Goal: Information Seeking & Learning: Learn about a topic

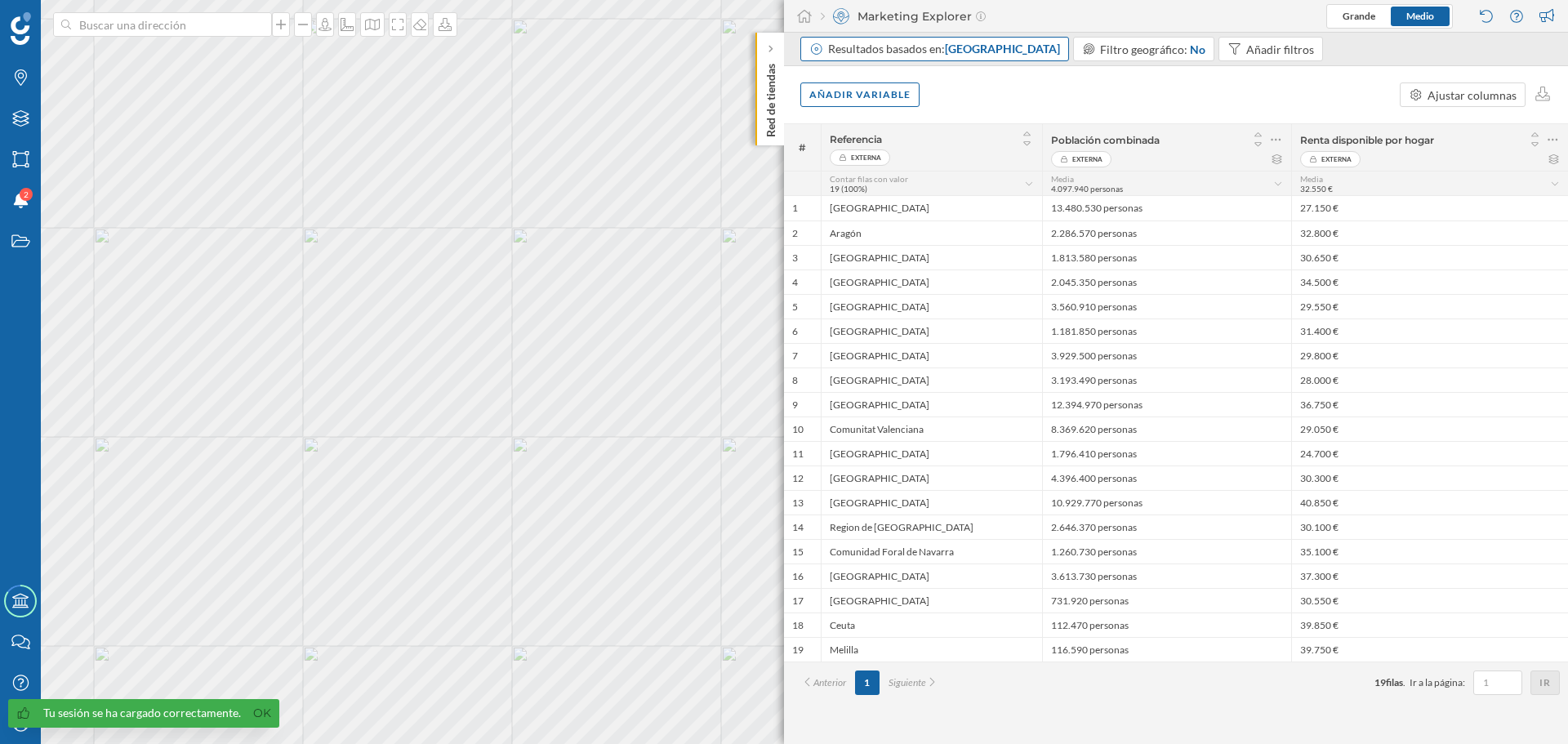
click at [999, 52] on span "[GEOGRAPHIC_DATA]" at bounding box center [1002, 48] width 115 height 14
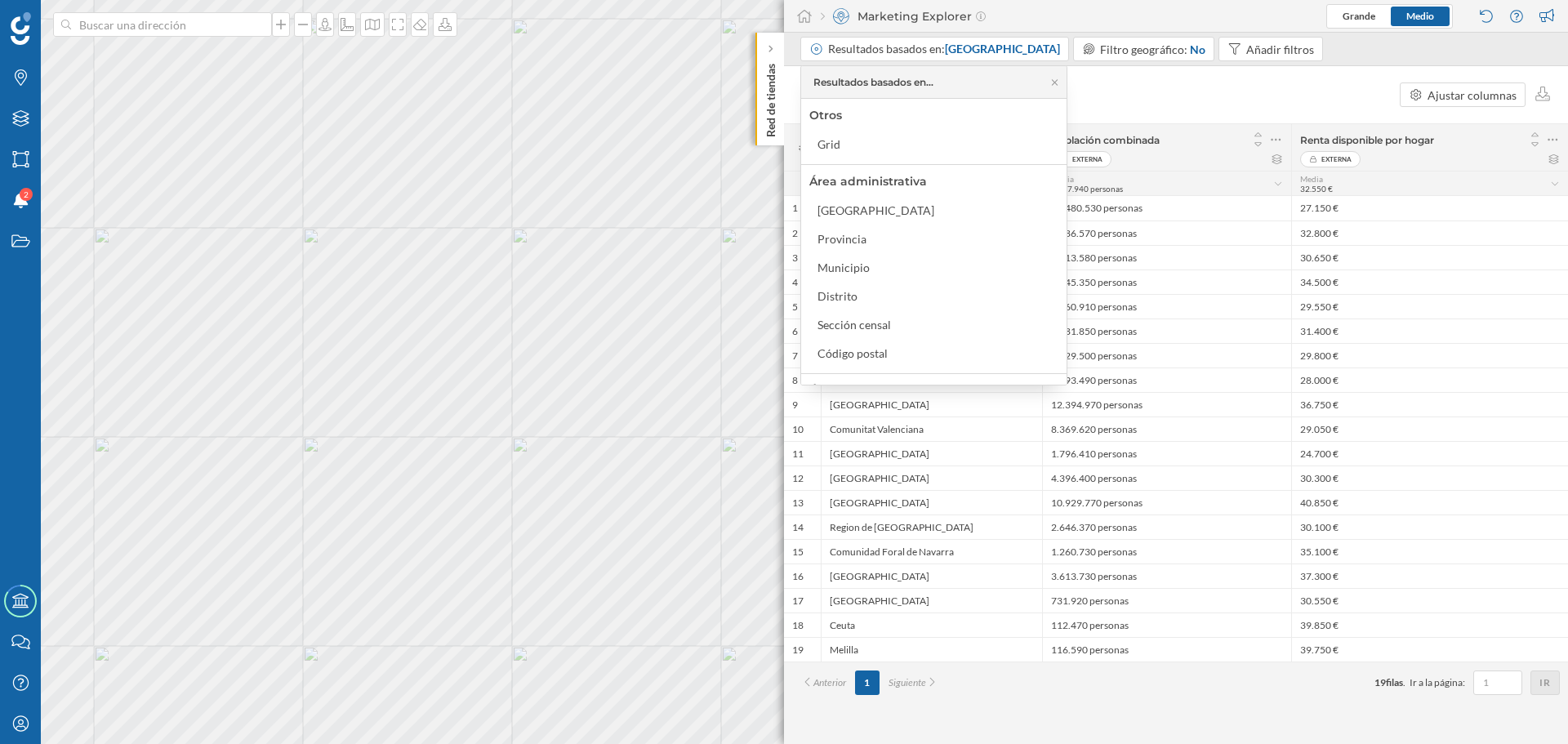
click at [1153, 96] on div "Añadir variable Ajustar columnas" at bounding box center [1176, 94] width 784 height 57
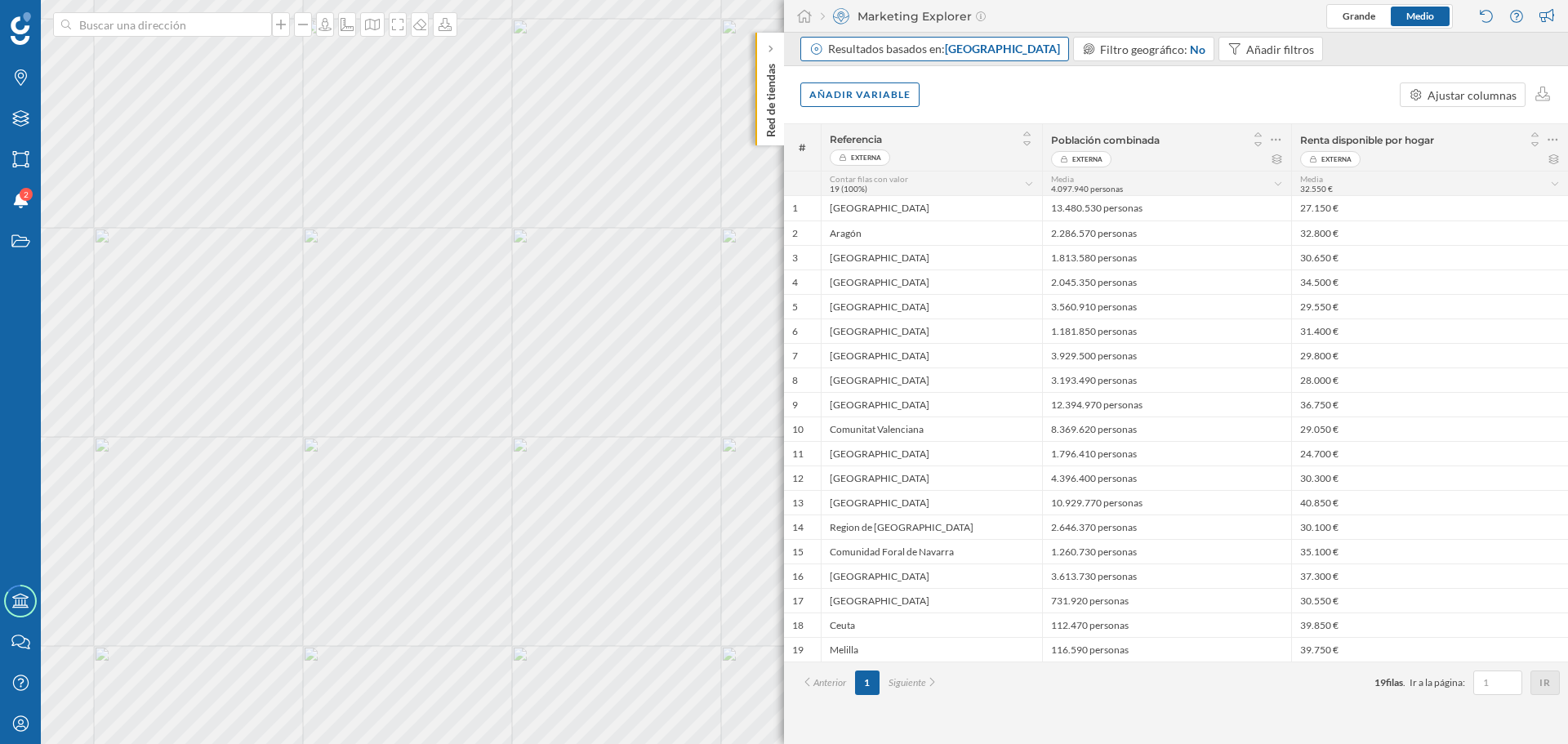
click at [992, 48] on span "[GEOGRAPHIC_DATA]" at bounding box center [1002, 48] width 115 height 14
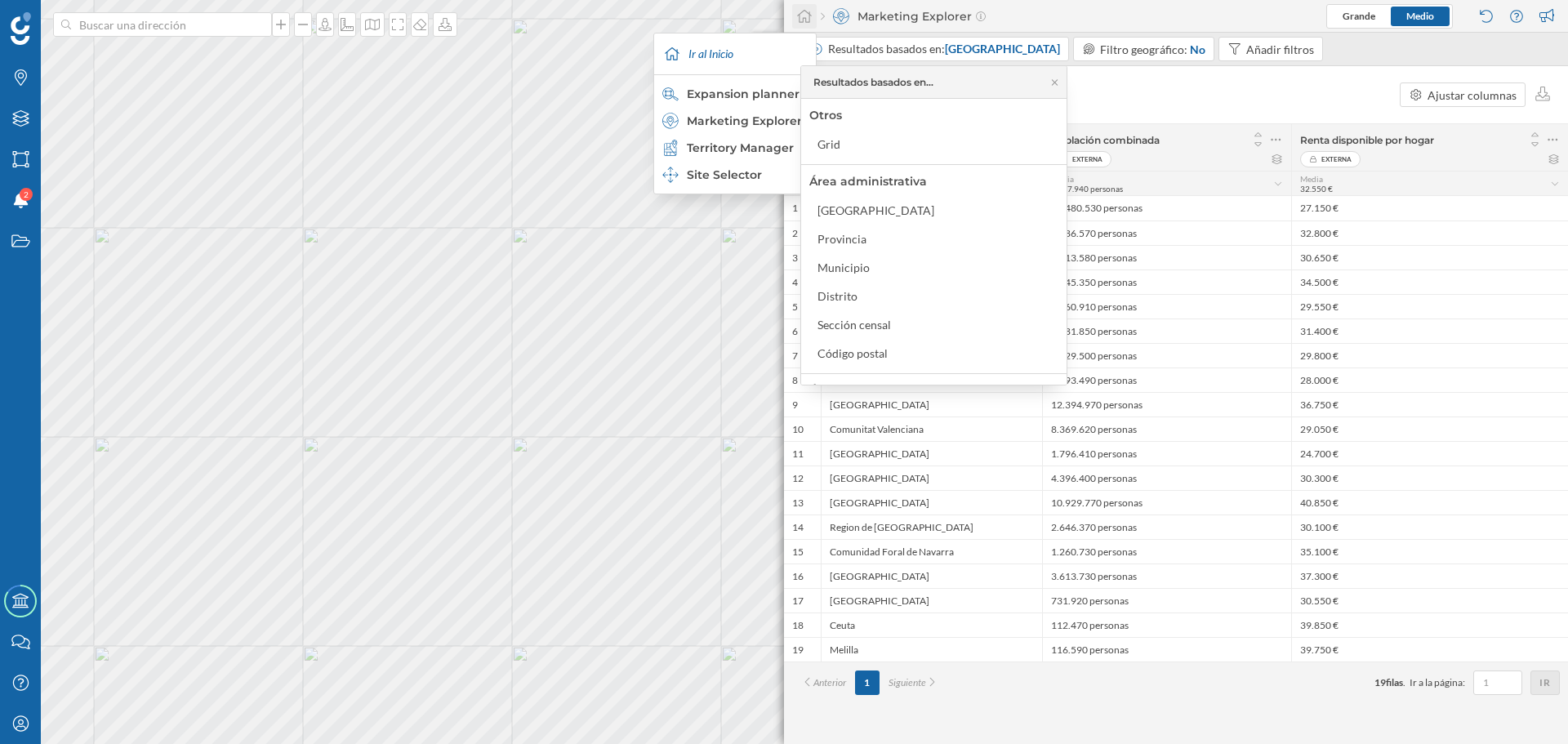
click at [800, 13] on icon at bounding box center [804, 16] width 15 height 13
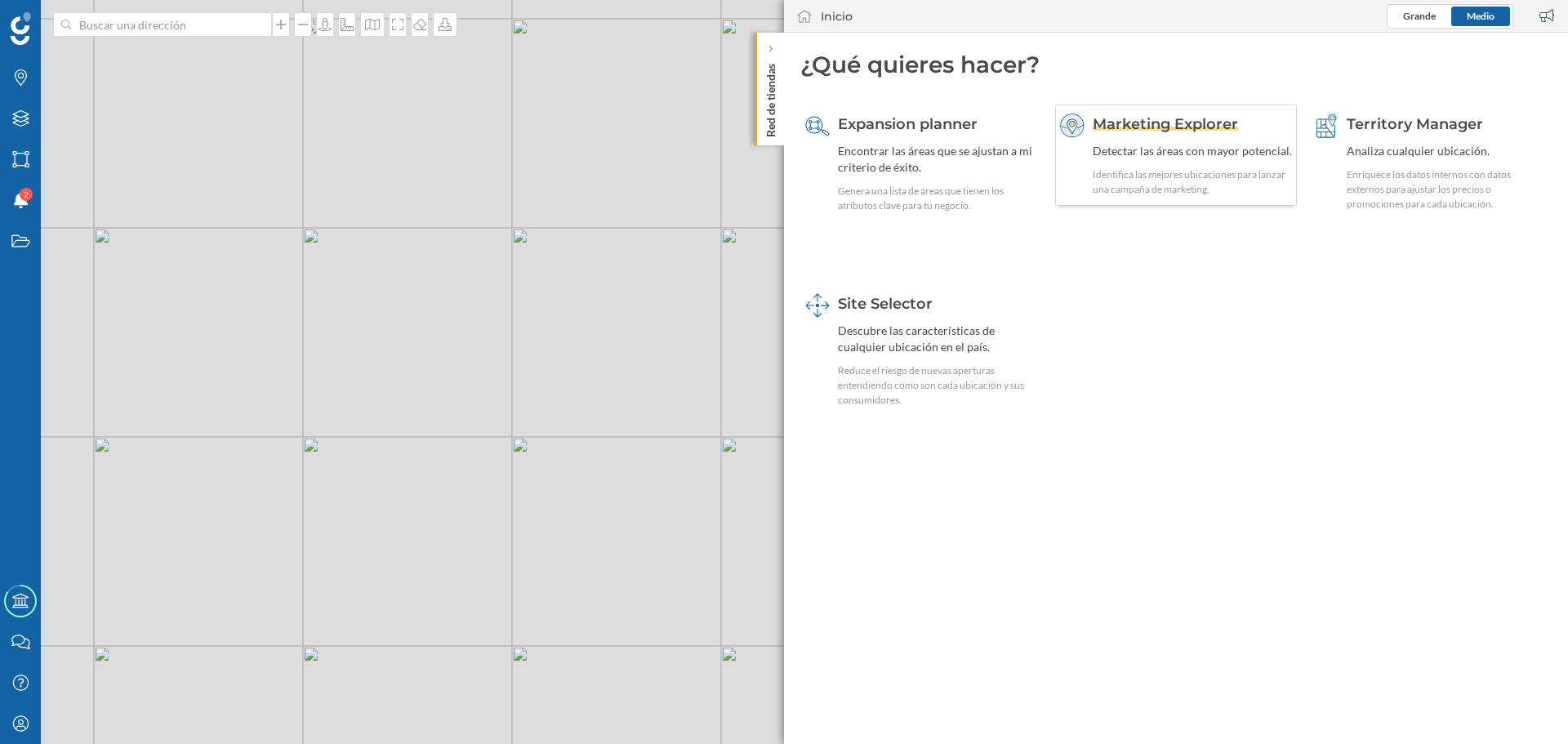
click at [1192, 151] on div "Detectar las áreas con mayor potencial." at bounding box center [1193, 150] width 200 height 16
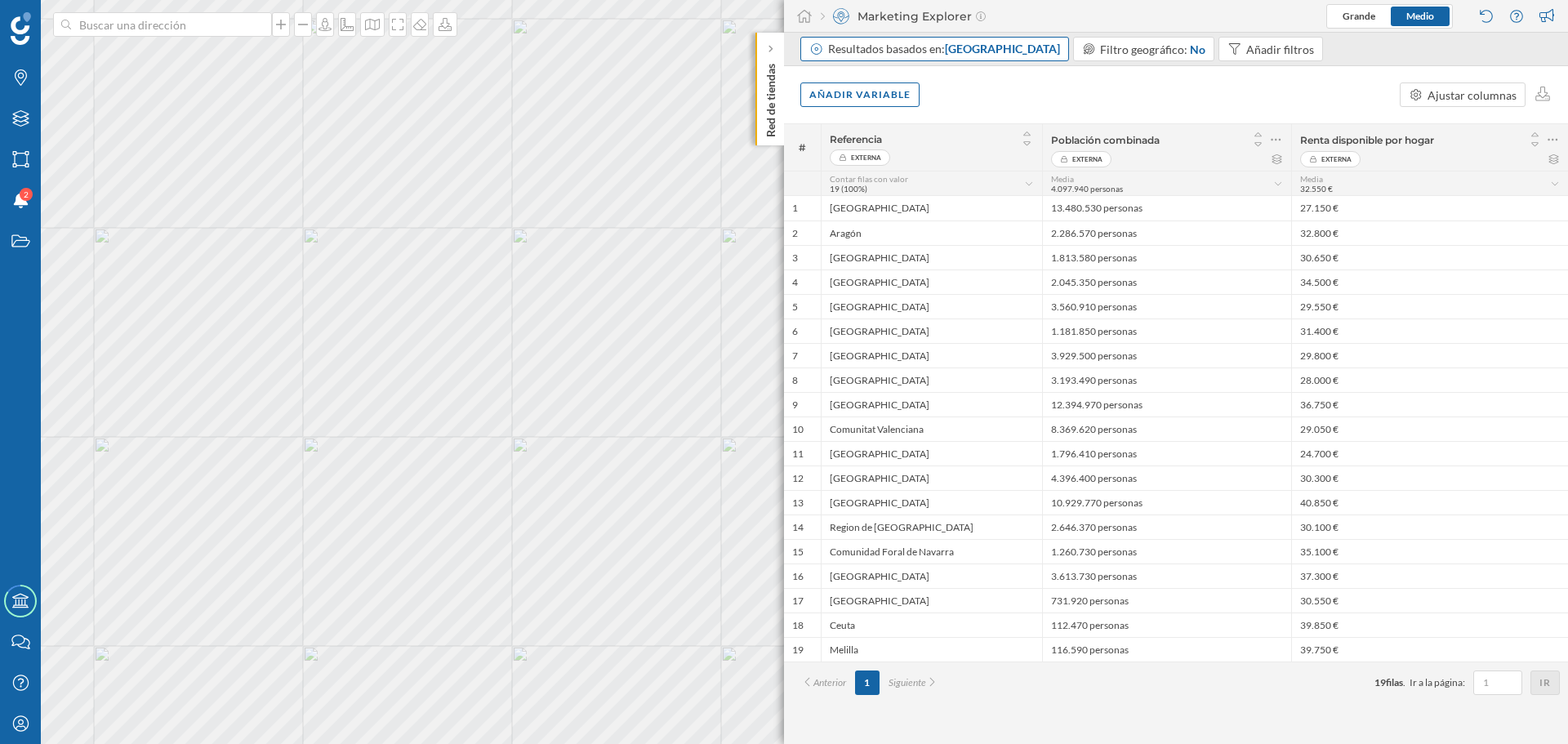
click at [1022, 51] on span "[GEOGRAPHIC_DATA]" at bounding box center [1002, 48] width 115 height 14
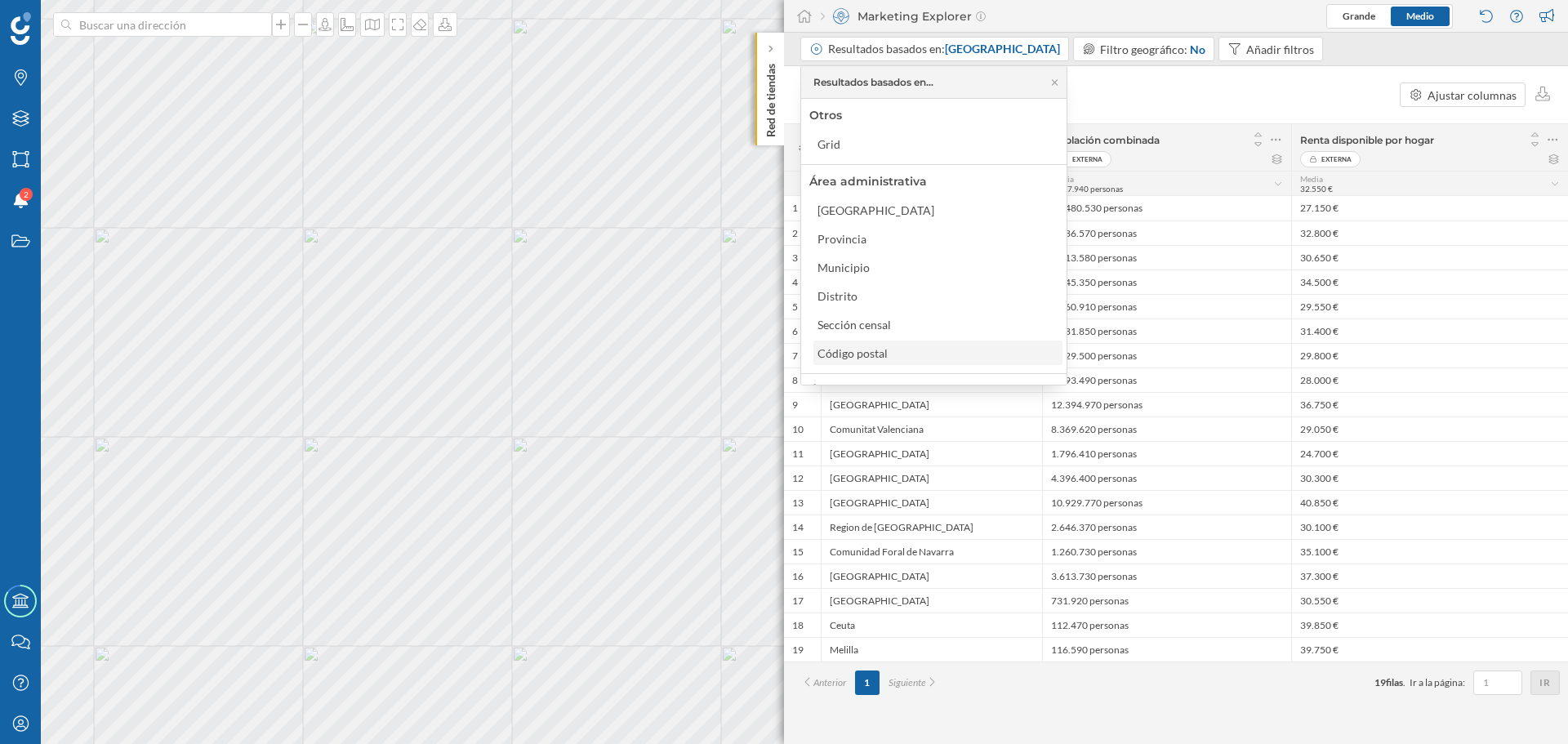
click at [894, 346] on div "Código postal" at bounding box center [857, 354] width 78 height 17
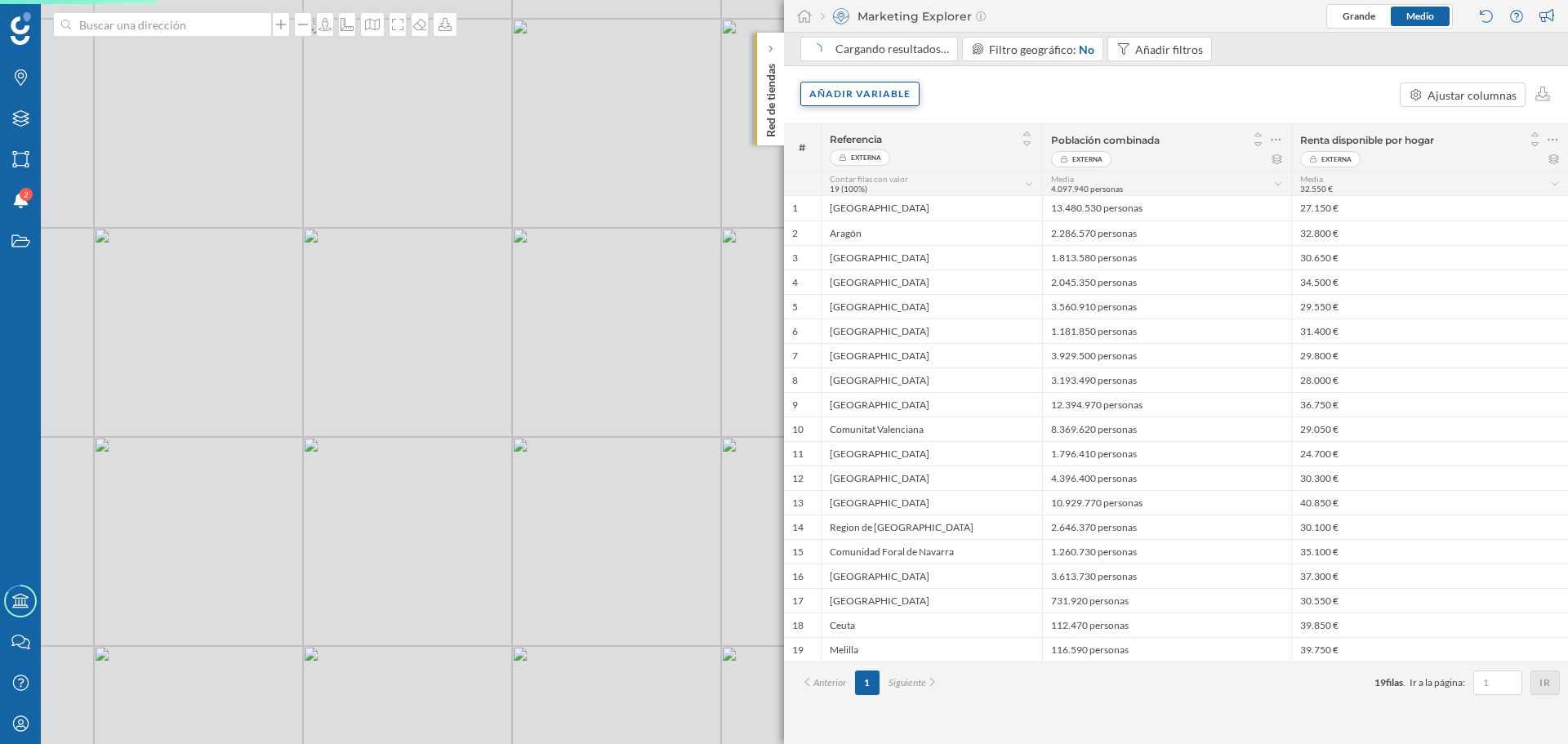
click at [877, 89] on div "Añadir variable" at bounding box center [860, 93] width 119 height 24
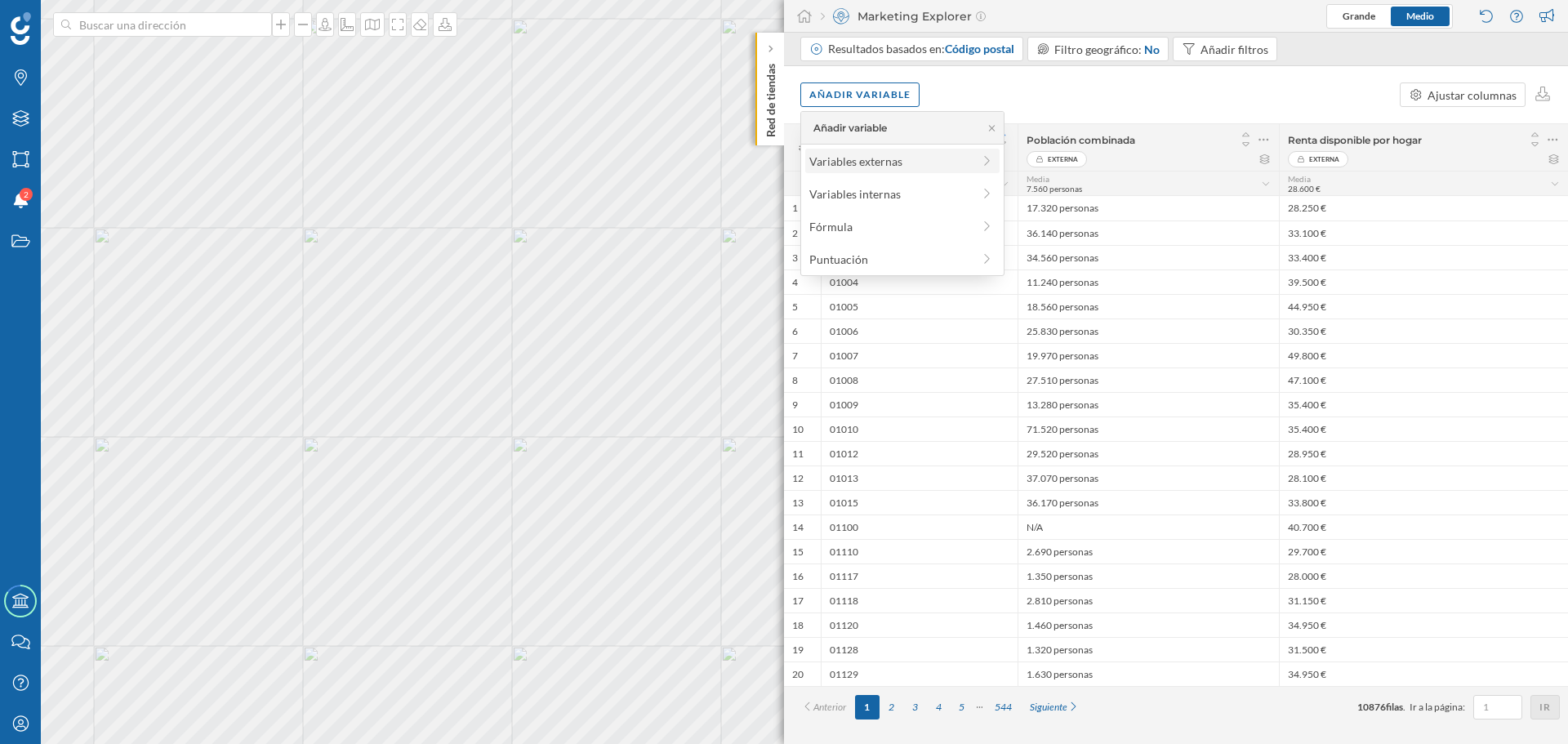
click at [992, 158] on icon at bounding box center [987, 161] width 15 height 12
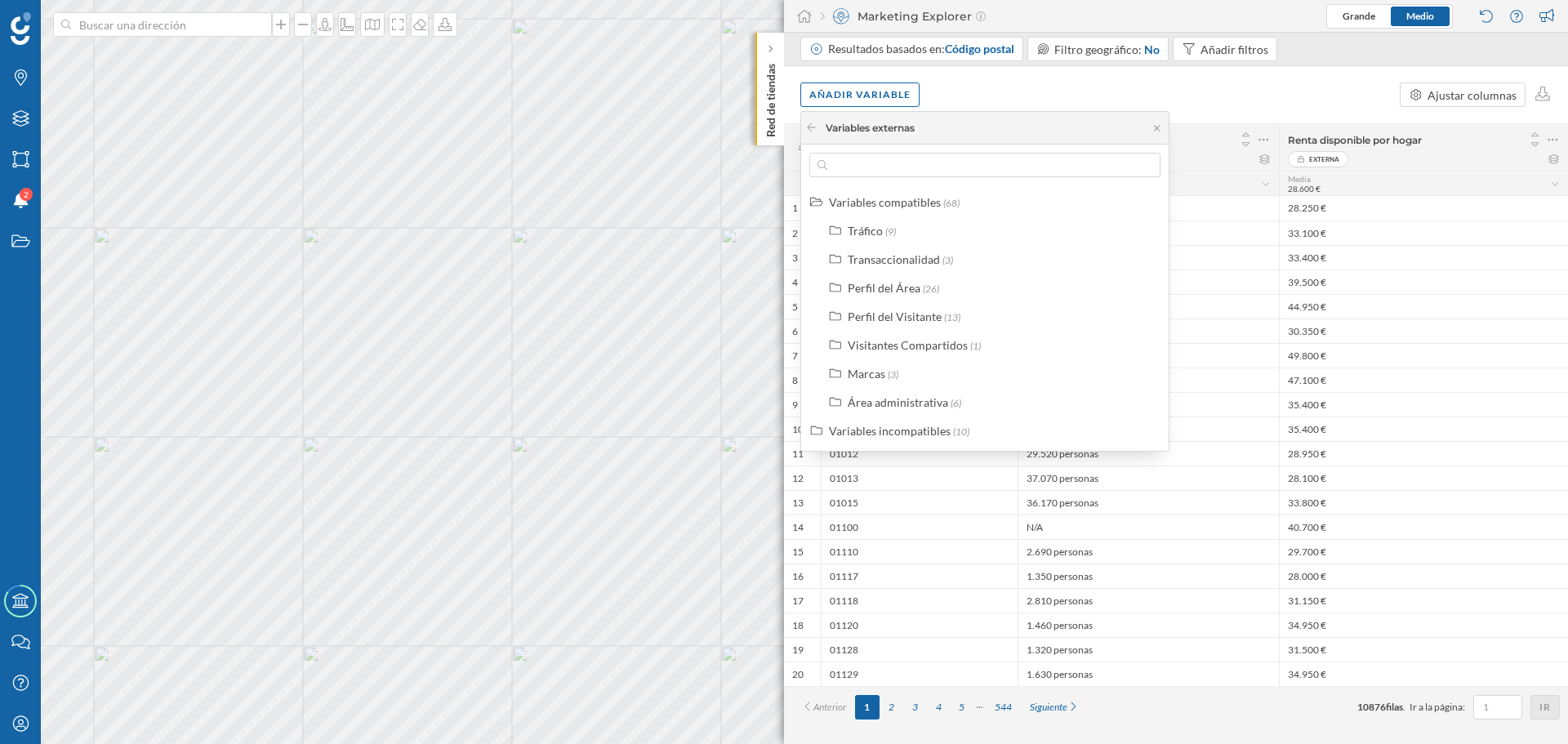
click at [1258, 95] on div "Añadir variable Ajustar columnas" at bounding box center [1176, 94] width 784 height 57
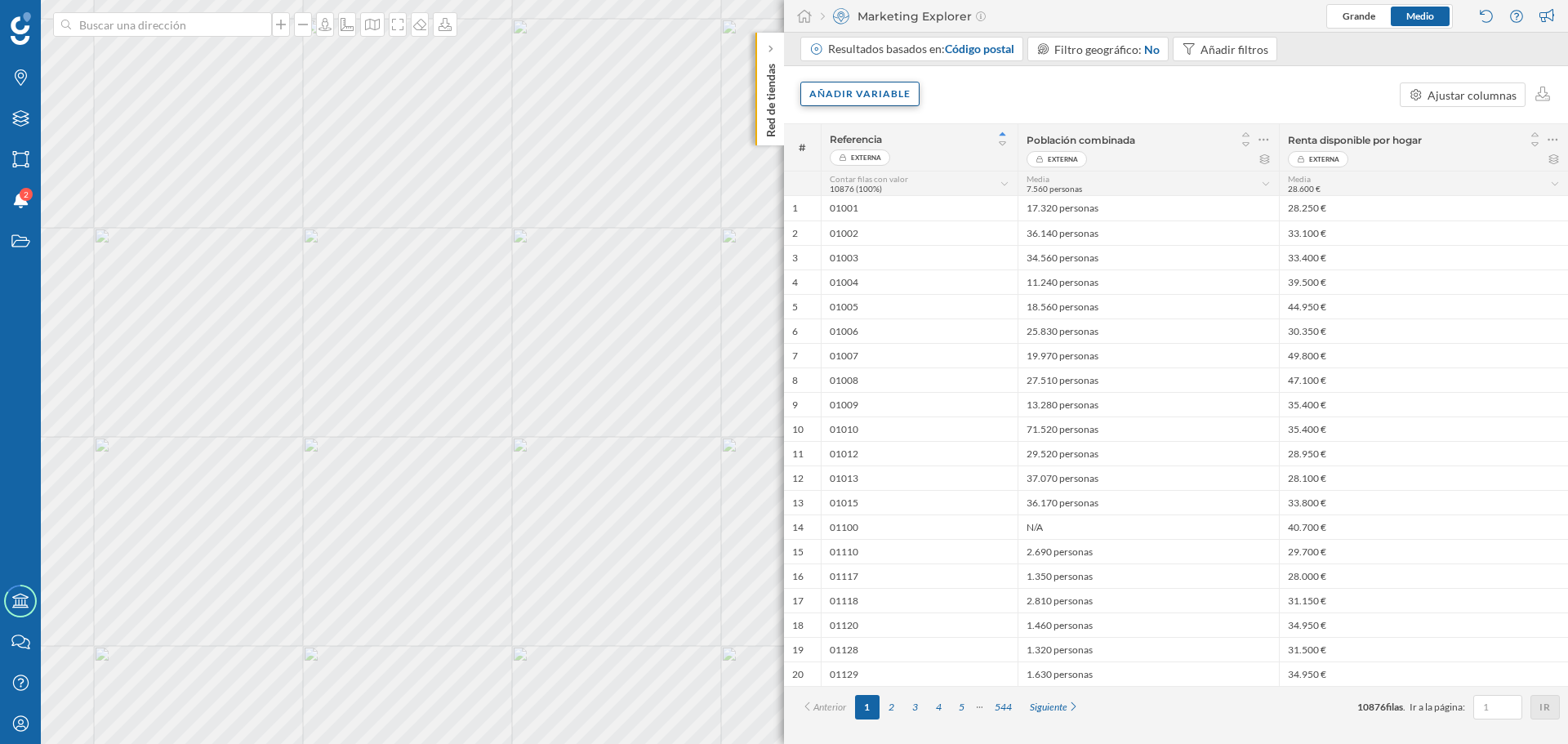
click at [898, 95] on div "Añadir variable" at bounding box center [860, 93] width 119 height 24
click at [992, 185] on div at bounding box center [987, 194] width 15 height 17
click at [845, 99] on div "Añadir variable" at bounding box center [860, 93] width 119 height 24
click at [849, 96] on div "Añadir variable" at bounding box center [860, 93] width 119 height 24
click at [995, 127] on icon at bounding box center [1000, 128] width 13 height 10
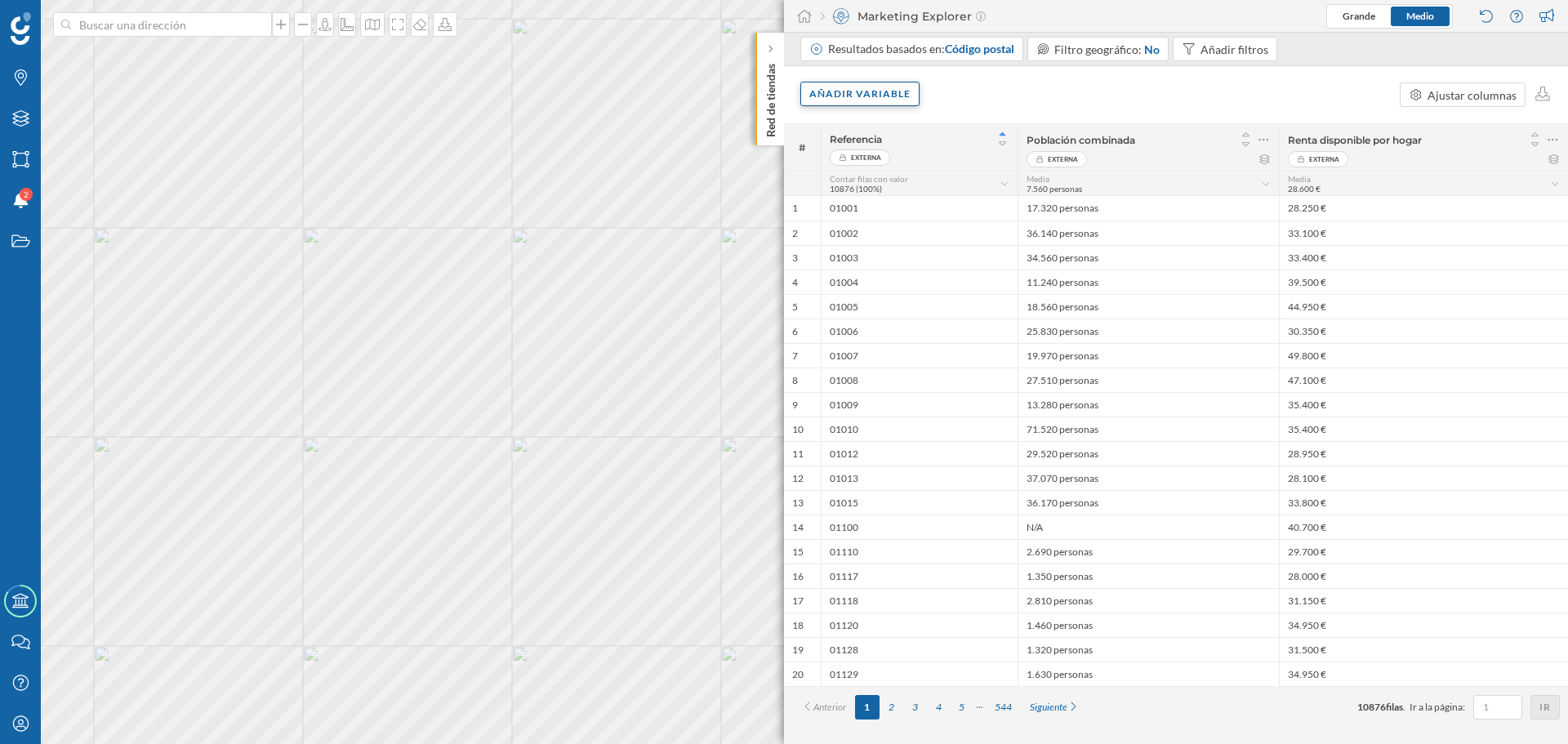
click at [889, 99] on div "Añadir variable" at bounding box center [860, 93] width 119 height 24
click at [986, 191] on icon at bounding box center [987, 194] width 15 height 12
click at [994, 123] on icon at bounding box center [1000, 128] width 13 height 10
click at [854, 86] on div "Añadir variable" at bounding box center [860, 93] width 119 height 24
click at [917, 53] on div "Resultados basados en: Código postal" at bounding box center [922, 48] width 186 height 16
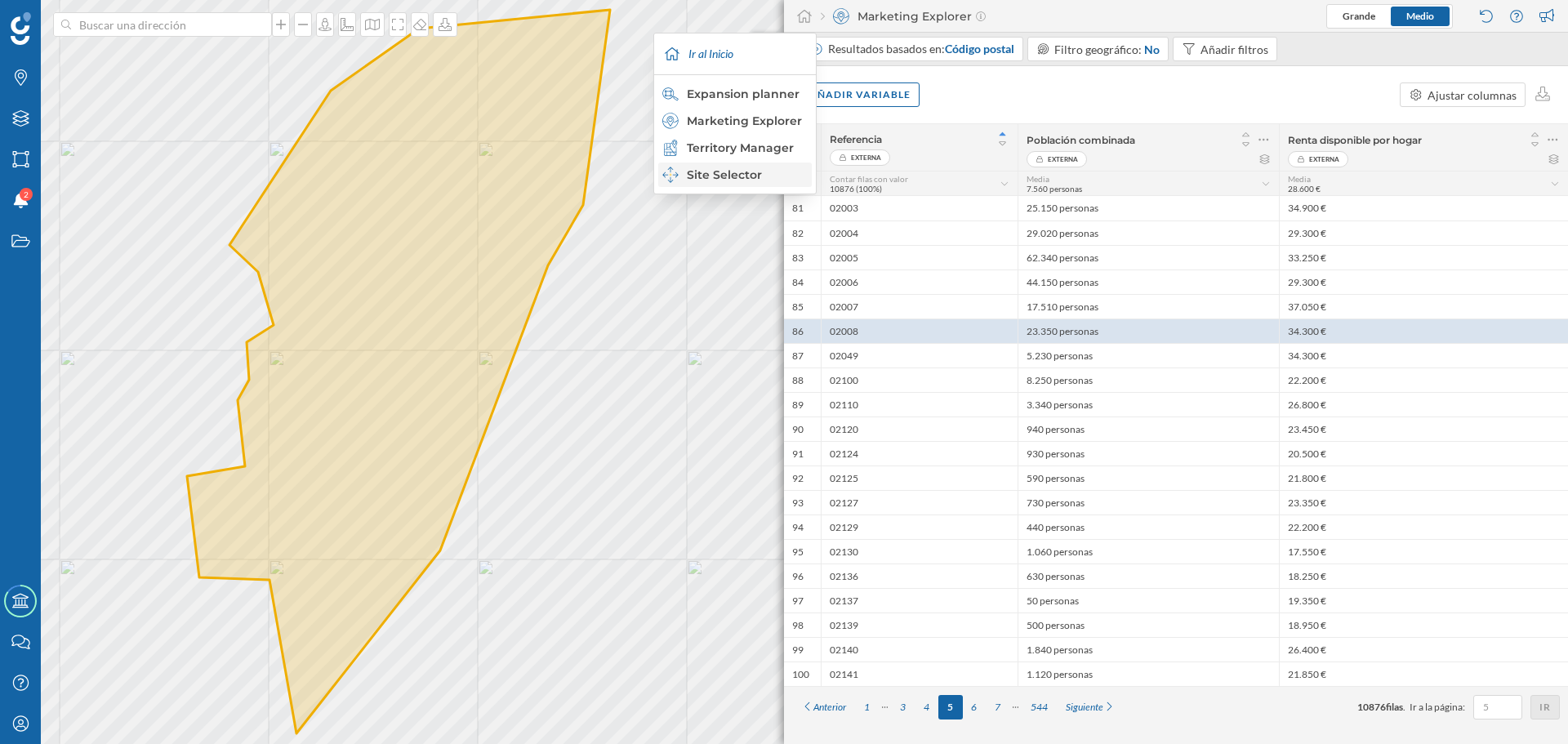
click at [739, 174] on div "Site Selector" at bounding box center [735, 174] width 143 height 16
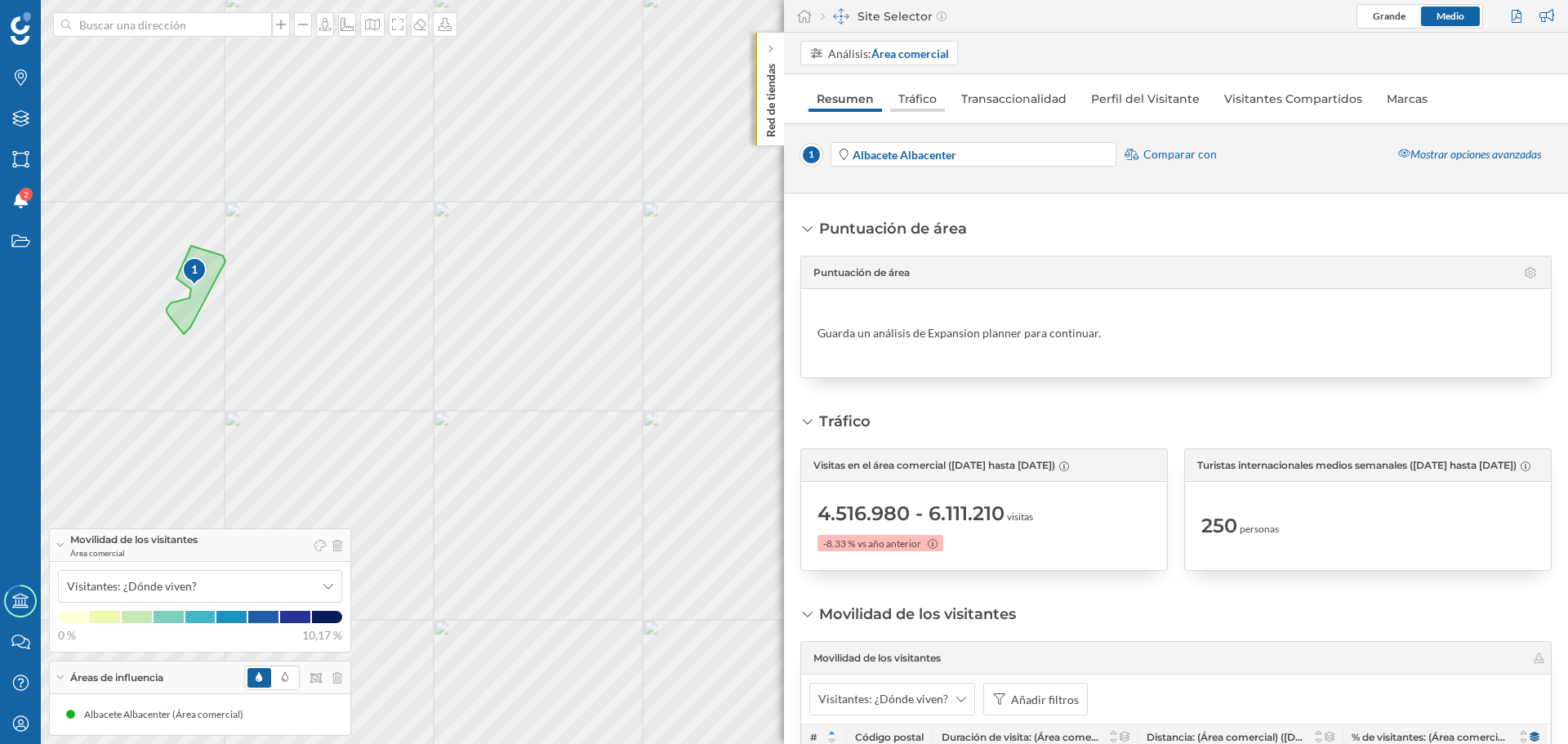
click at [925, 92] on link "Tráfico" at bounding box center [918, 98] width 54 height 26
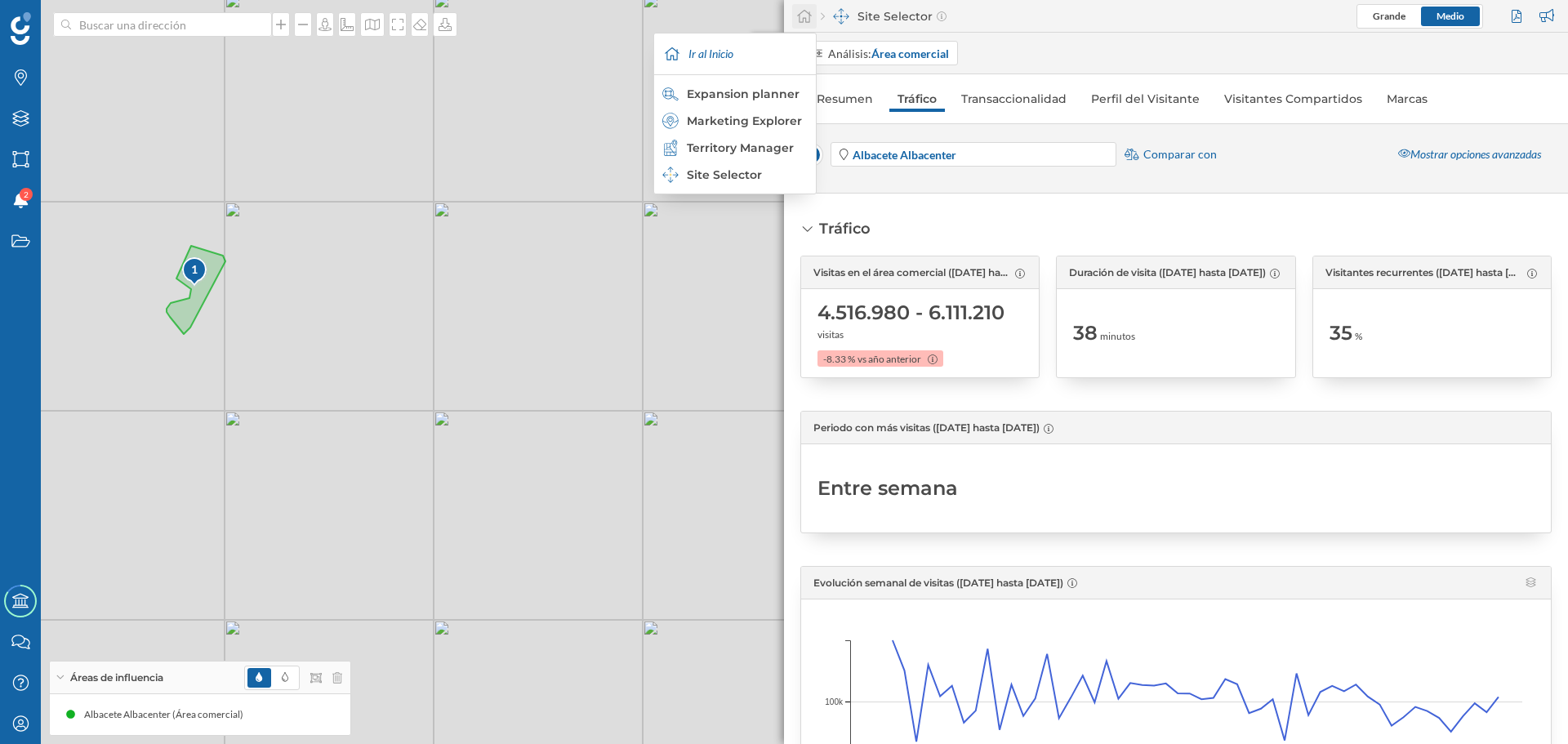
click at [799, 17] on icon at bounding box center [804, 16] width 16 height 15
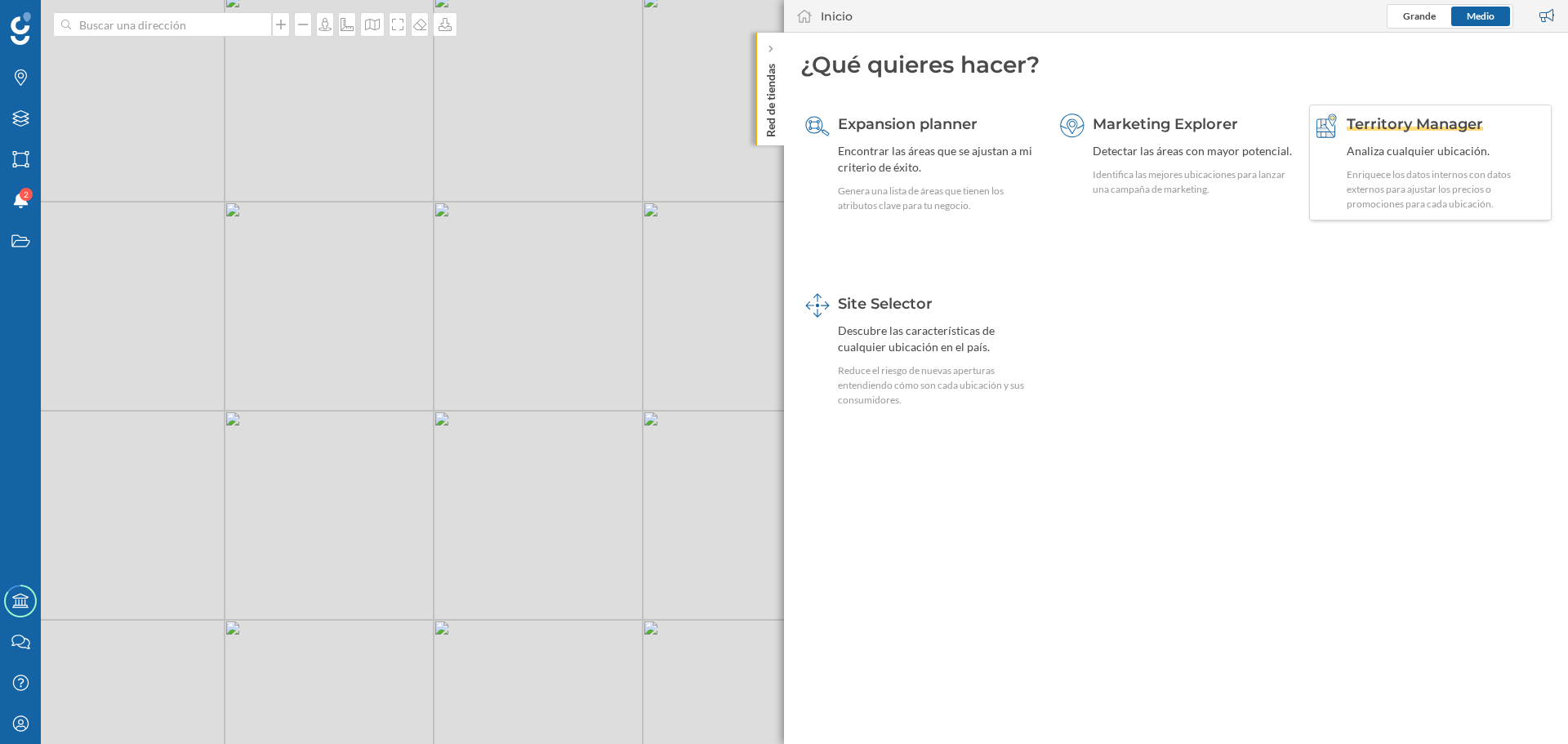
click at [1444, 165] on div "Territory Manager Analiza cualquier ubicación. Enriquece los datos internos con…" at bounding box center [1447, 162] width 200 height 98
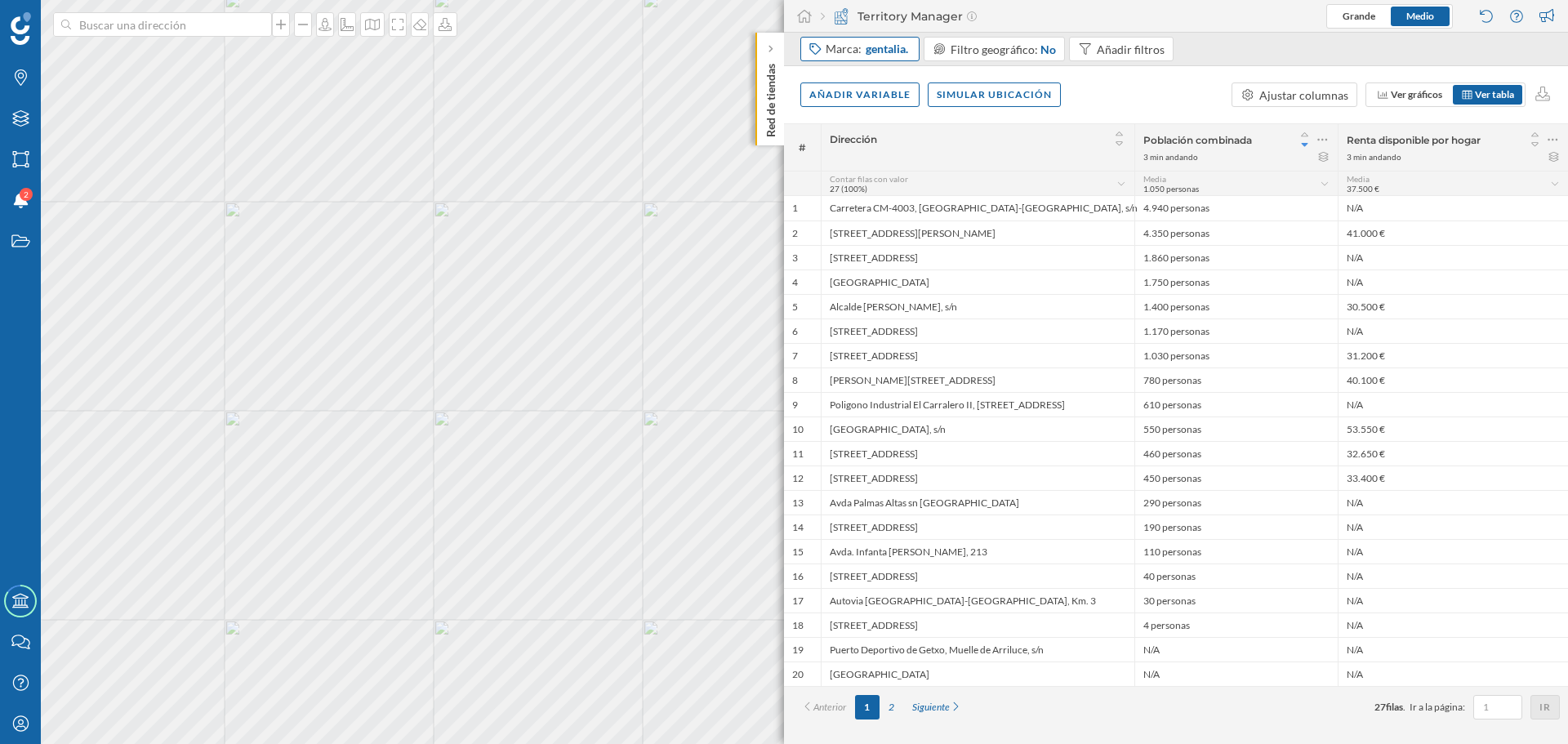
click at [901, 52] on span "gentalia." at bounding box center [887, 48] width 43 height 16
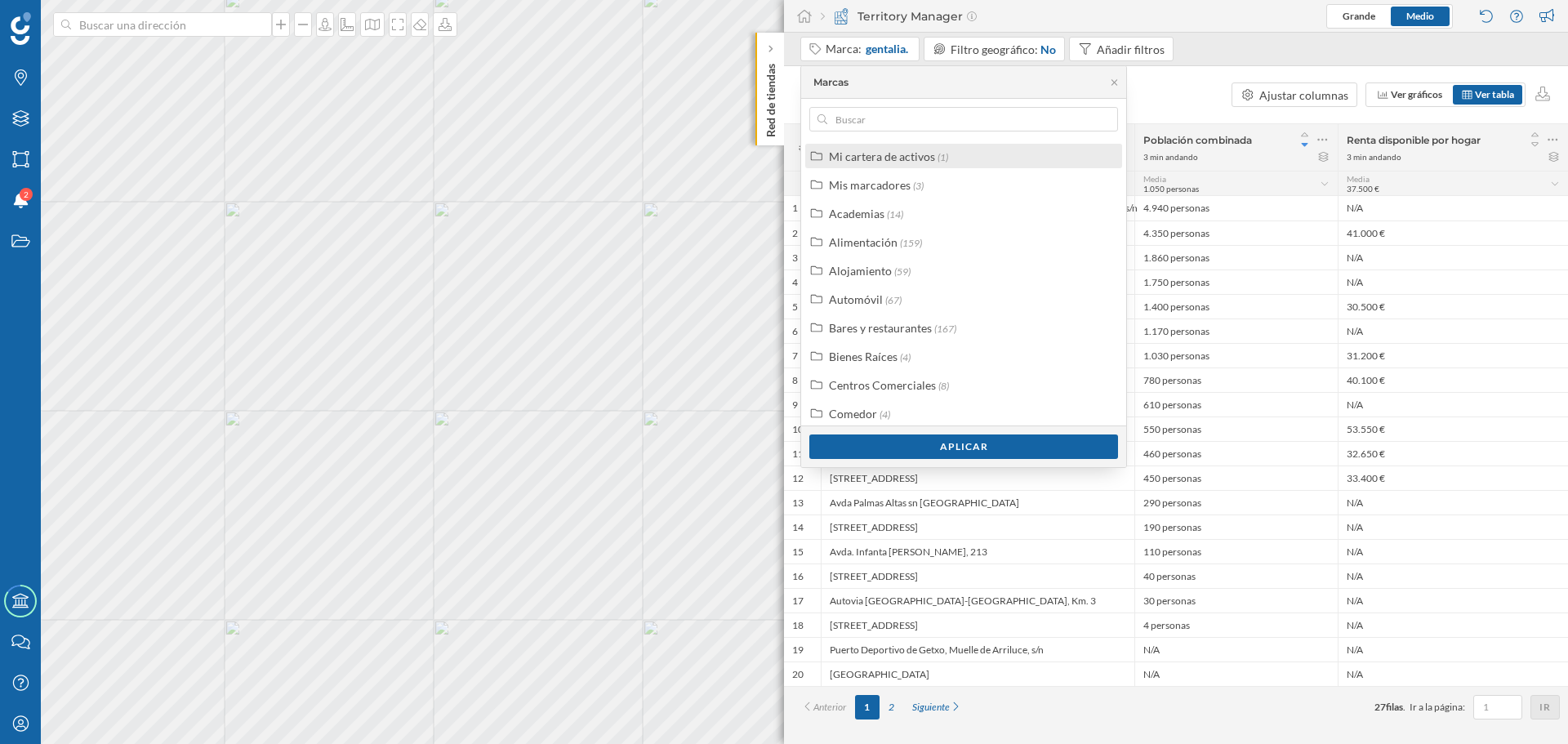
click at [852, 153] on div "Mi cartera de activos" at bounding box center [882, 156] width 107 height 14
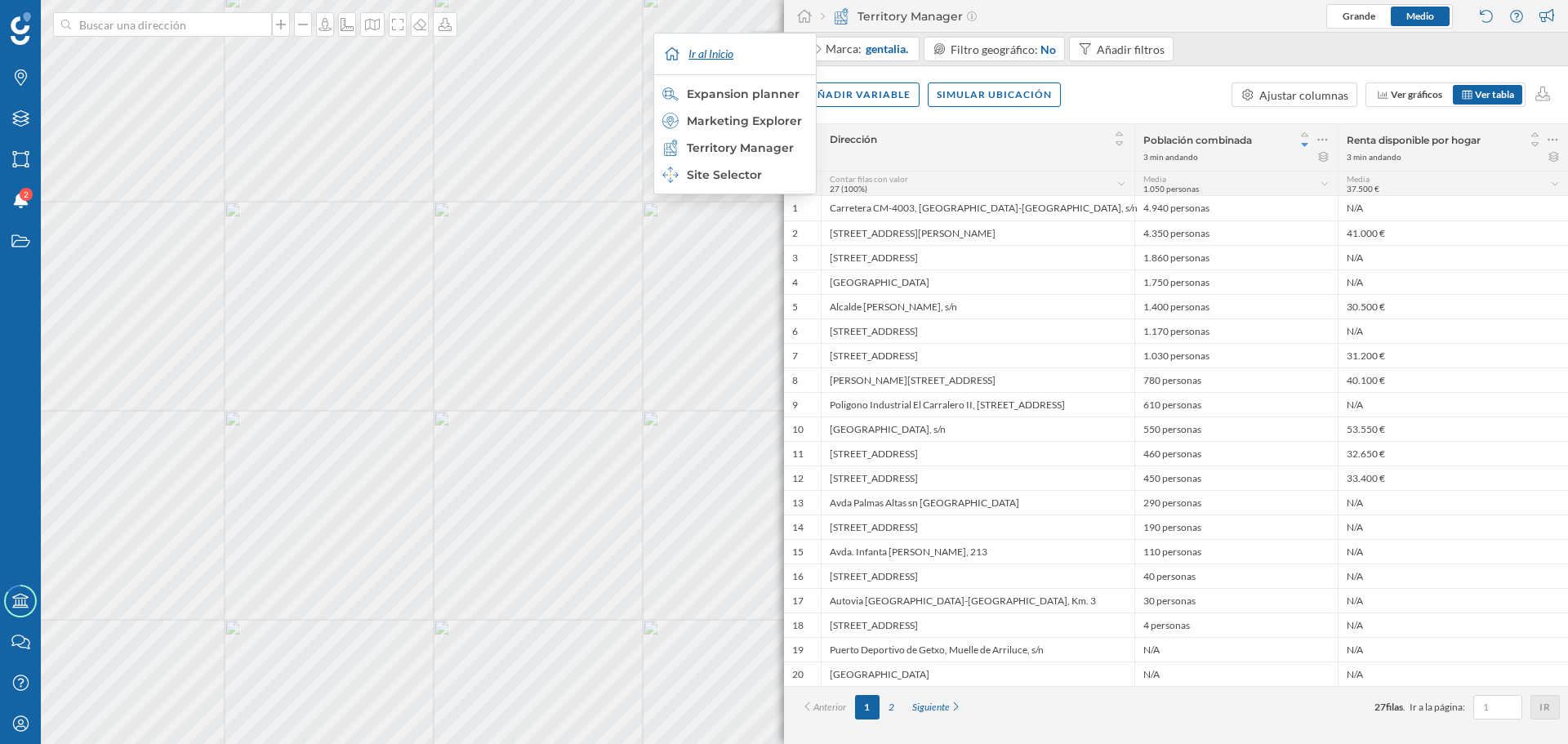
click at [739, 49] on div "Ir al Inicio" at bounding box center [735, 54] width 153 height 41
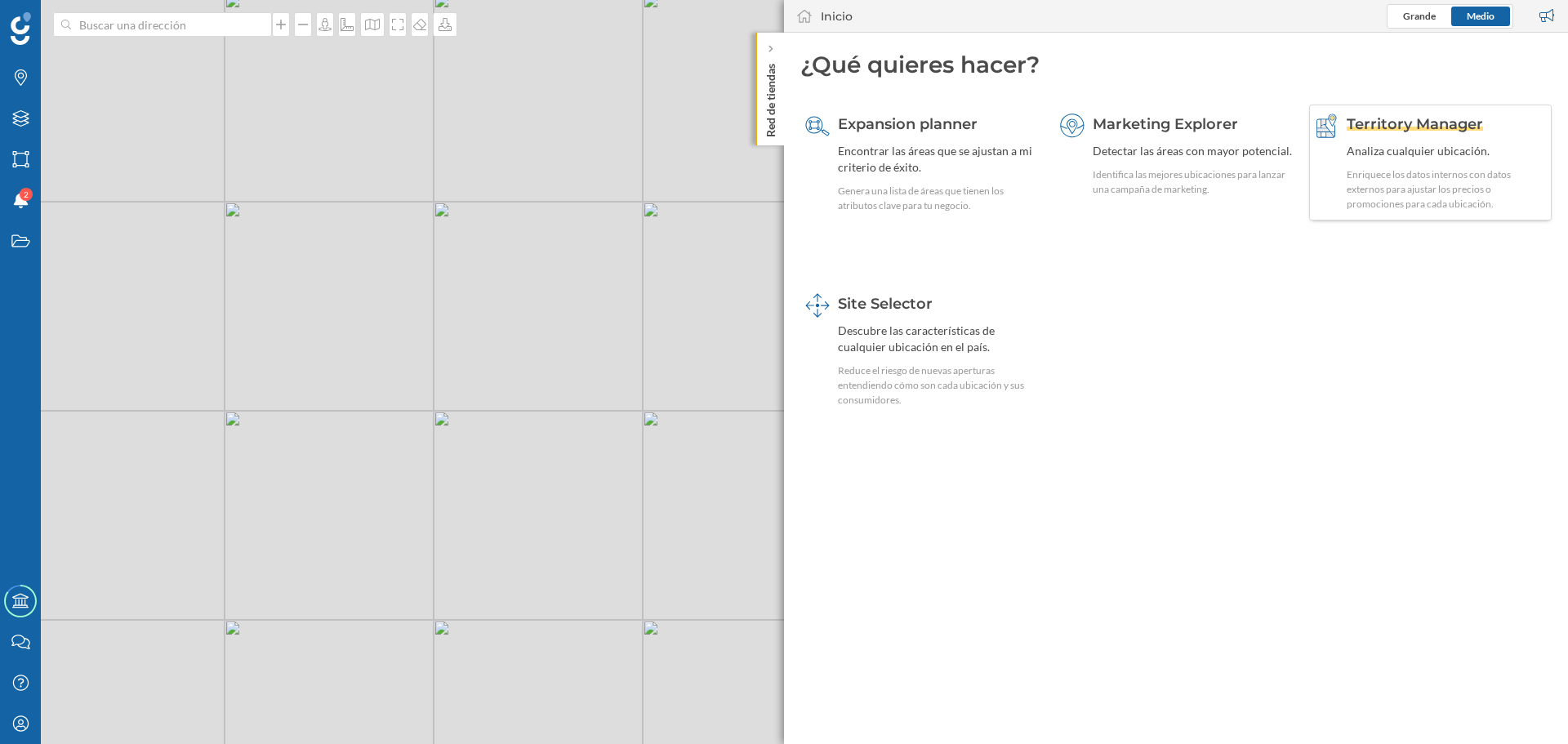
click at [1383, 134] on div "Territory Manager" at bounding box center [1447, 124] width 200 height 21
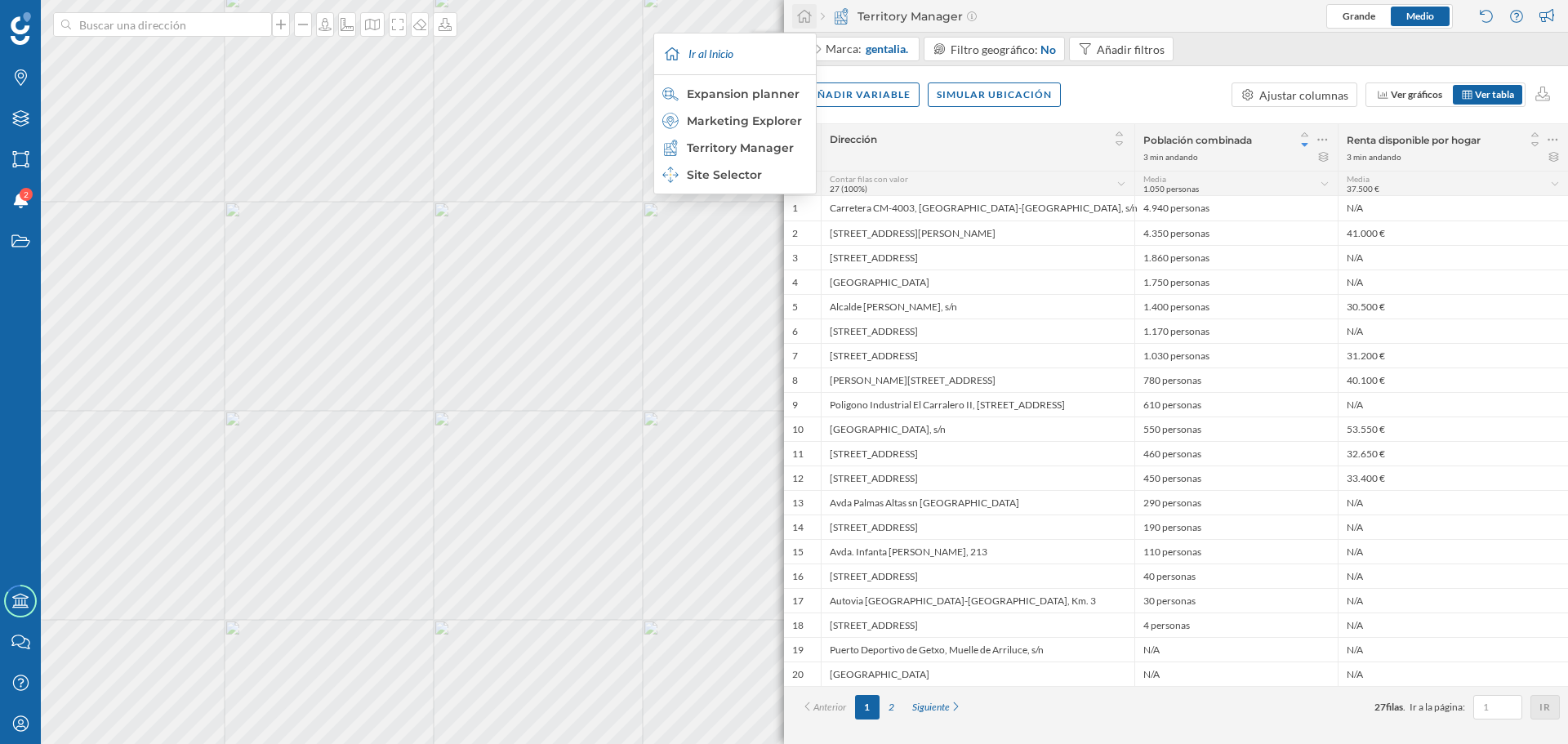
click at [807, 16] on icon at bounding box center [804, 16] width 16 height 15
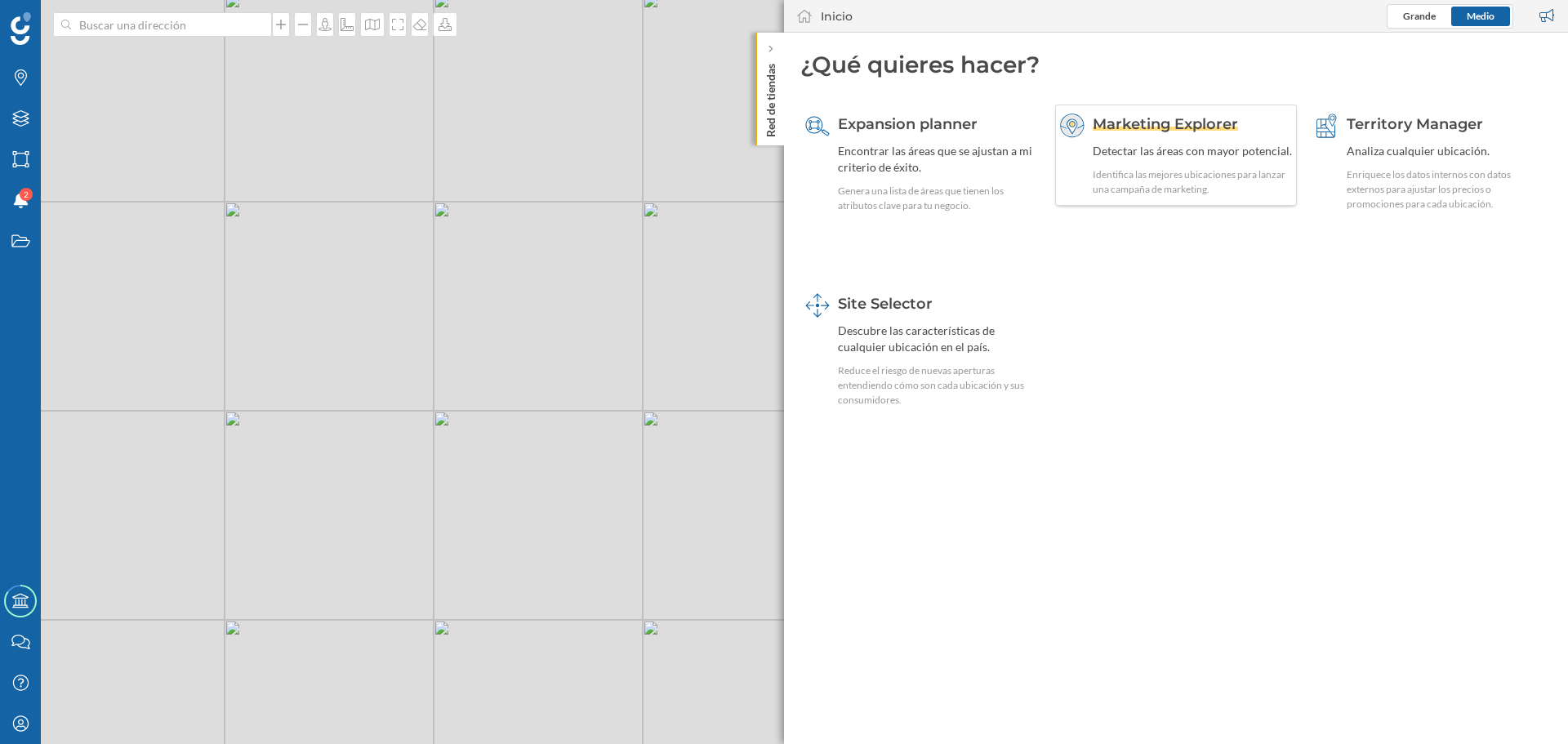
click at [1221, 164] on div "Marketing Explorer Detectar las áreas con mayor potencial. Identifica las mejor…" at bounding box center [1193, 155] width 200 height 83
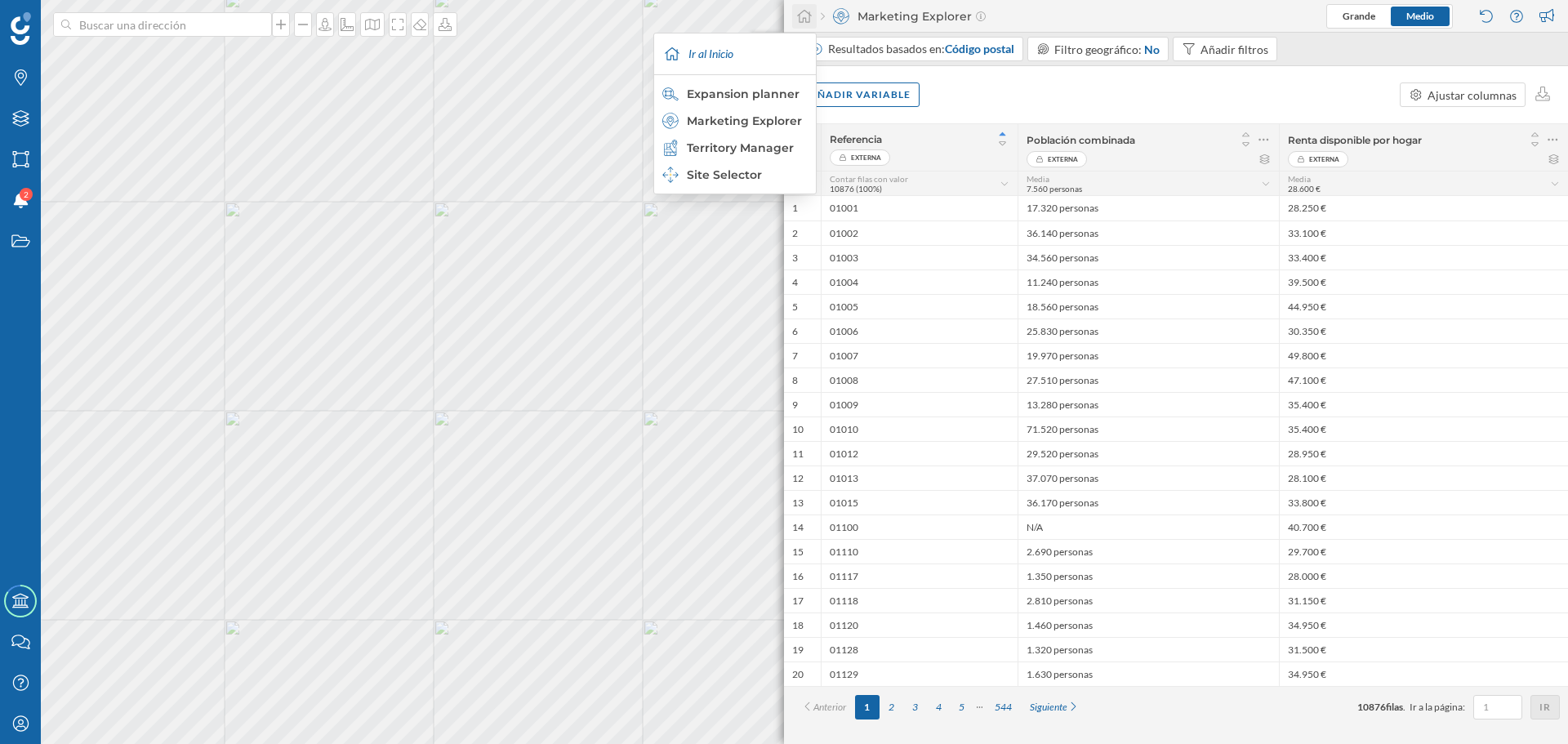
click at [798, 18] on icon at bounding box center [804, 16] width 16 height 15
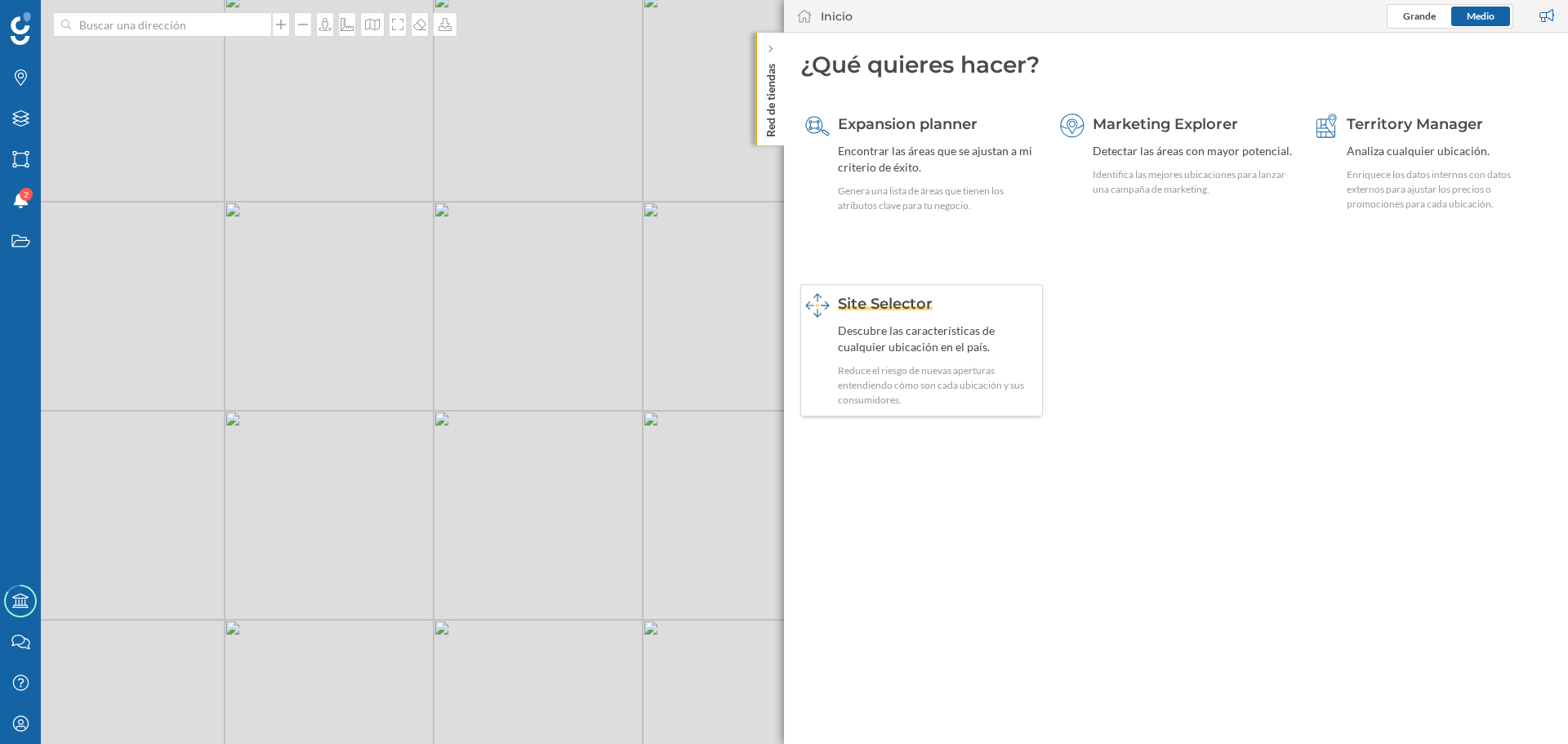
click at [867, 319] on div "Site Selector Descubre las características de cualquier ubicación en el país. R…" at bounding box center [938, 351] width 200 height 114
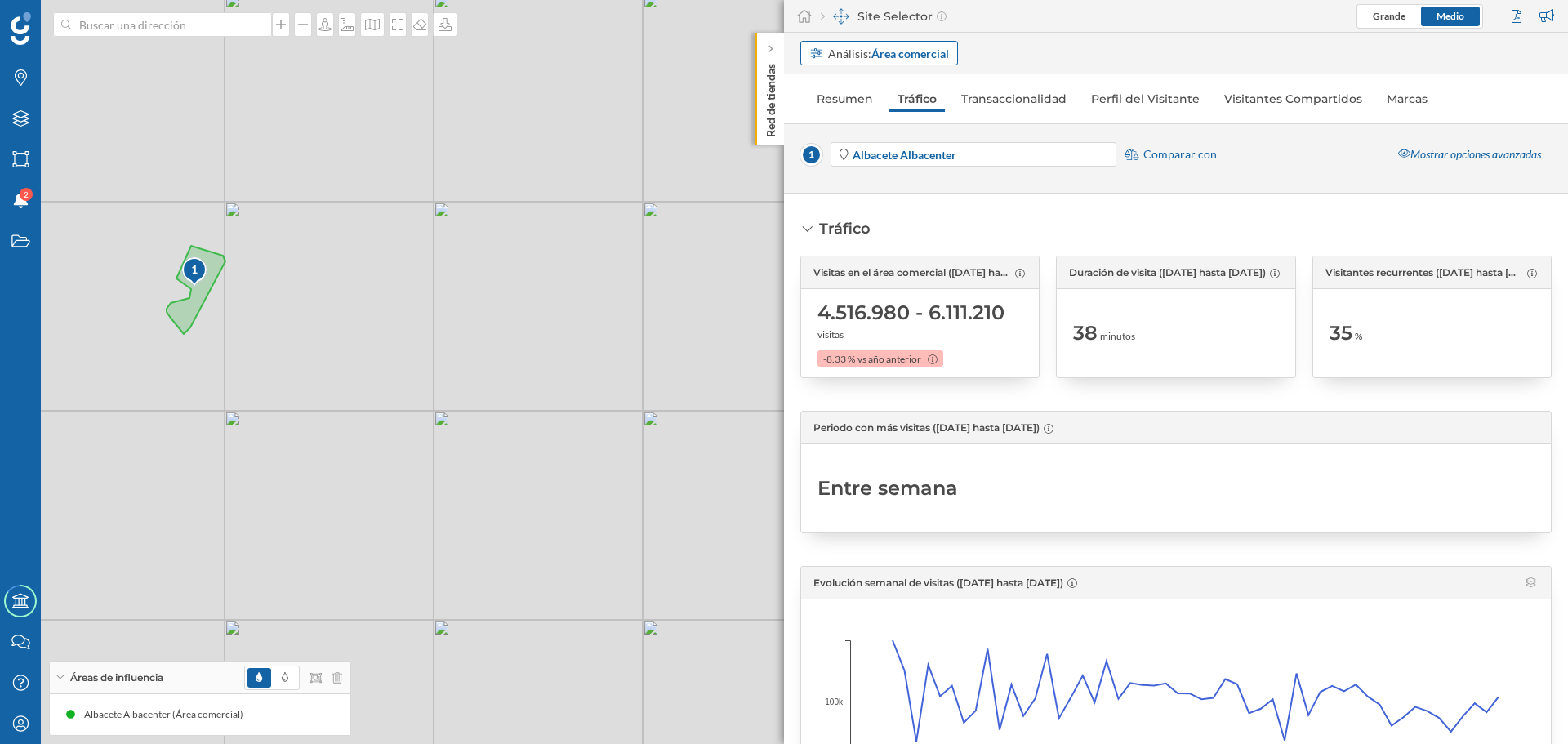
click at [923, 55] on strong "Área comercial" at bounding box center [910, 53] width 78 height 14
click at [890, 84] on div "Personalizado" at bounding box center [878, 87] width 138 height 17
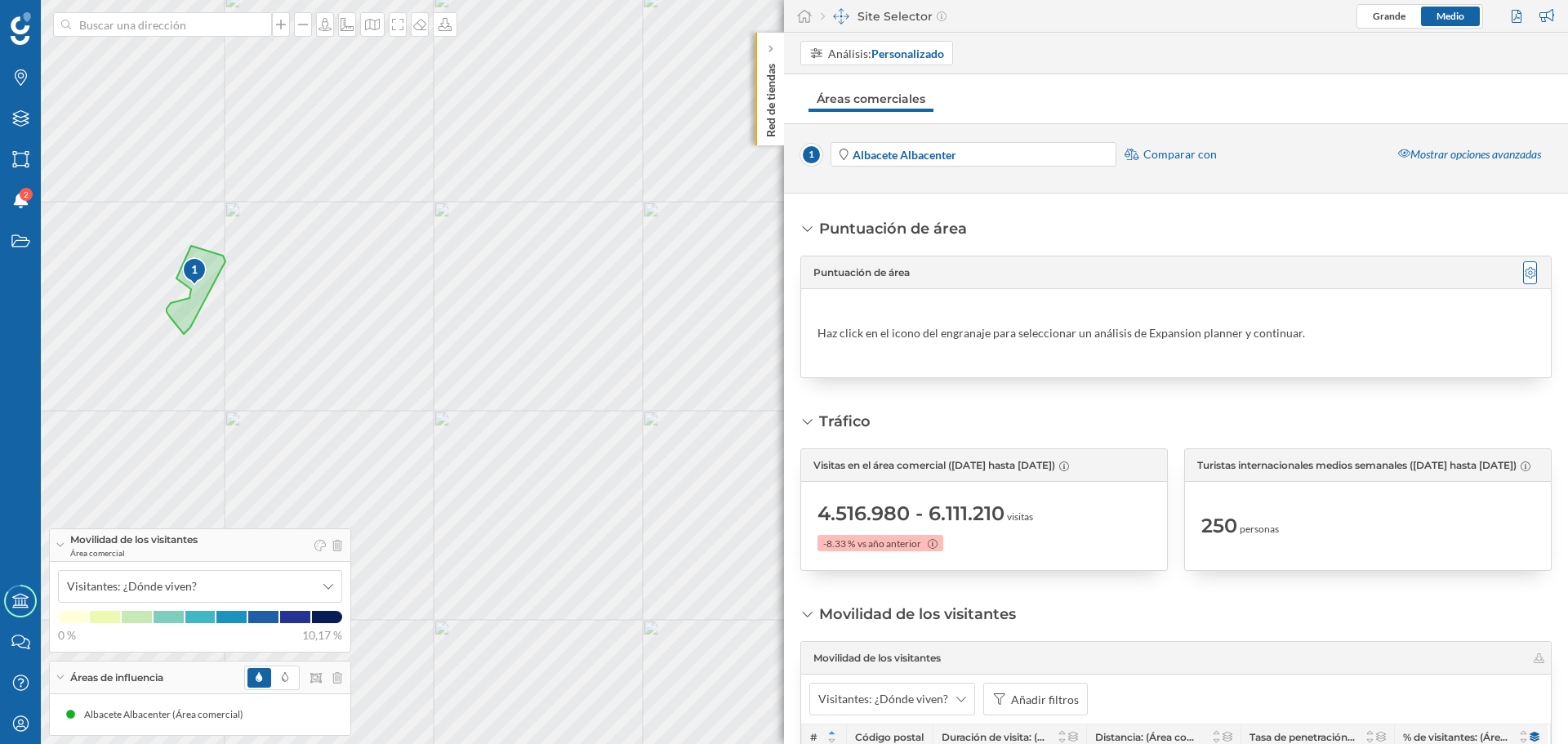
click at [1527, 270] on icon at bounding box center [1531, 273] width 12 height 12
click at [1296, 231] on div "Puntuación de área Puntuación de área Haz click en el icono del engranaje para …" at bounding box center [1176, 297] width 751 height 160
click at [1427, 159] on div "Mostrar opciones avanzadas" at bounding box center [1469, 154] width 164 height 24
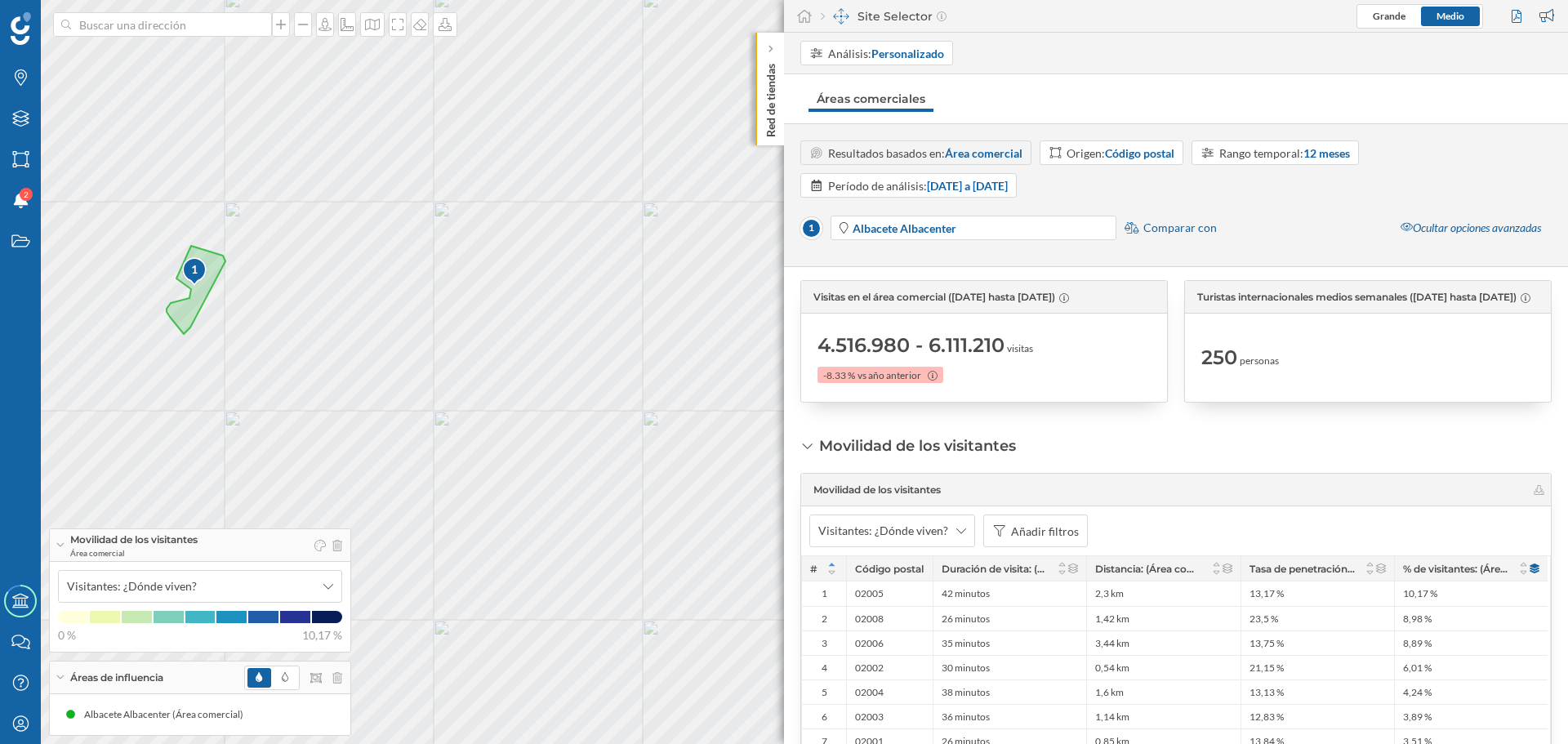
scroll to position [326, 0]
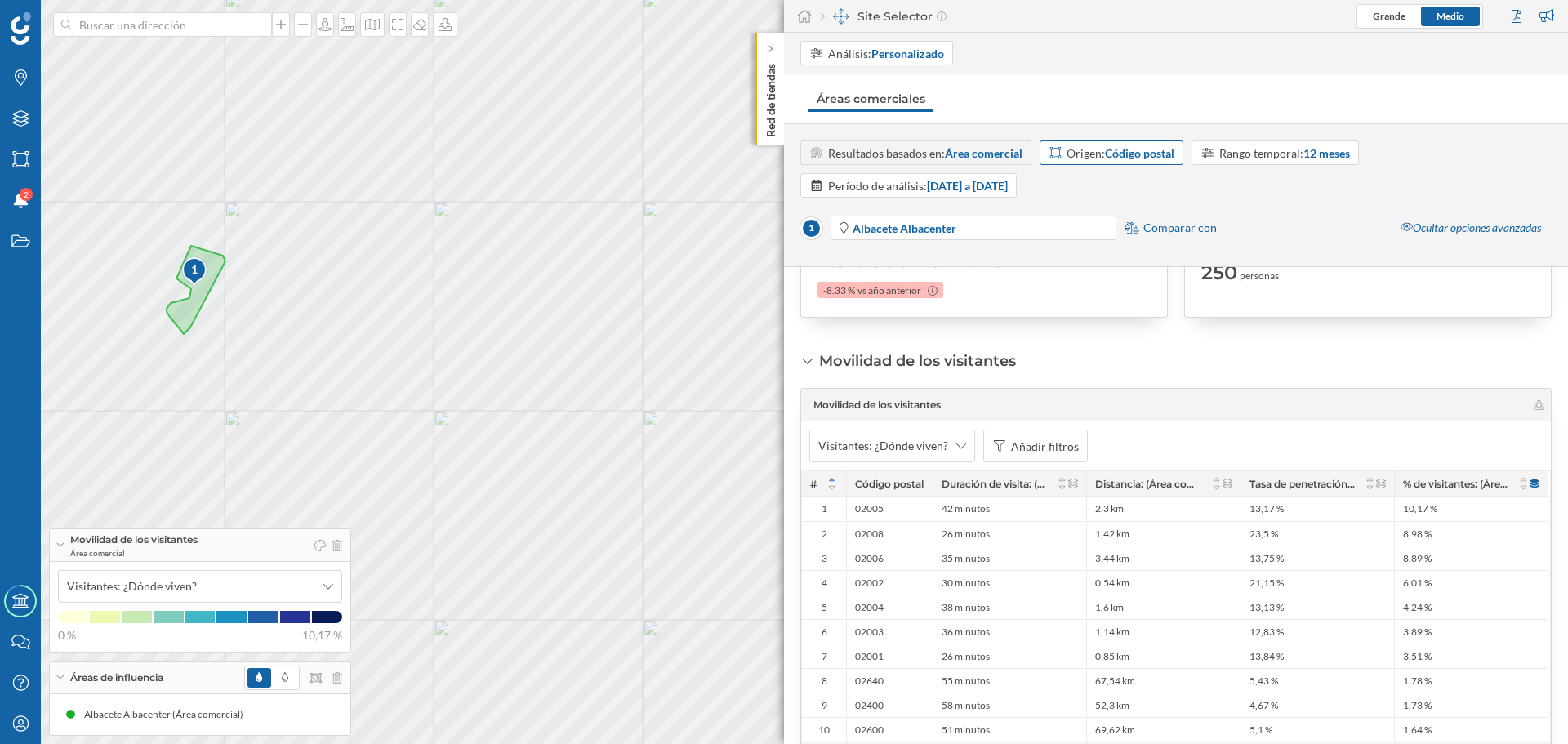
click at [1114, 152] on strong "Código postal" at bounding box center [1140, 153] width 70 height 14
click at [1327, 184] on div "Resultados basados en: Área comercial Origen: Código postal Rango temporal: 12 …" at bounding box center [1176, 169] width 751 height 57
click at [329, 587] on icon at bounding box center [329, 586] width 10 height 12
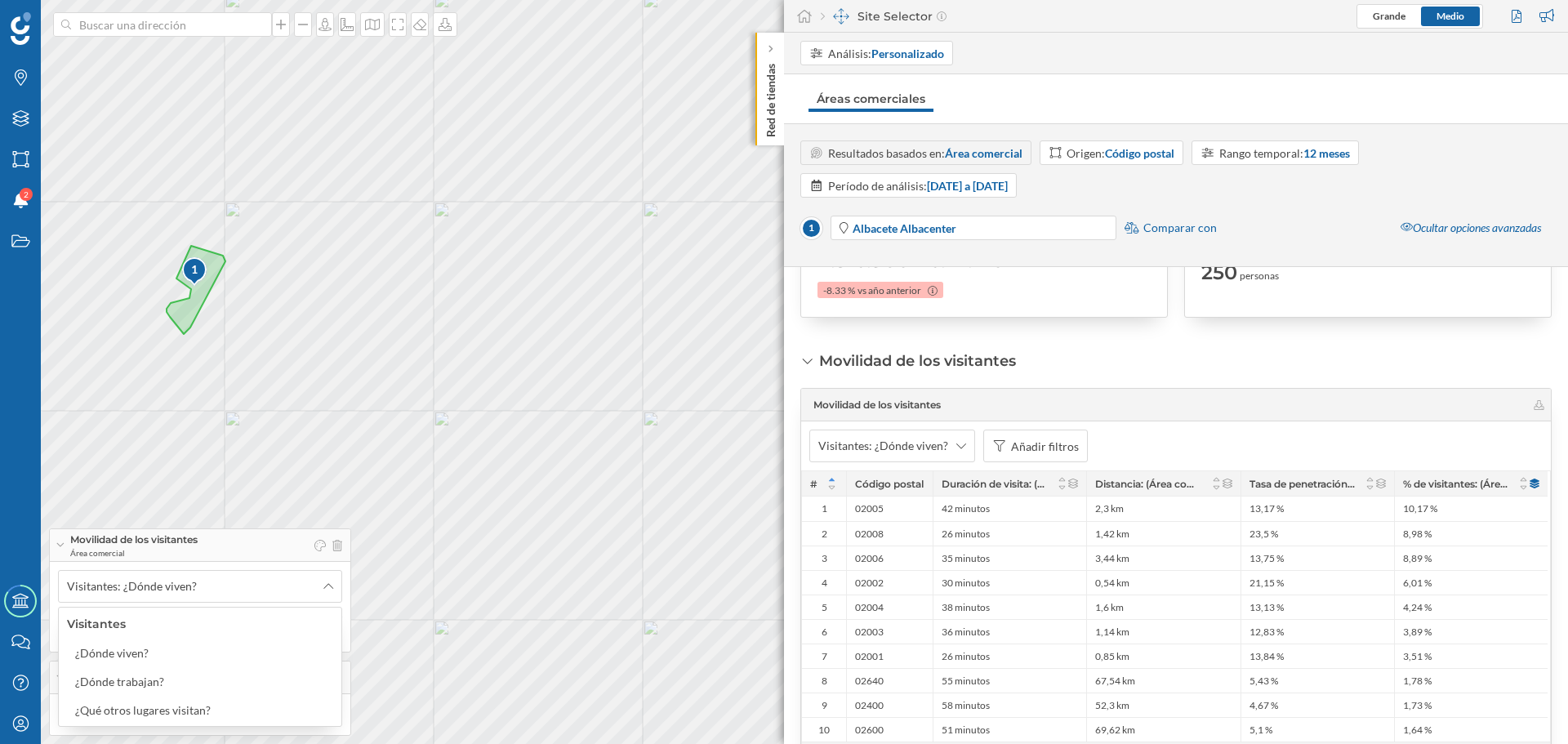
click at [274, 550] on div "Movilidad de los visitantes Área comercial" at bounding box center [200, 545] width 300 height 33
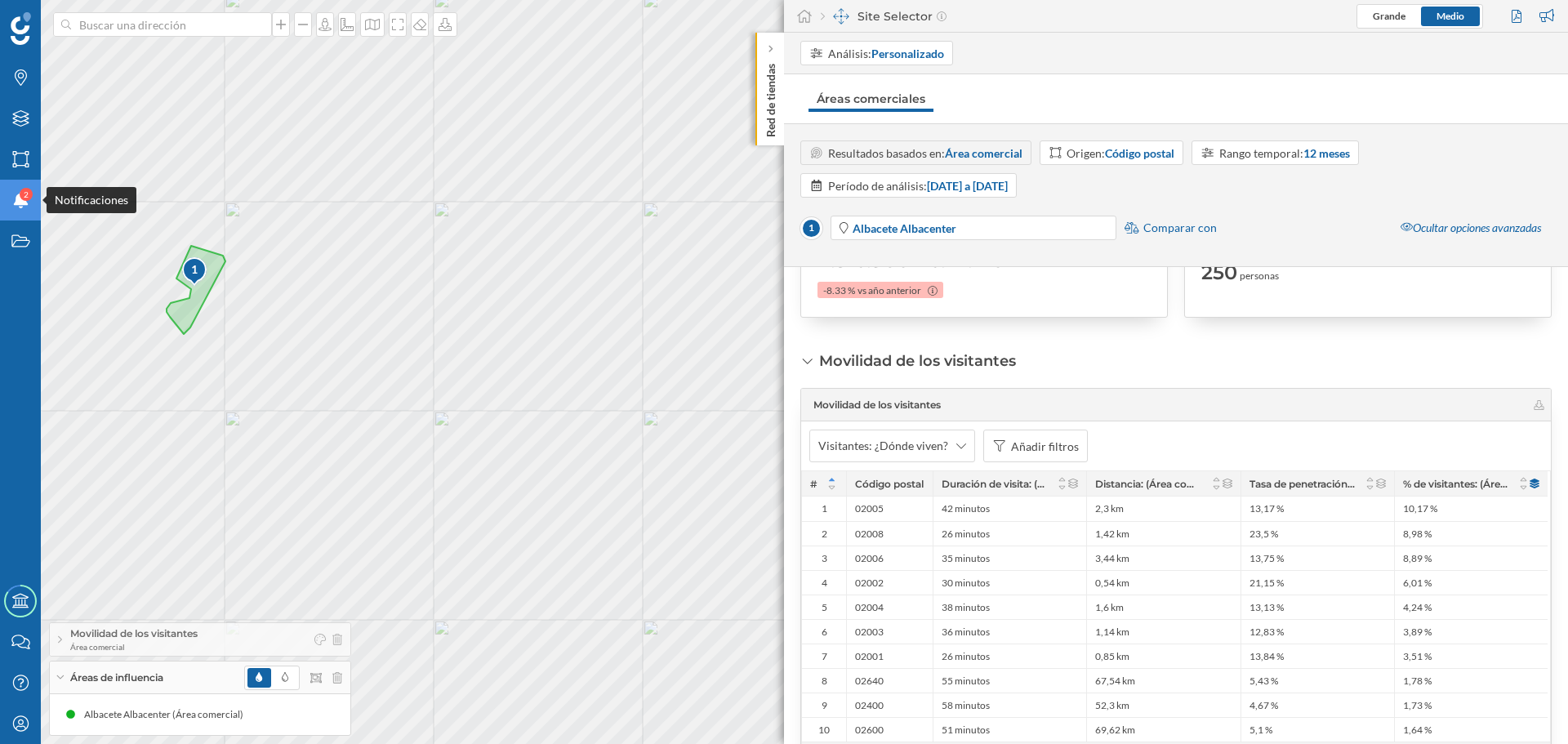
click at [18, 196] on icon at bounding box center [19, 200] width 15 height 16
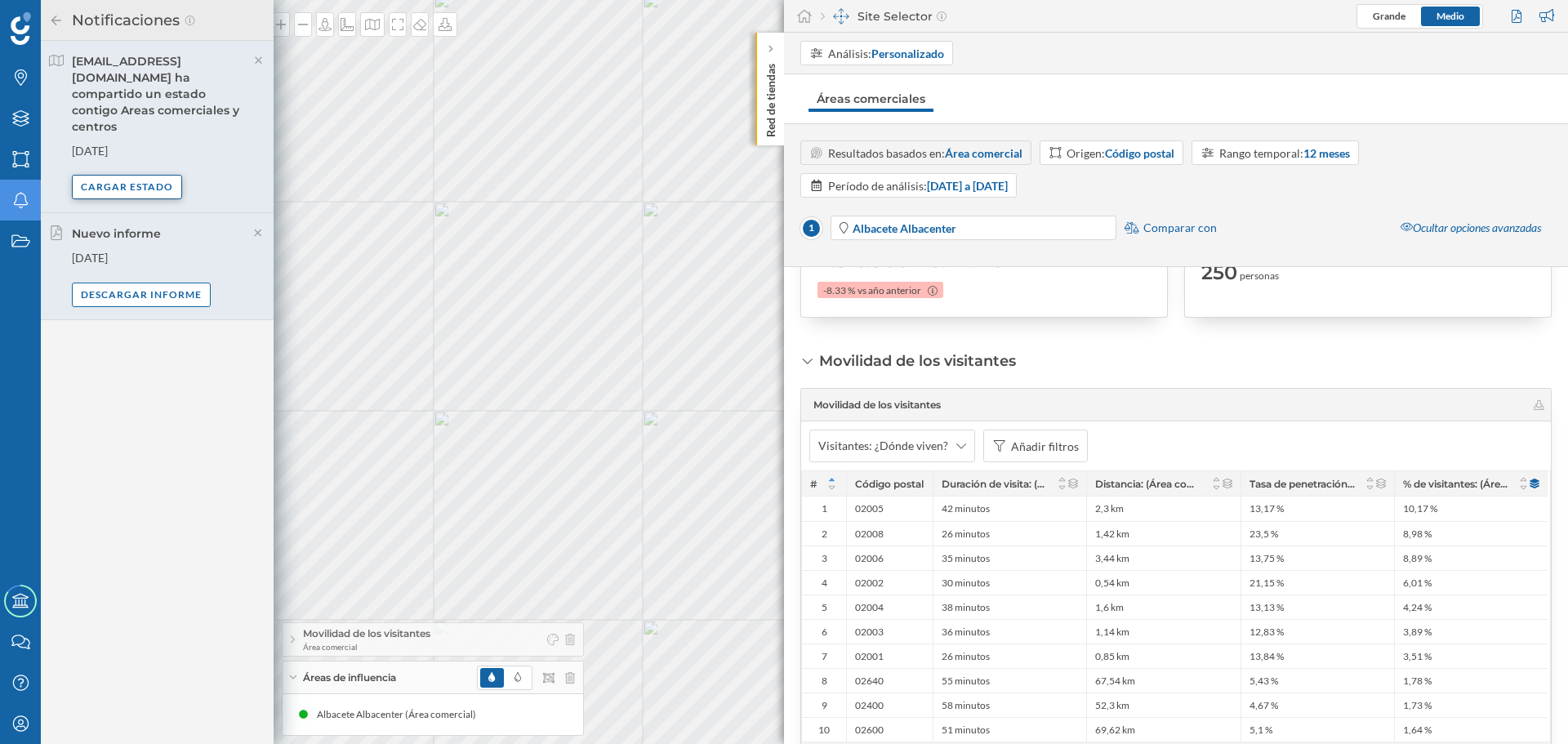
click at [142, 174] on div "Cargar estado" at bounding box center [127, 186] width 110 height 24
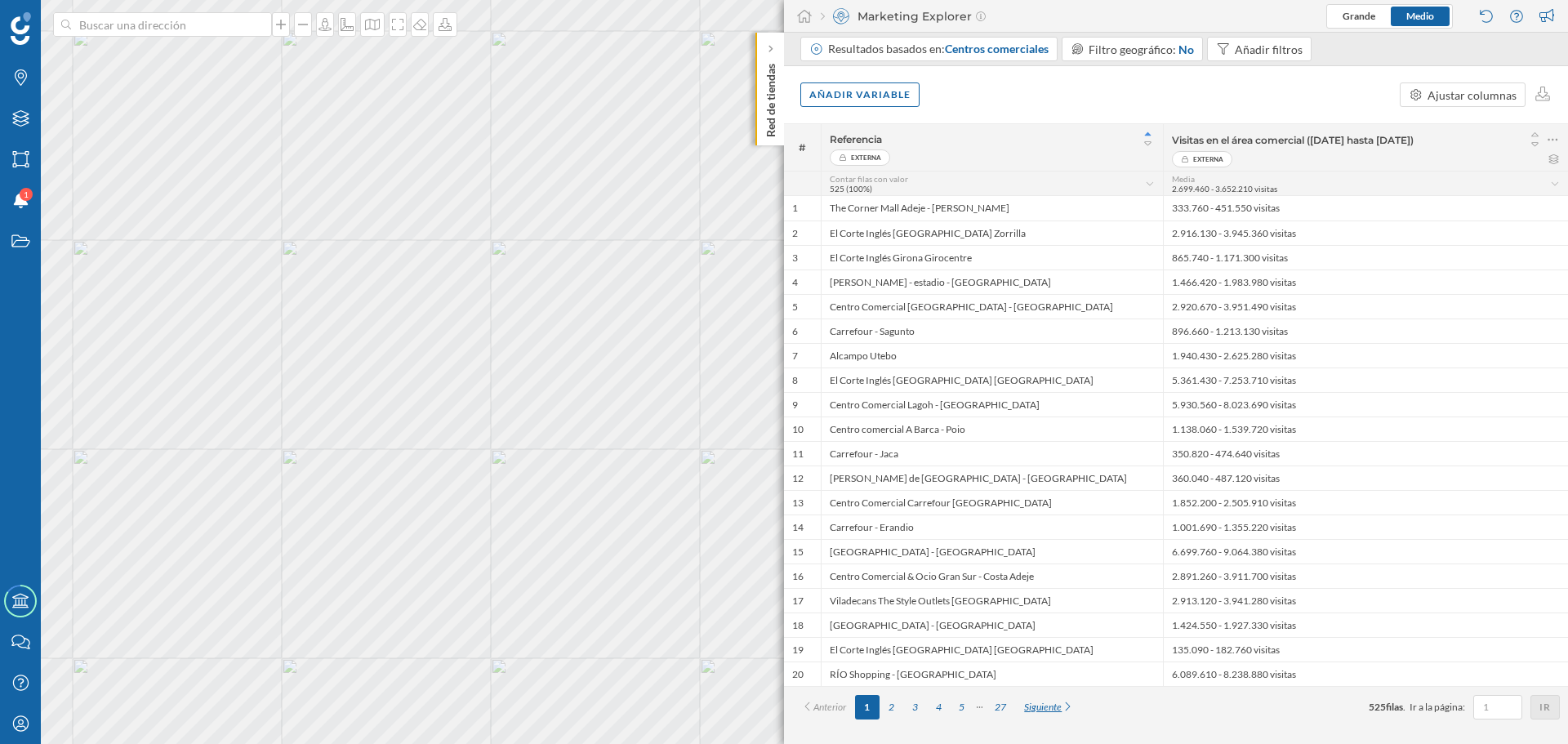
click at [1045, 709] on div "Siguiente" at bounding box center [1050, 706] width 68 height 24
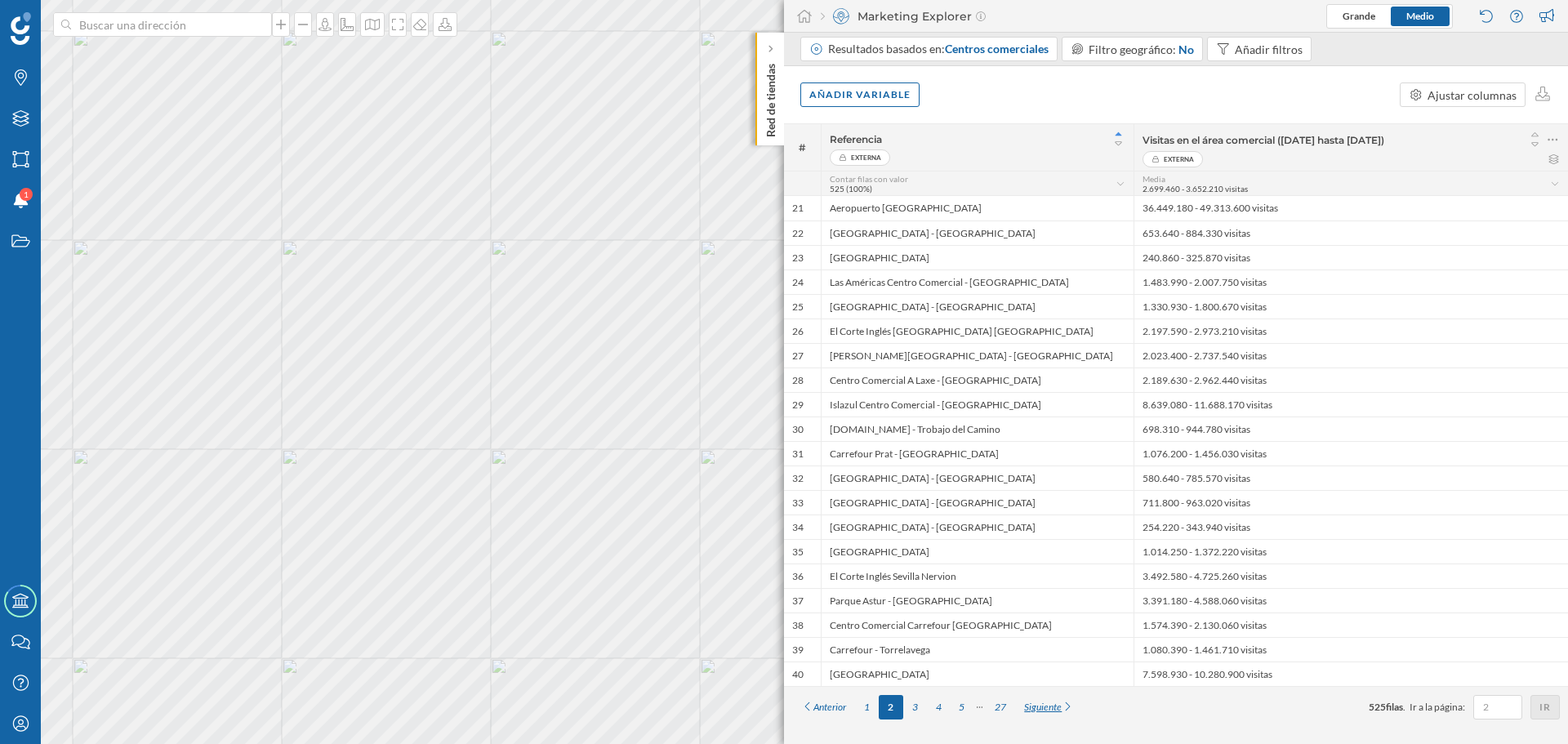
click at [1045, 709] on div "Siguiente" at bounding box center [1050, 706] width 68 height 24
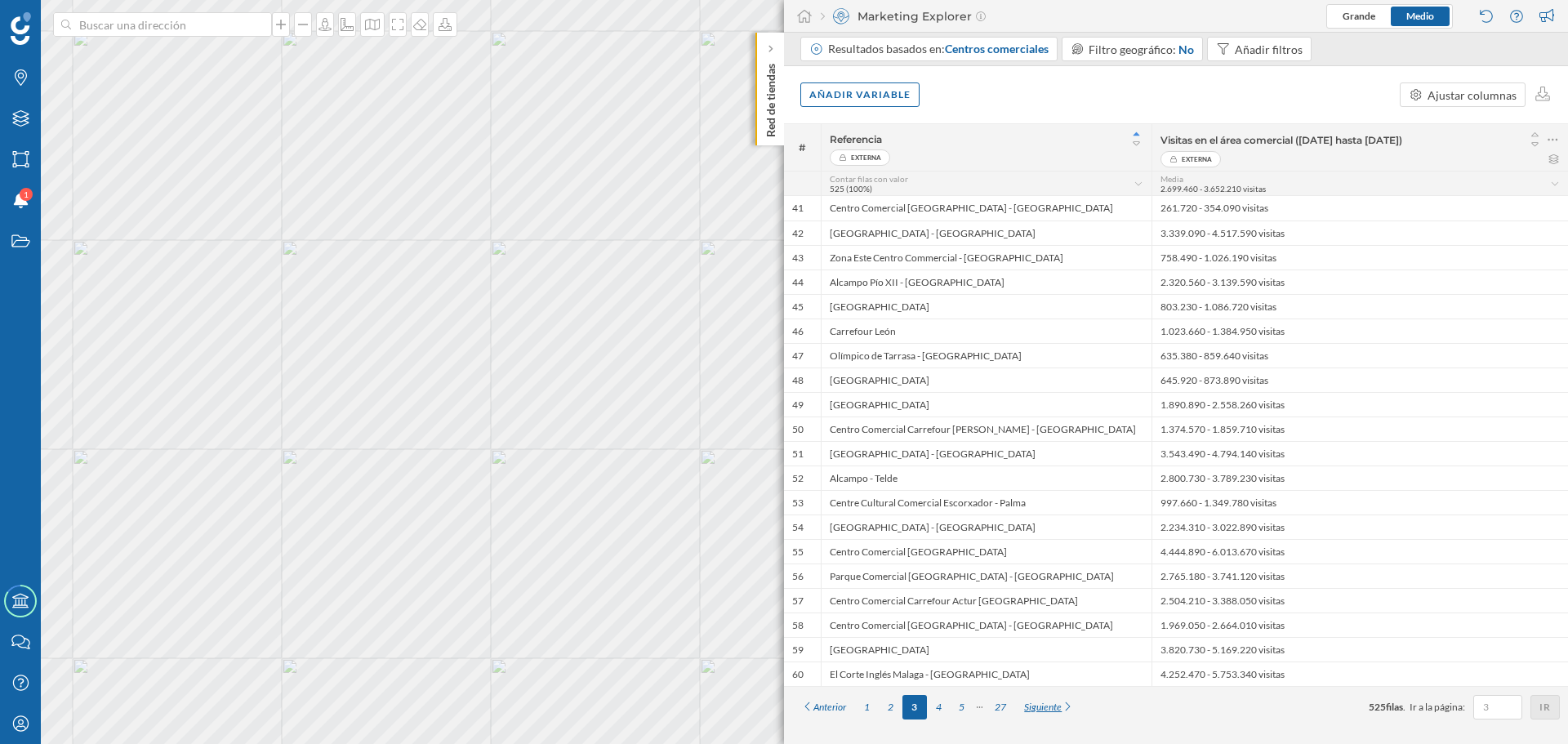
click at [1045, 709] on div "Siguiente" at bounding box center [1050, 706] width 68 height 24
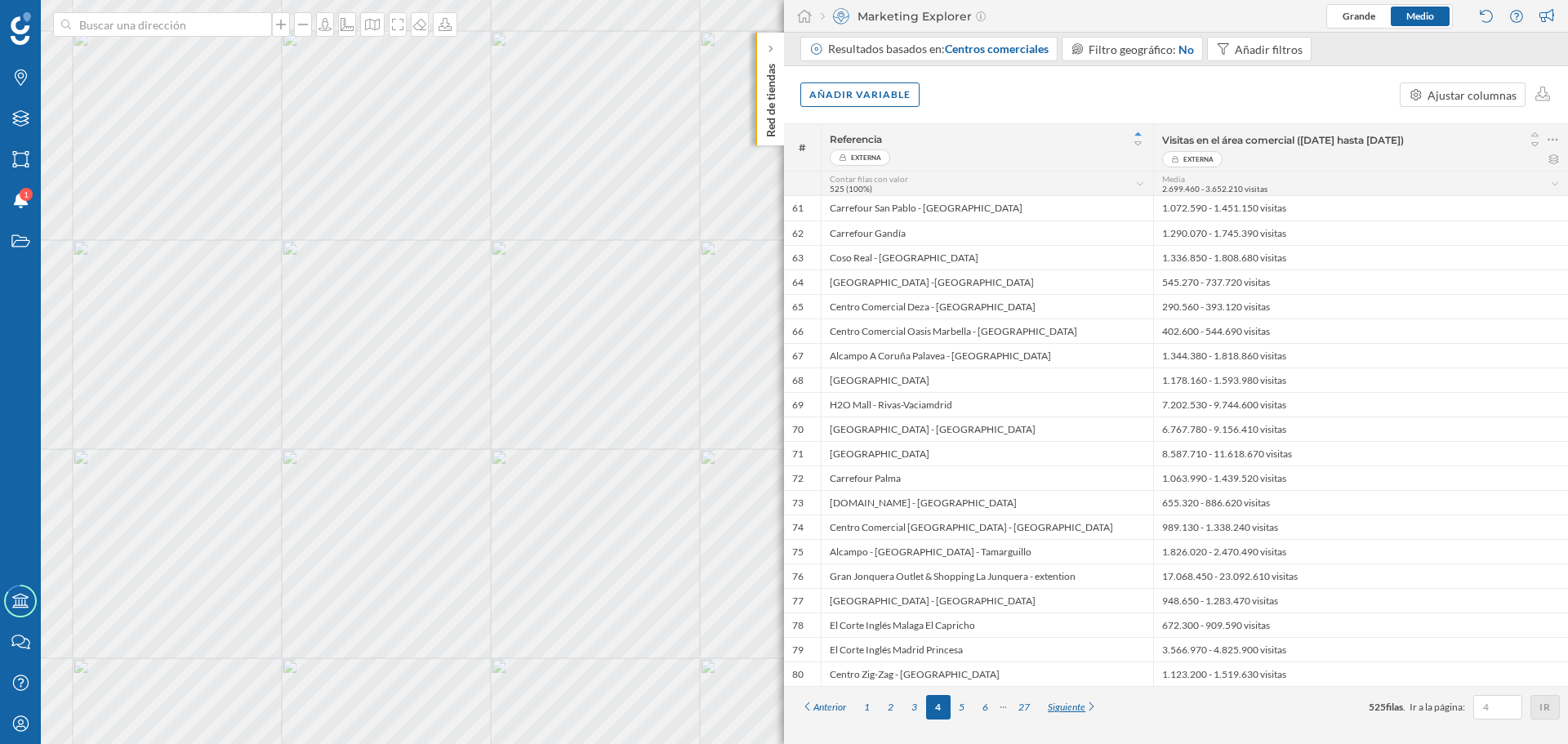
click at [1045, 709] on div "Siguiente" at bounding box center [1073, 706] width 68 height 24
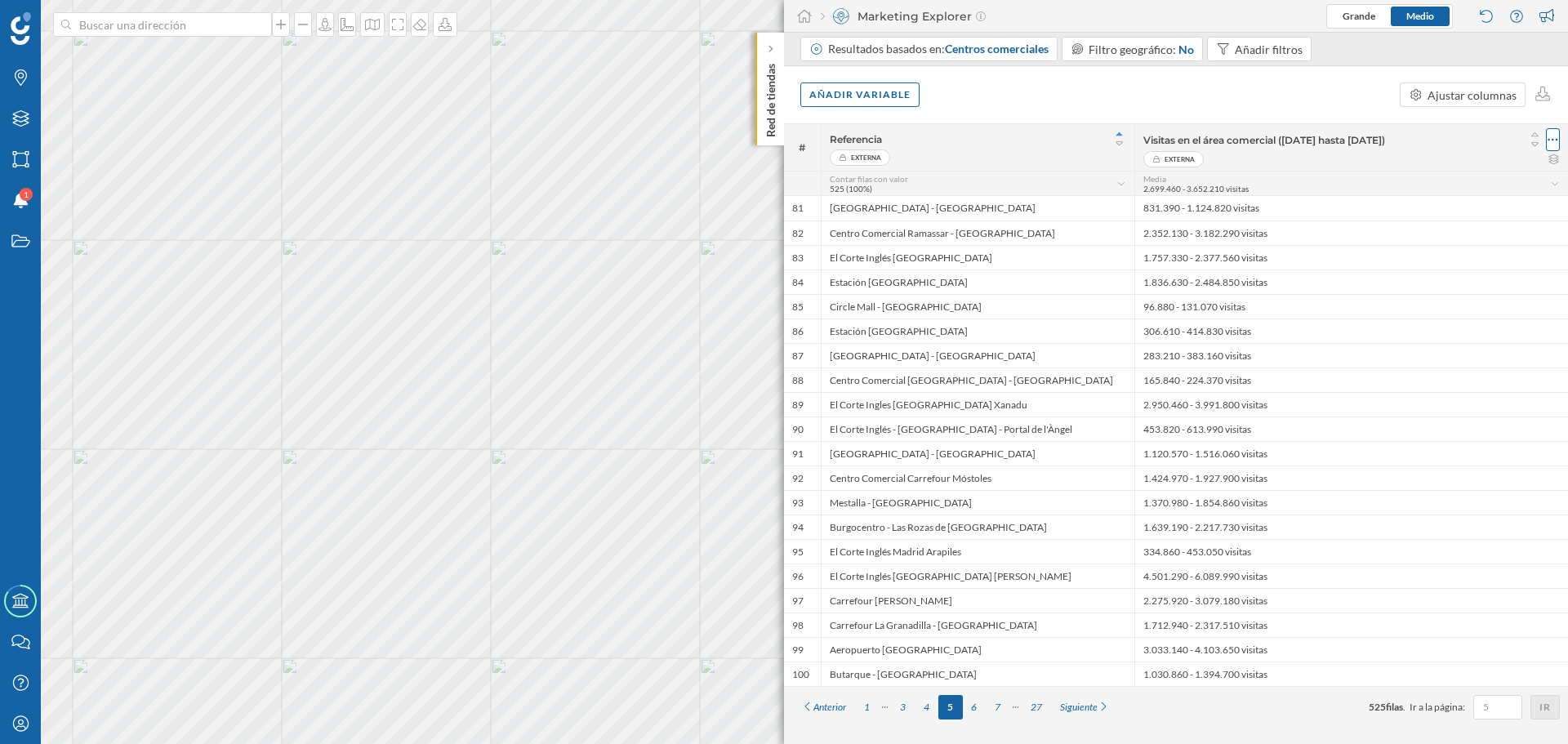
click at [1551, 138] on icon at bounding box center [1552, 140] width 11 height 16
click at [1186, 103] on div "Añadir variable Ajustar columnas" at bounding box center [1176, 94] width 784 height 57
click at [870, 706] on div "1" at bounding box center [866, 706] width 23 height 24
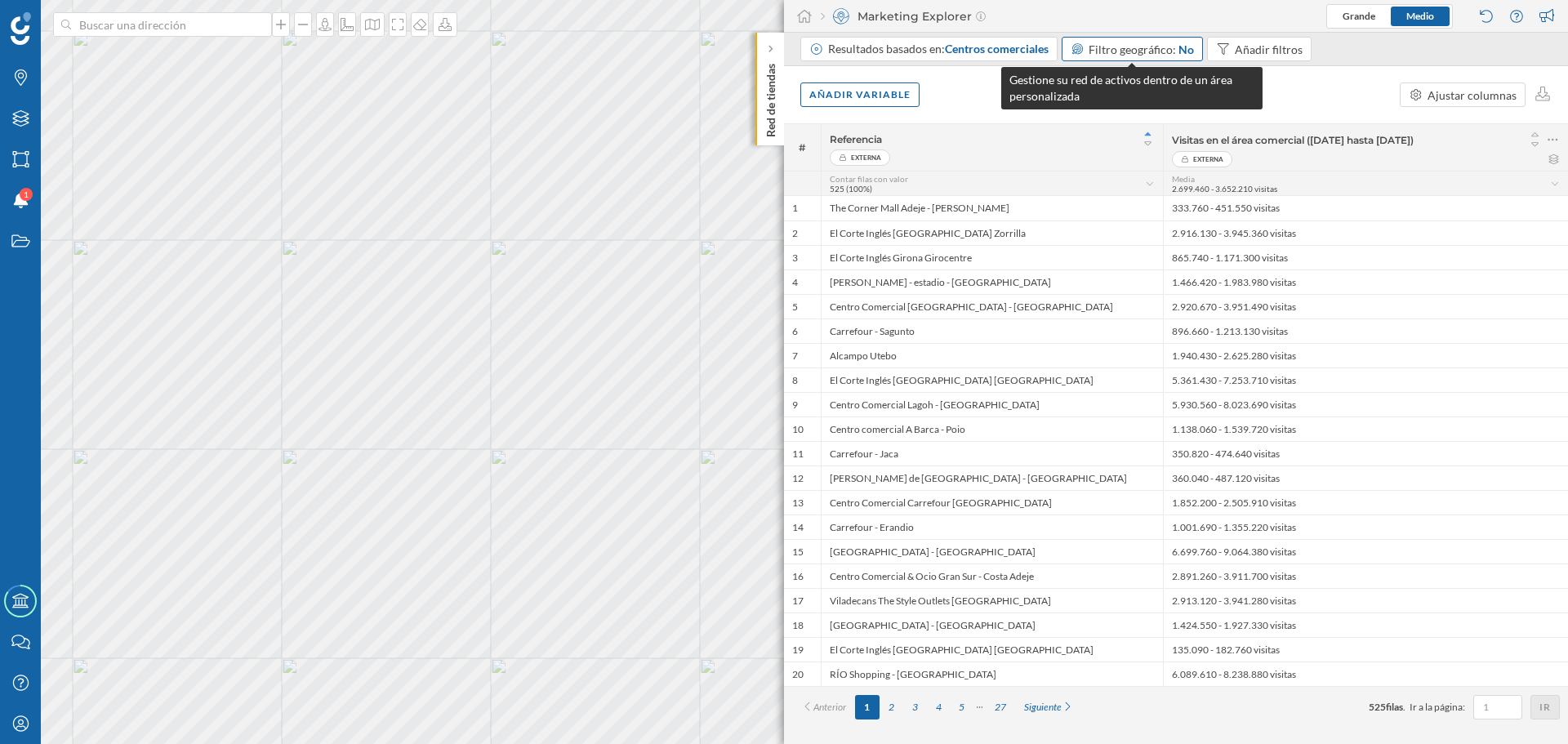
click at [1133, 50] on span "Filtro geográfico:" at bounding box center [1133, 49] width 87 height 14
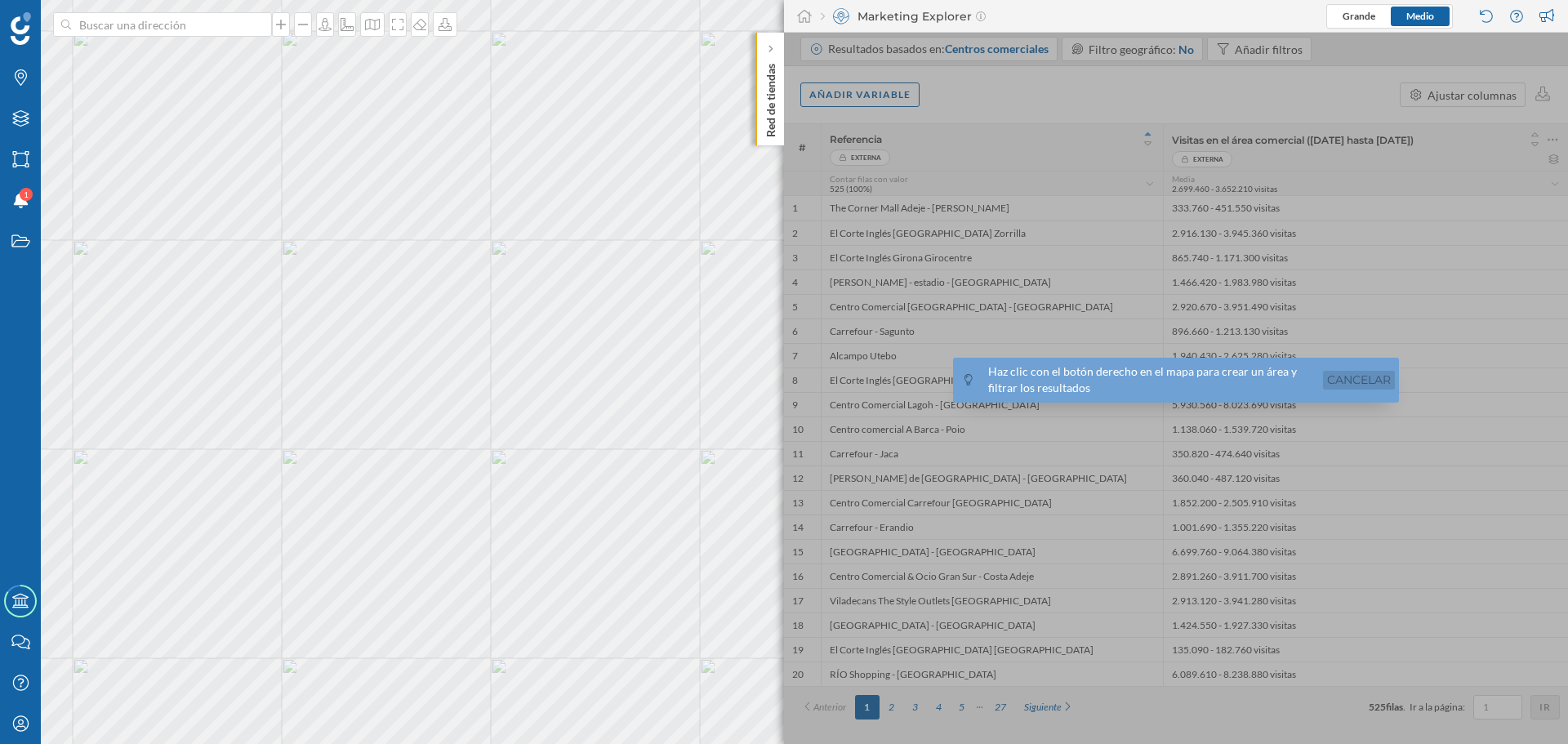
click at [1347, 382] on link "Cancelar" at bounding box center [1359, 380] width 72 height 18
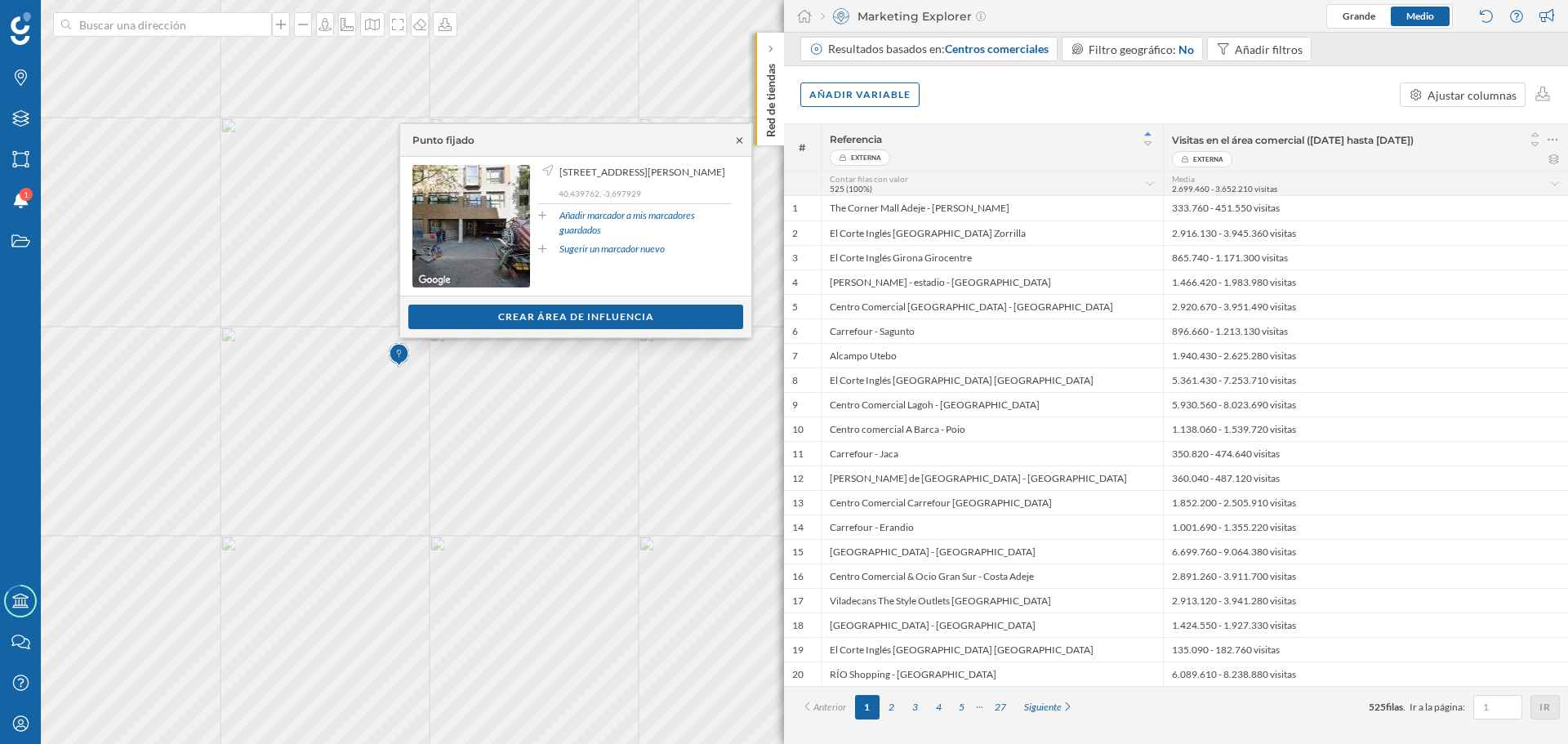
click at [738, 144] on icon at bounding box center [739, 140] width 13 height 10
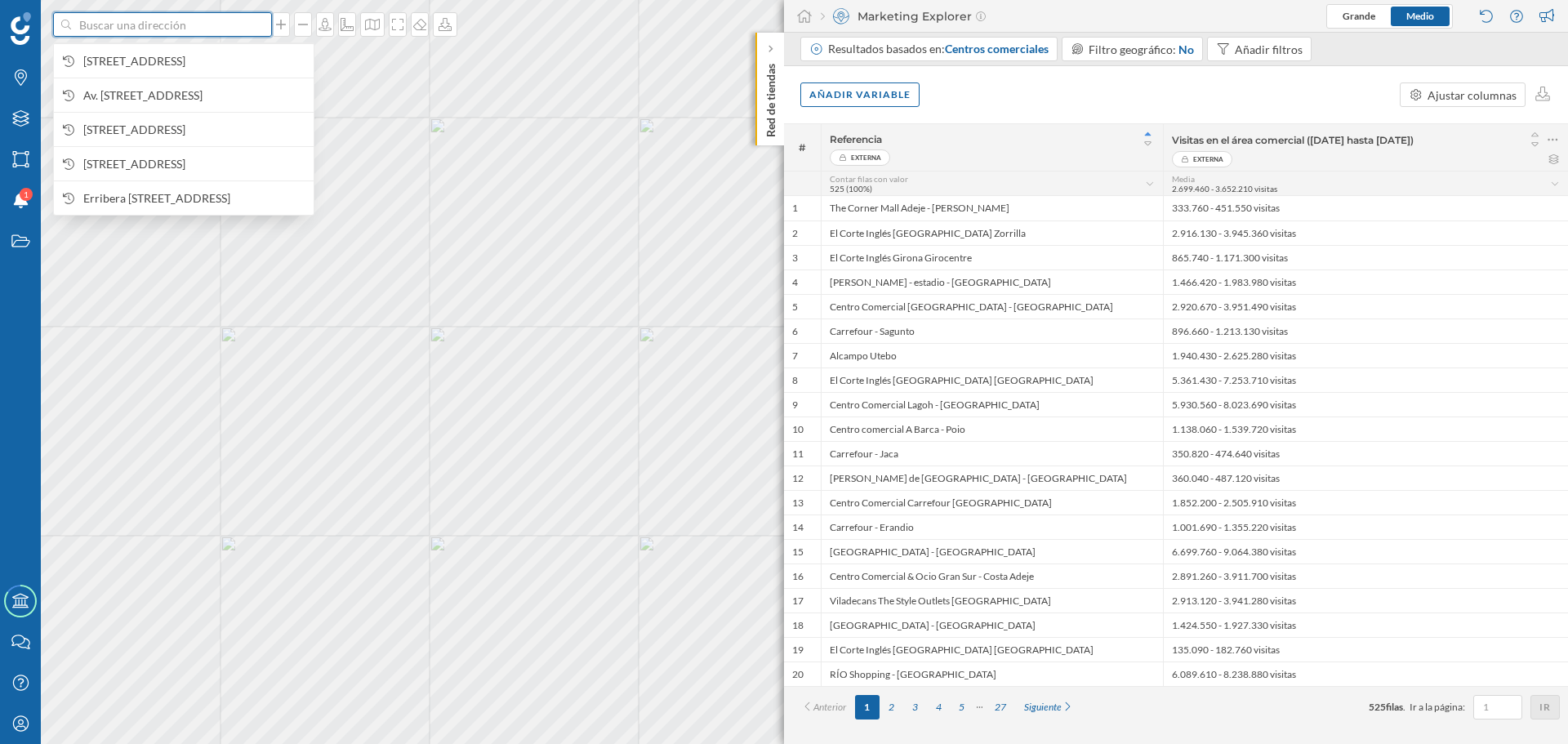
click at [184, 33] on input at bounding box center [162, 24] width 183 height 24
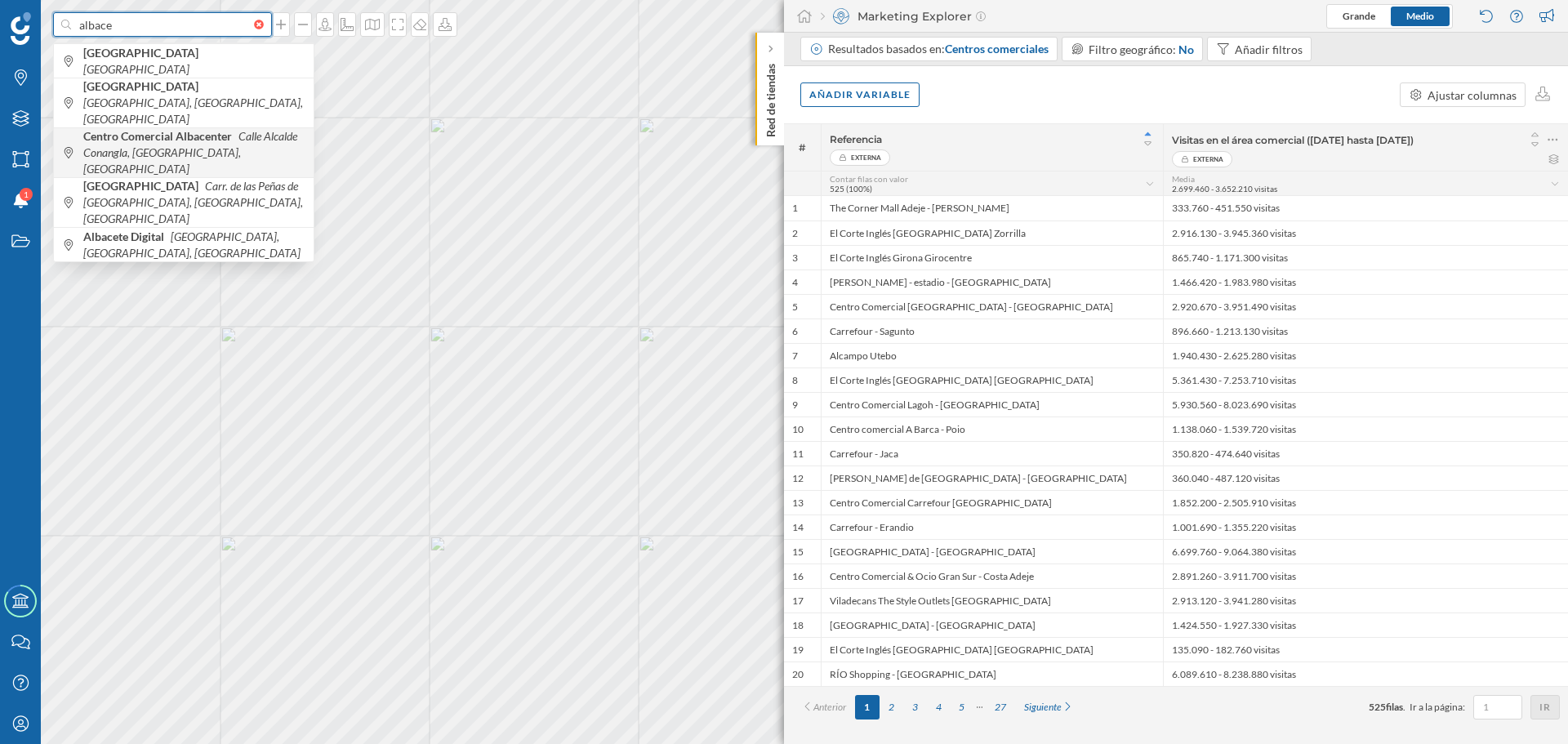
type input "albace"
click at [142, 129] on b "Centro Comercial Albacenter" at bounding box center [160, 136] width 153 height 14
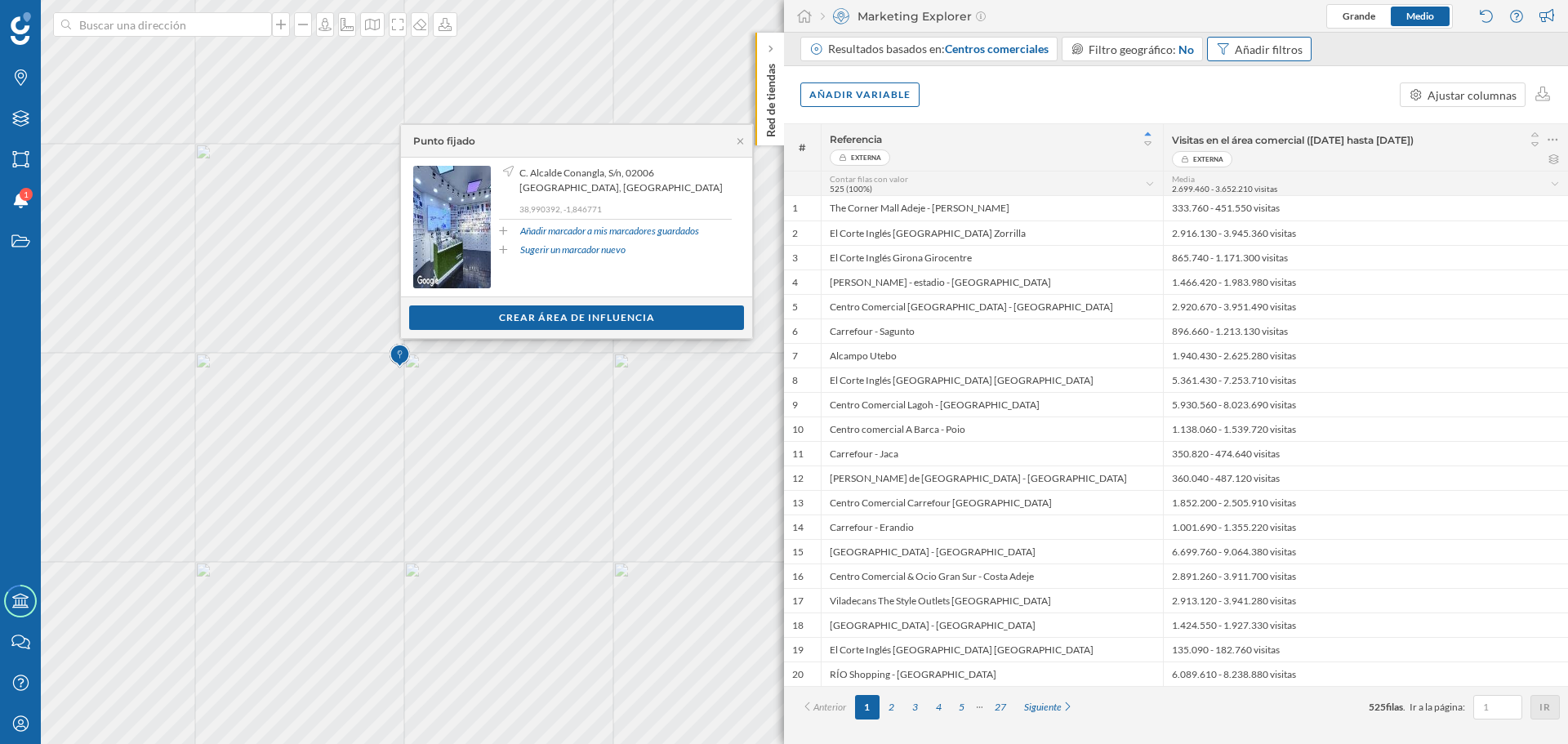
click at [1257, 53] on div "Añadir filtros" at bounding box center [1269, 49] width 68 height 17
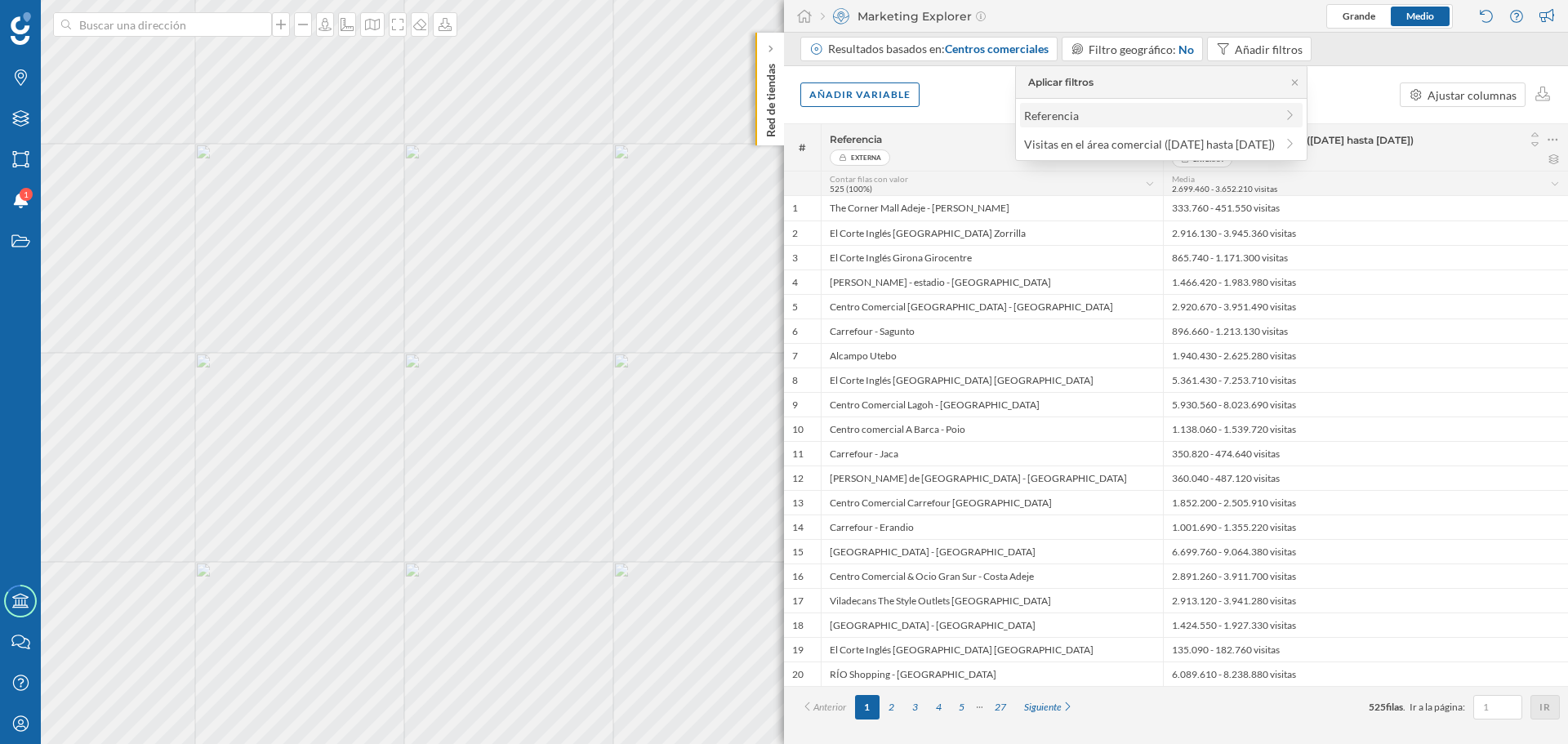
click at [1277, 117] on div "Referencia" at bounding box center [1161, 115] width 273 height 17
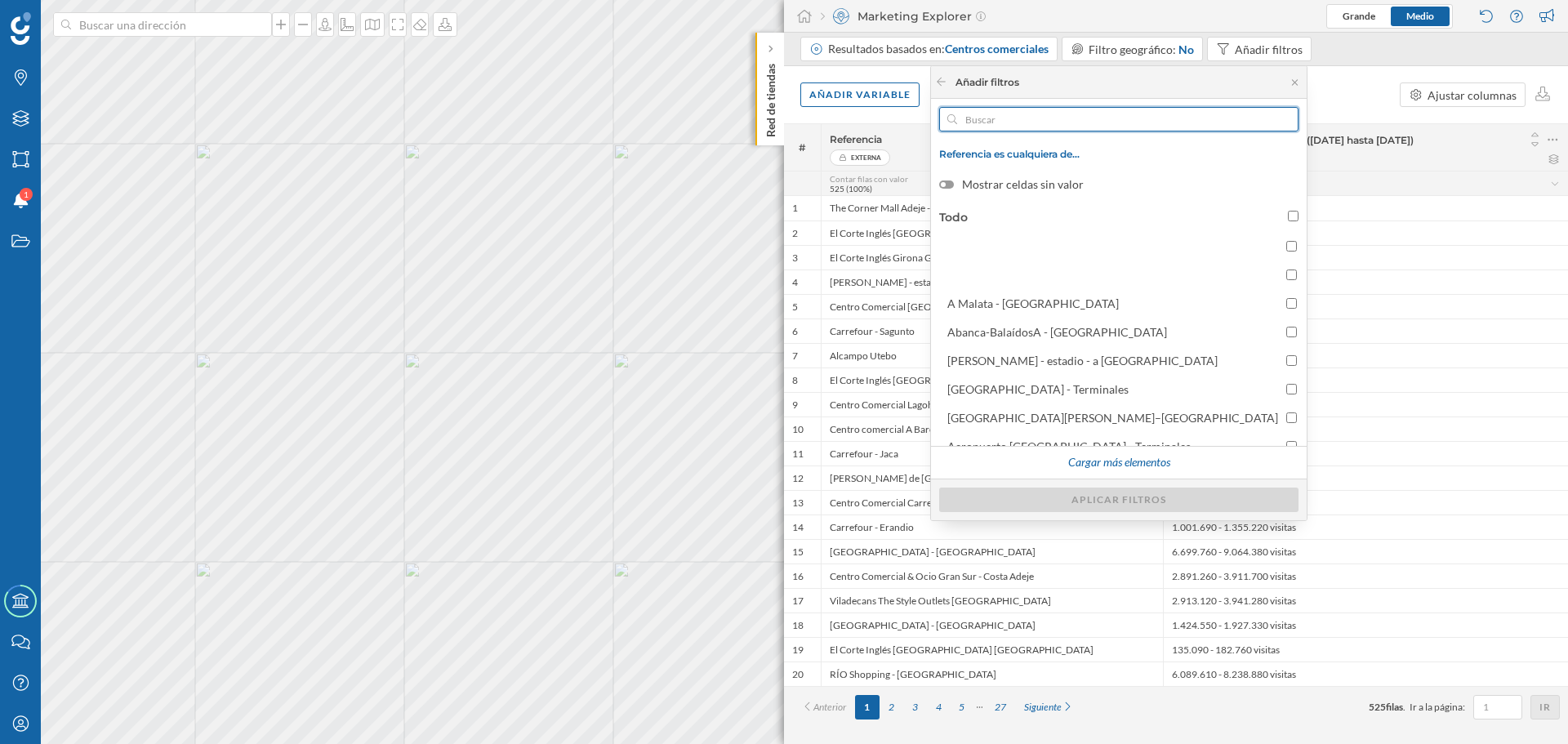
click at [1051, 117] on input "text" at bounding box center [1119, 118] width 324 height 24
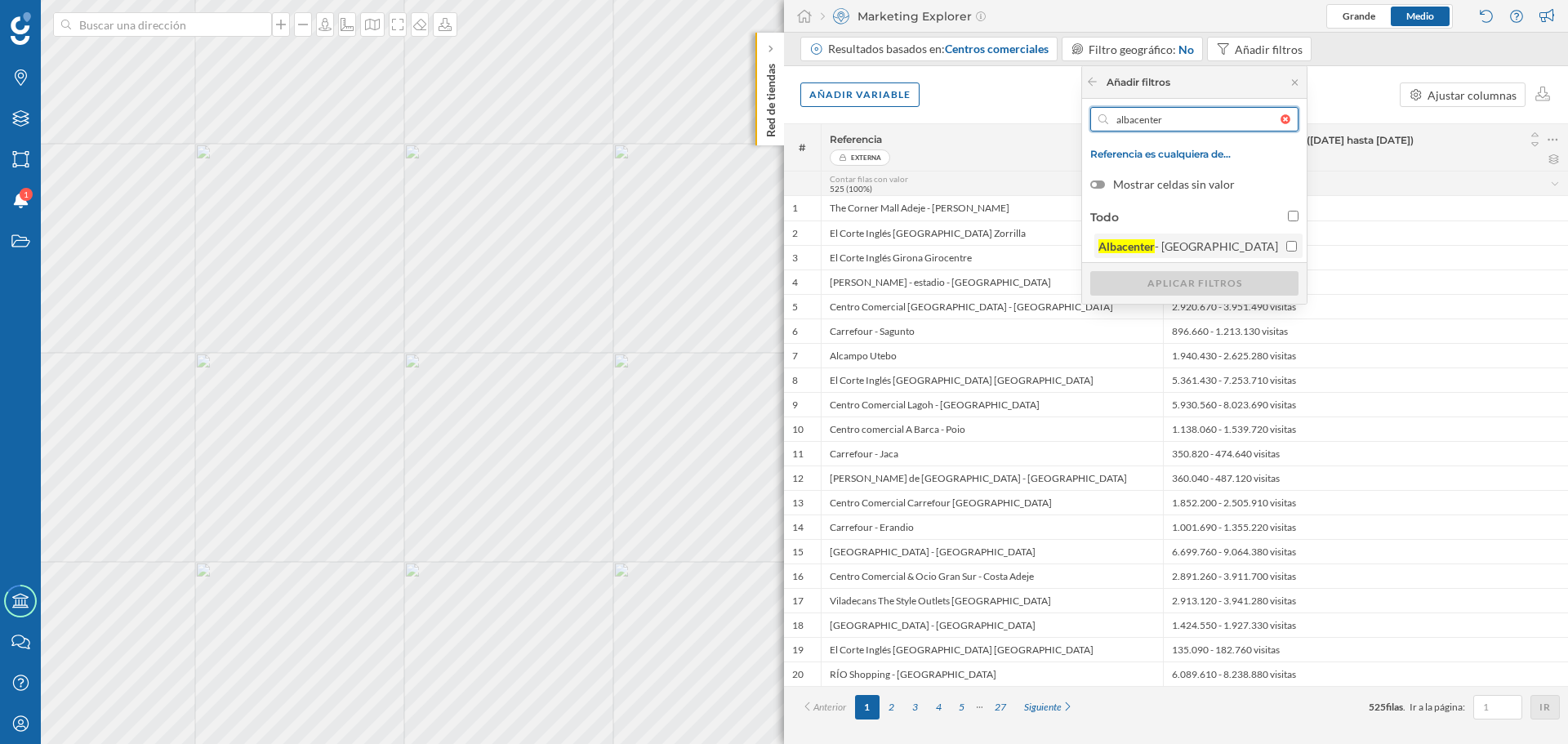
type input "albacenter"
click at [1239, 243] on div "- Albacete" at bounding box center [1216, 246] width 123 height 14
click at [1286, 243] on input "Albacenter - Albacete" at bounding box center [1291, 246] width 11 height 11
checkbox input "true"
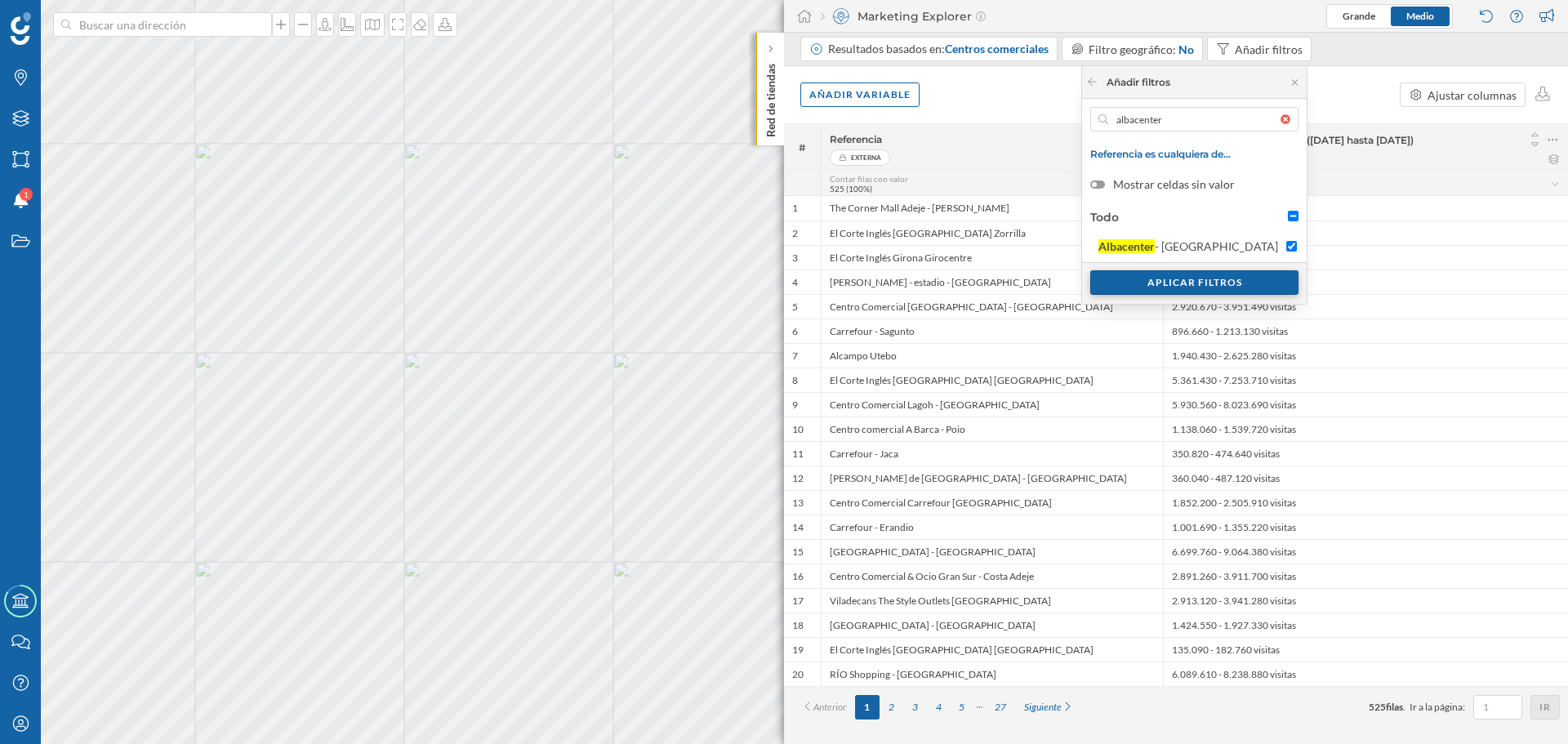
click at [1228, 278] on div "Aplicar filtros" at bounding box center [1194, 282] width 208 height 24
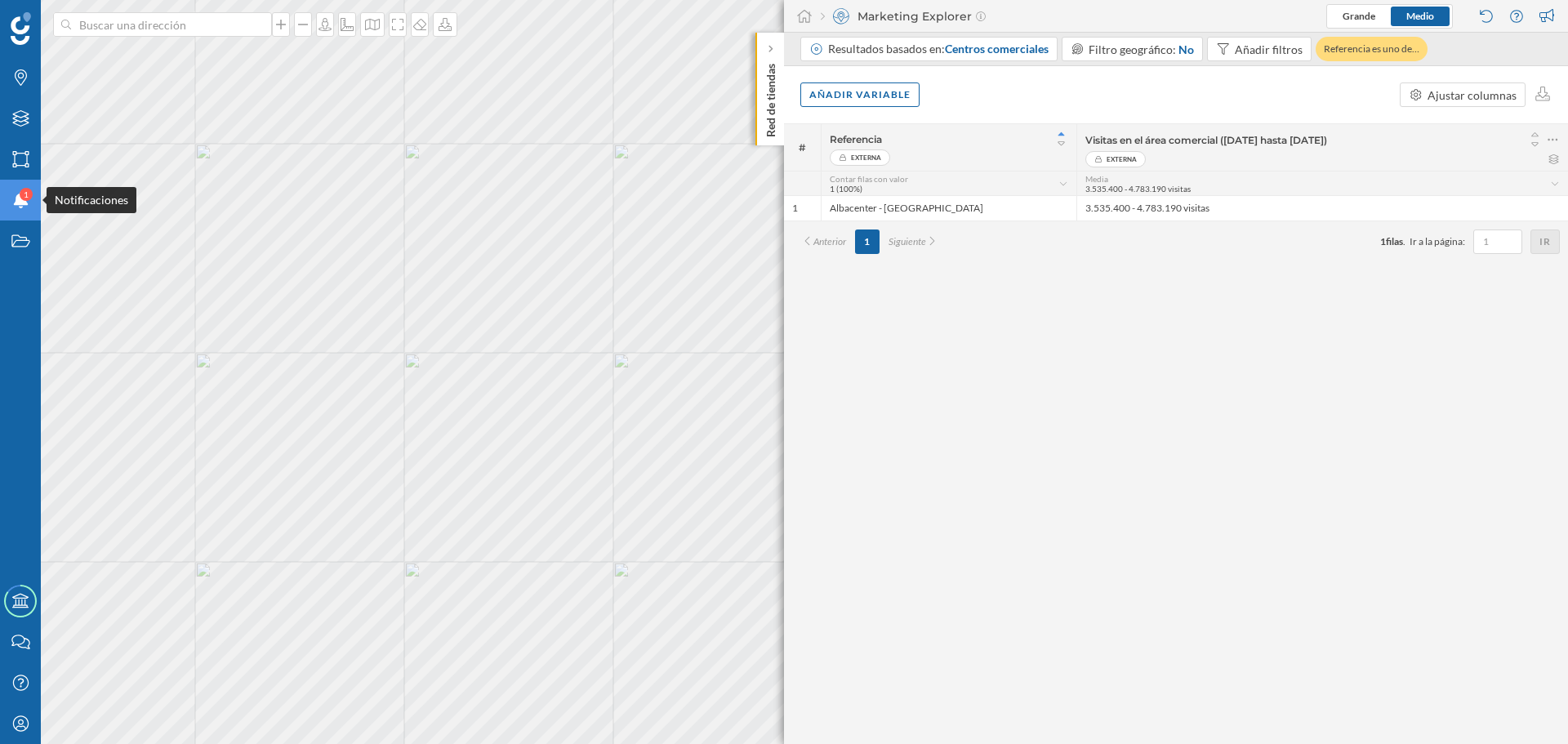
click at [27, 199] on span "1" at bounding box center [25, 194] width 5 height 16
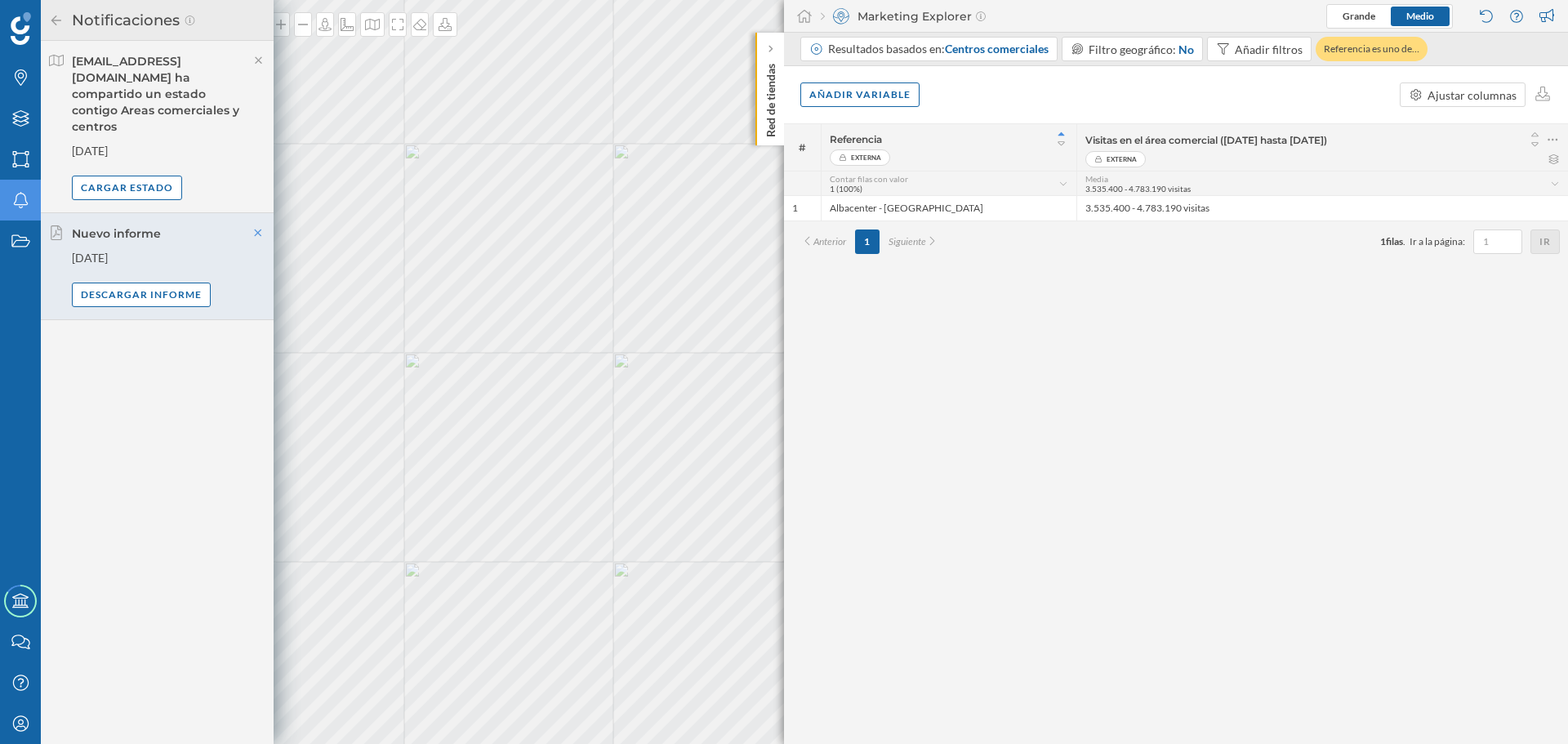
click at [263, 227] on icon at bounding box center [258, 232] width 15 height 12
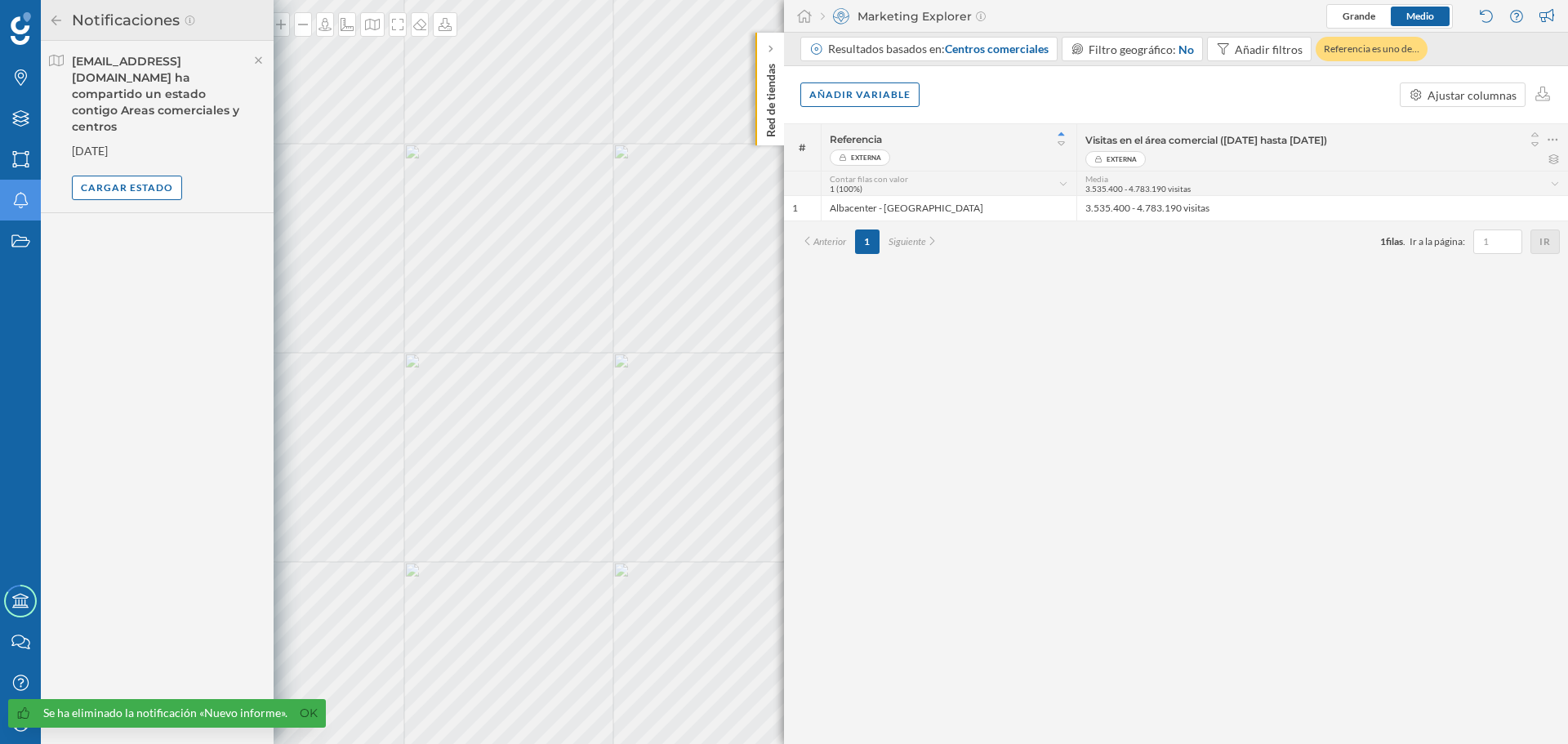
click at [29, 433] on div "Marcas Capas Áreas Notificaciones Estados" at bounding box center [20, 290] width 41 height 580
click at [260, 65] on icon at bounding box center [259, 60] width 15 height 12
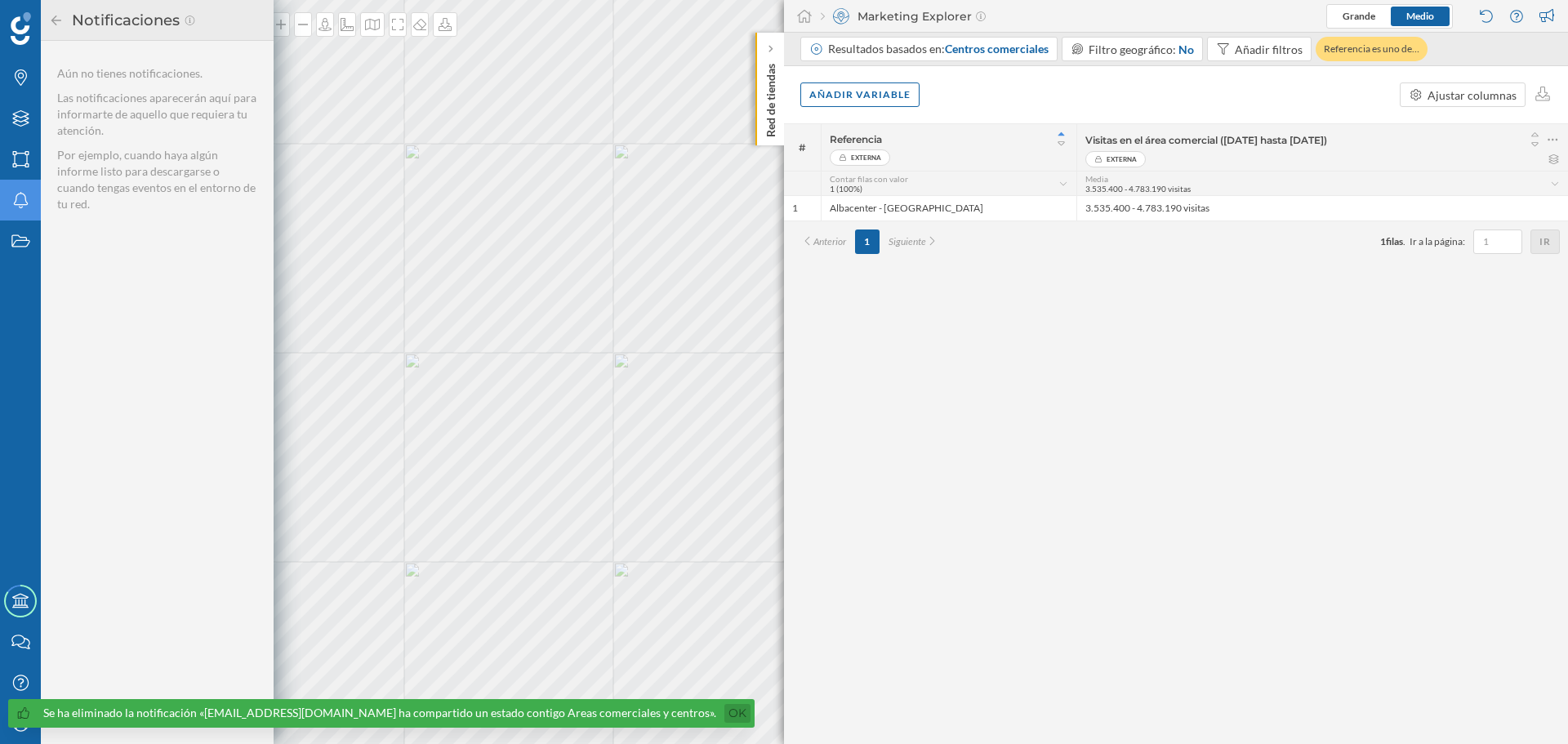
click at [725, 710] on link "Ok" at bounding box center [737, 713] width 26 height 18
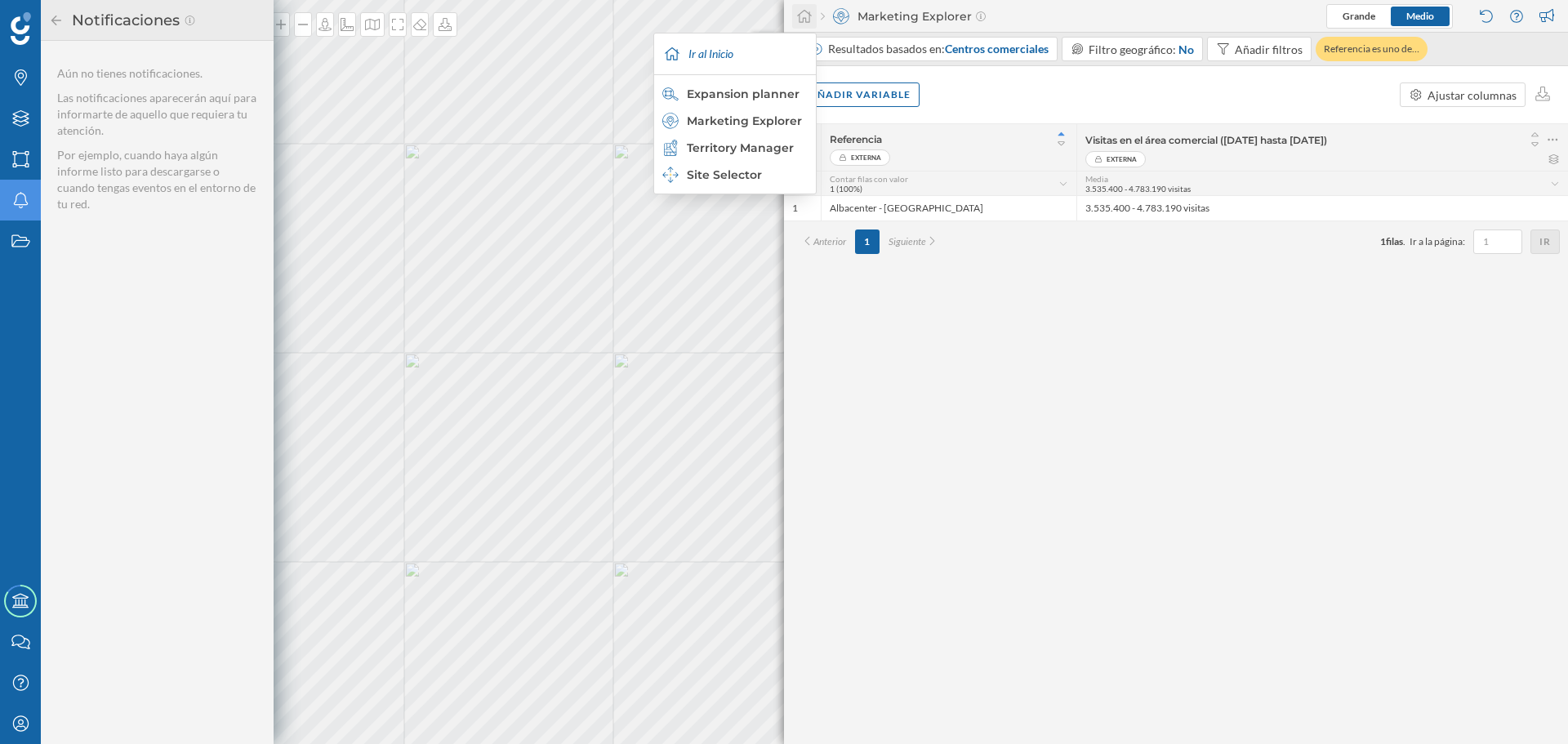
click at [803, 18] on icon at bounding box center [804, 16] width 15 height 13
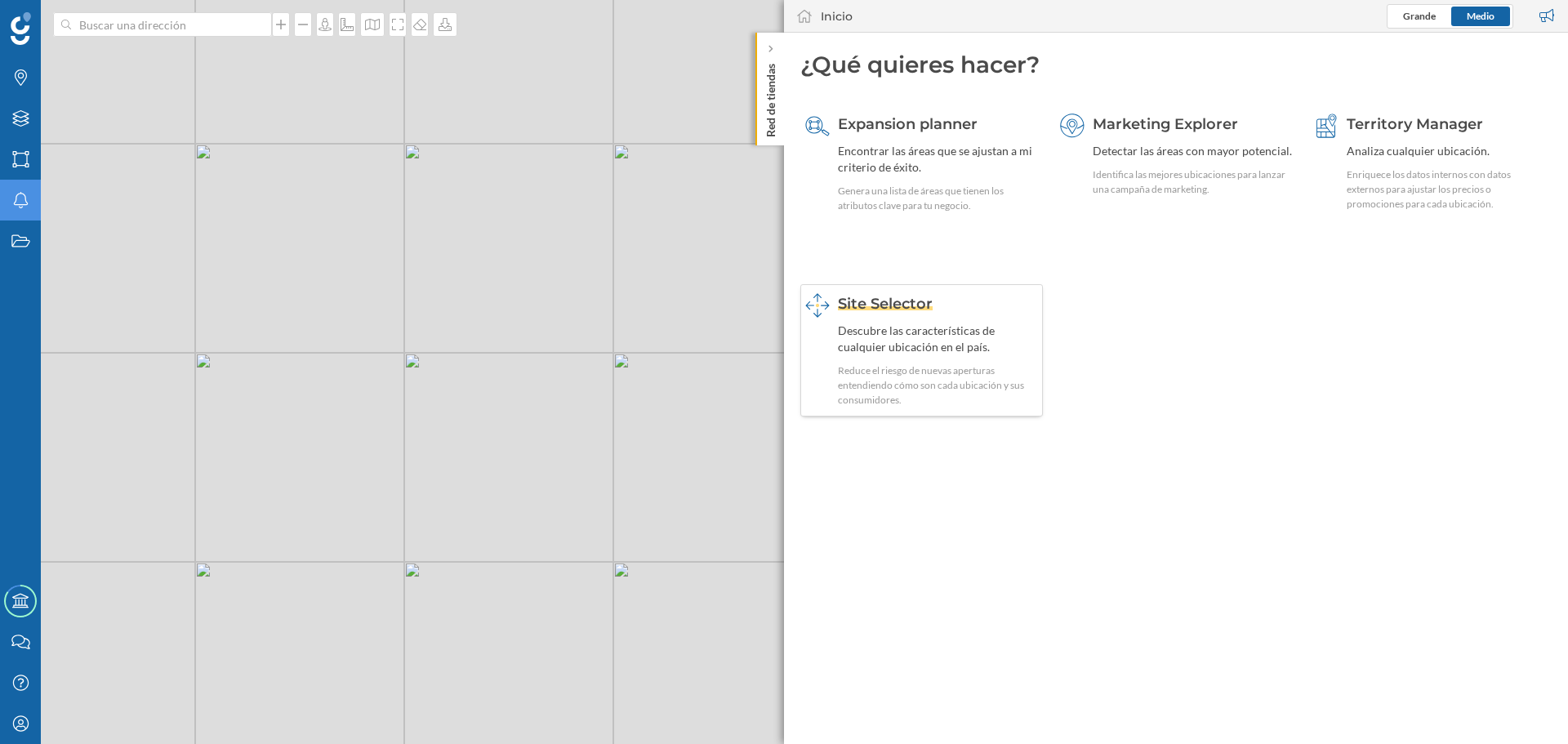
click at [896, 353] on div "Descubre las características de cualquier ubicación en el país." at bounding box center [938, 339] width 200 height 33
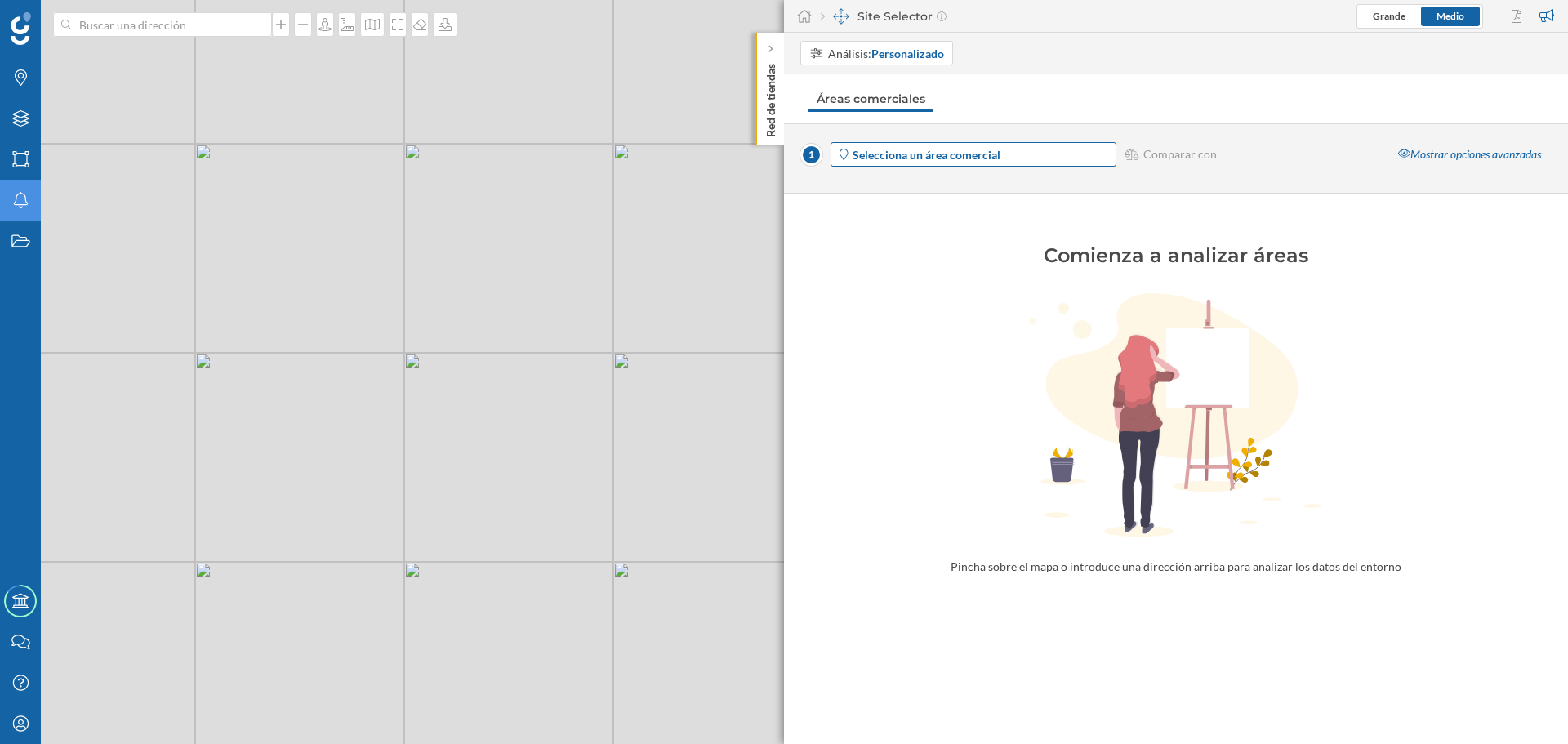
click at [1022, 159] on span "Selecciona un área comercial" at bounding box center [984, 155] width 262 height 17
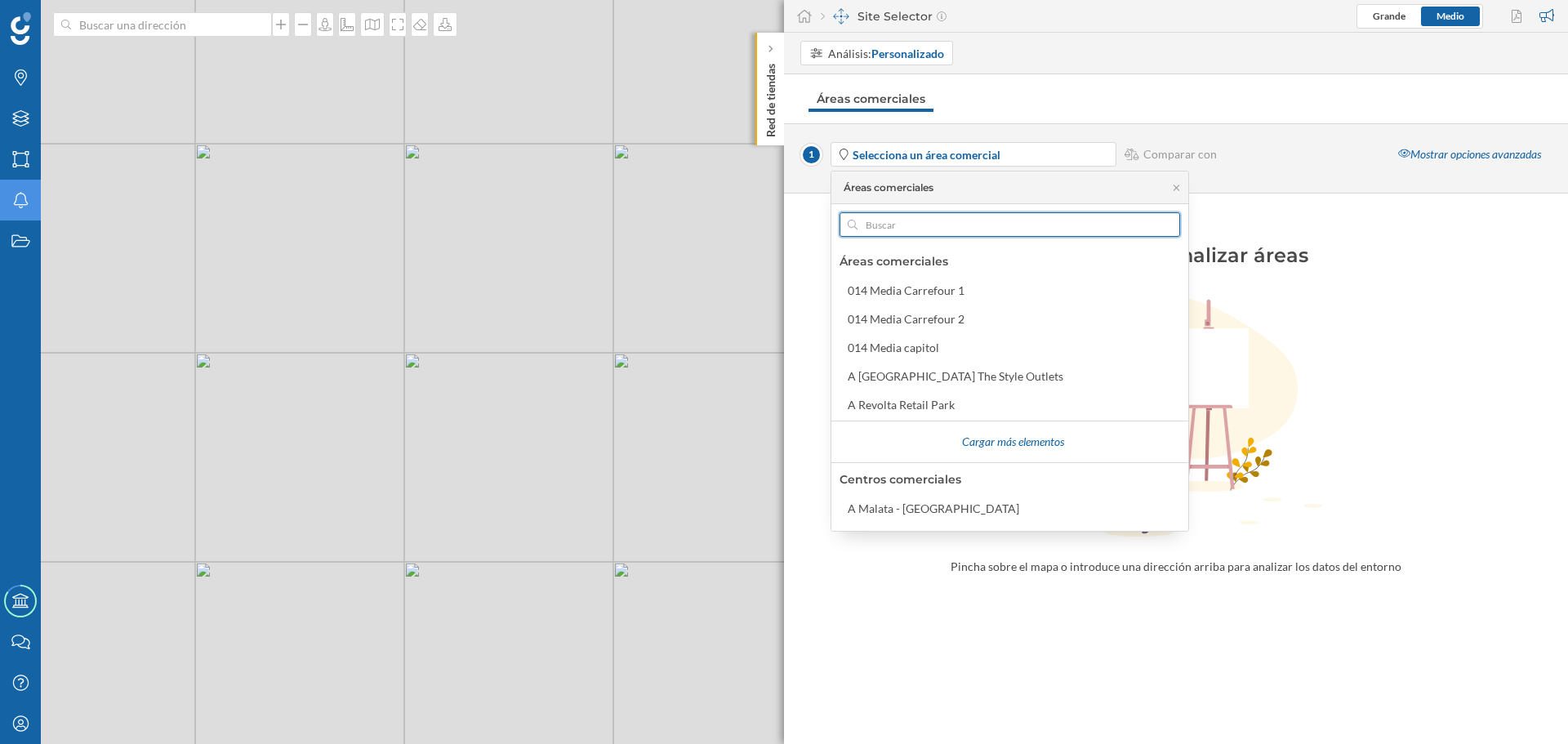
click at [985, 227] on input "text" at bounding box center [1010, 224] width 304 height 24
type input "a"
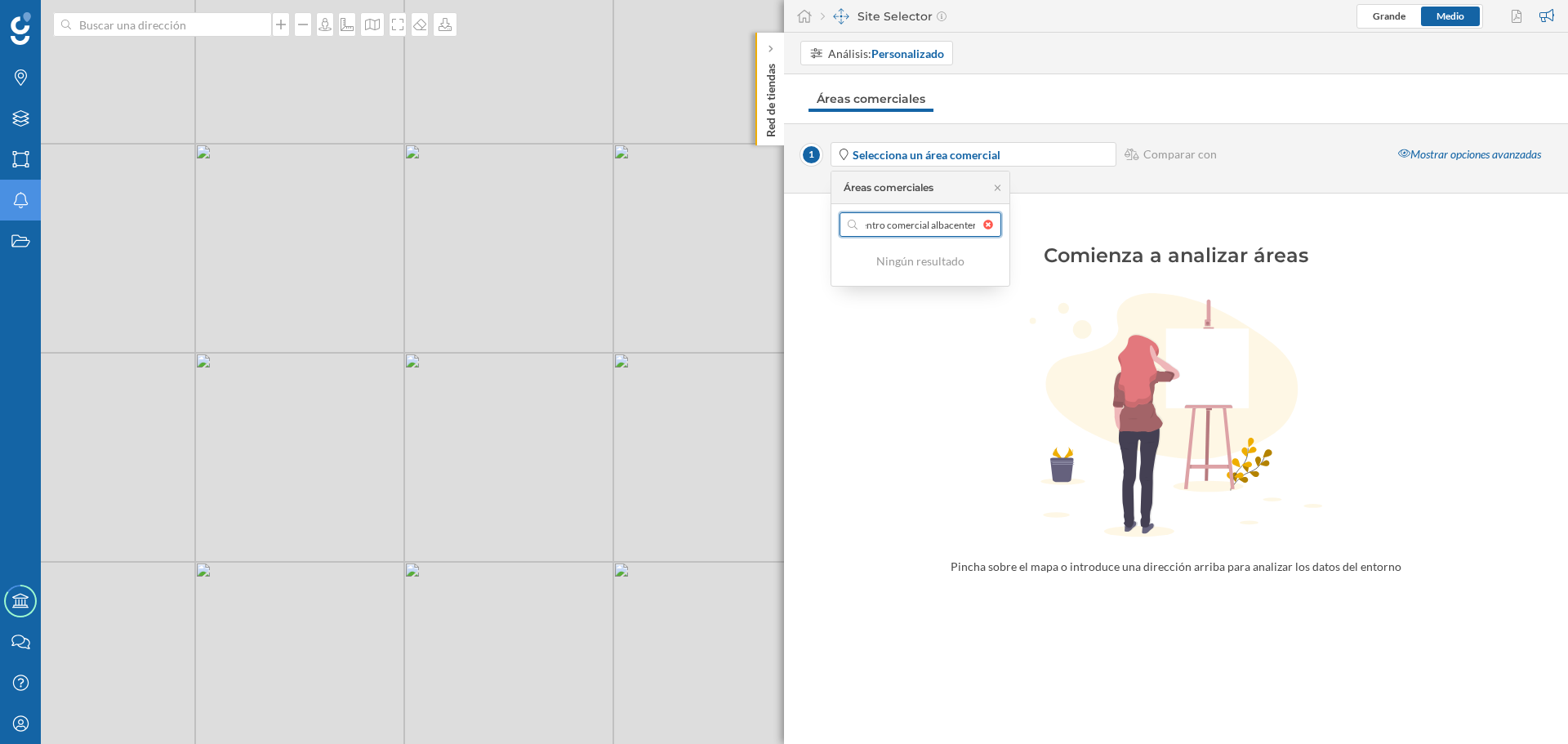
scroll to position [0, 13]
click at [930, 226] on input "centro comercial albacenter" at bounding box center [921, 224] width 126 height 24
type input "centro comercial Albacenter"
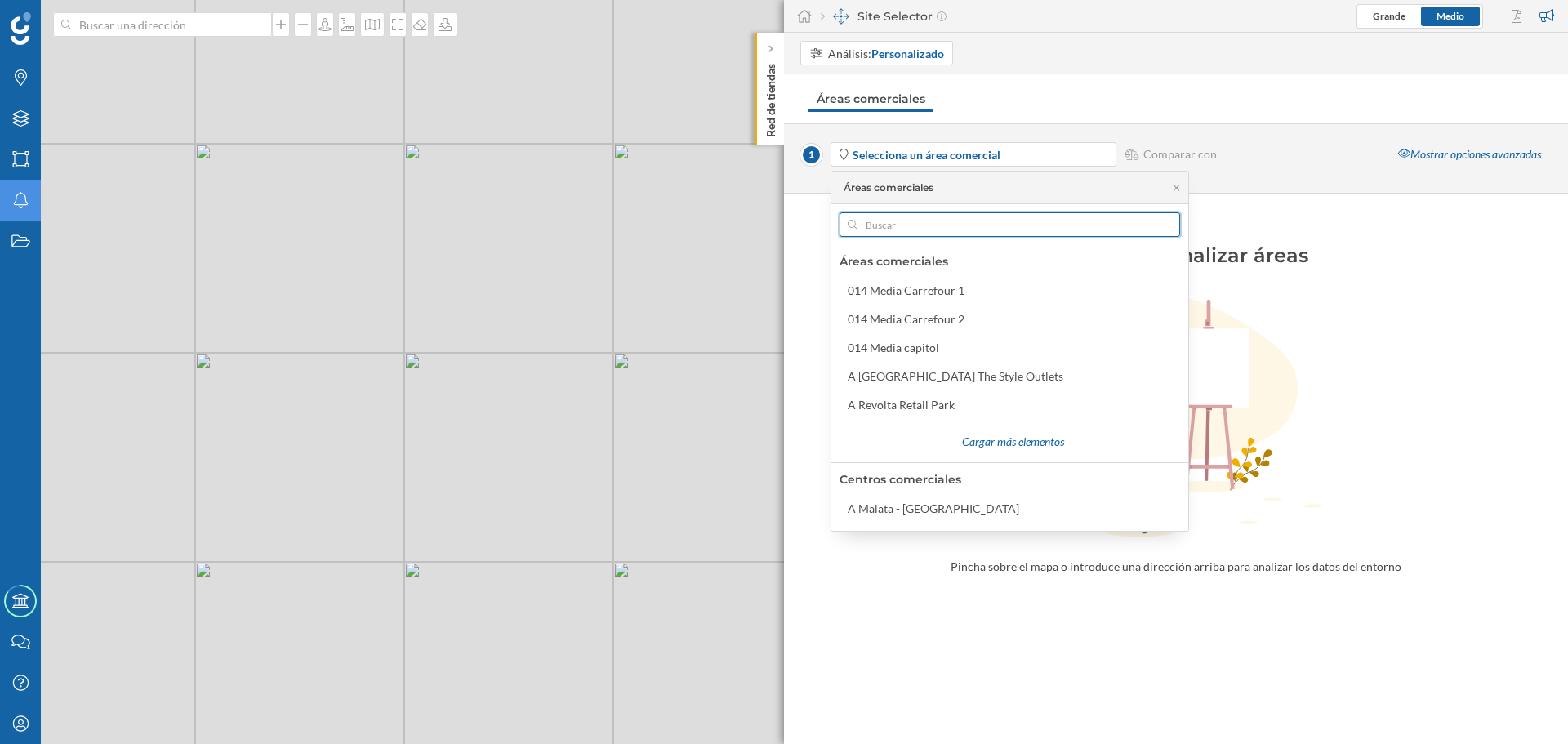
scroll to position [0, 0]
click at [983, 227] on div at bounding box center [1009, 224] width 340 height 24
click at [983, 227] on input "text" at bounding box center [1010, 224] width 304 height 24
click at [938, 229] on input "text" at bounding box center [1010, 224] width 304 height 24
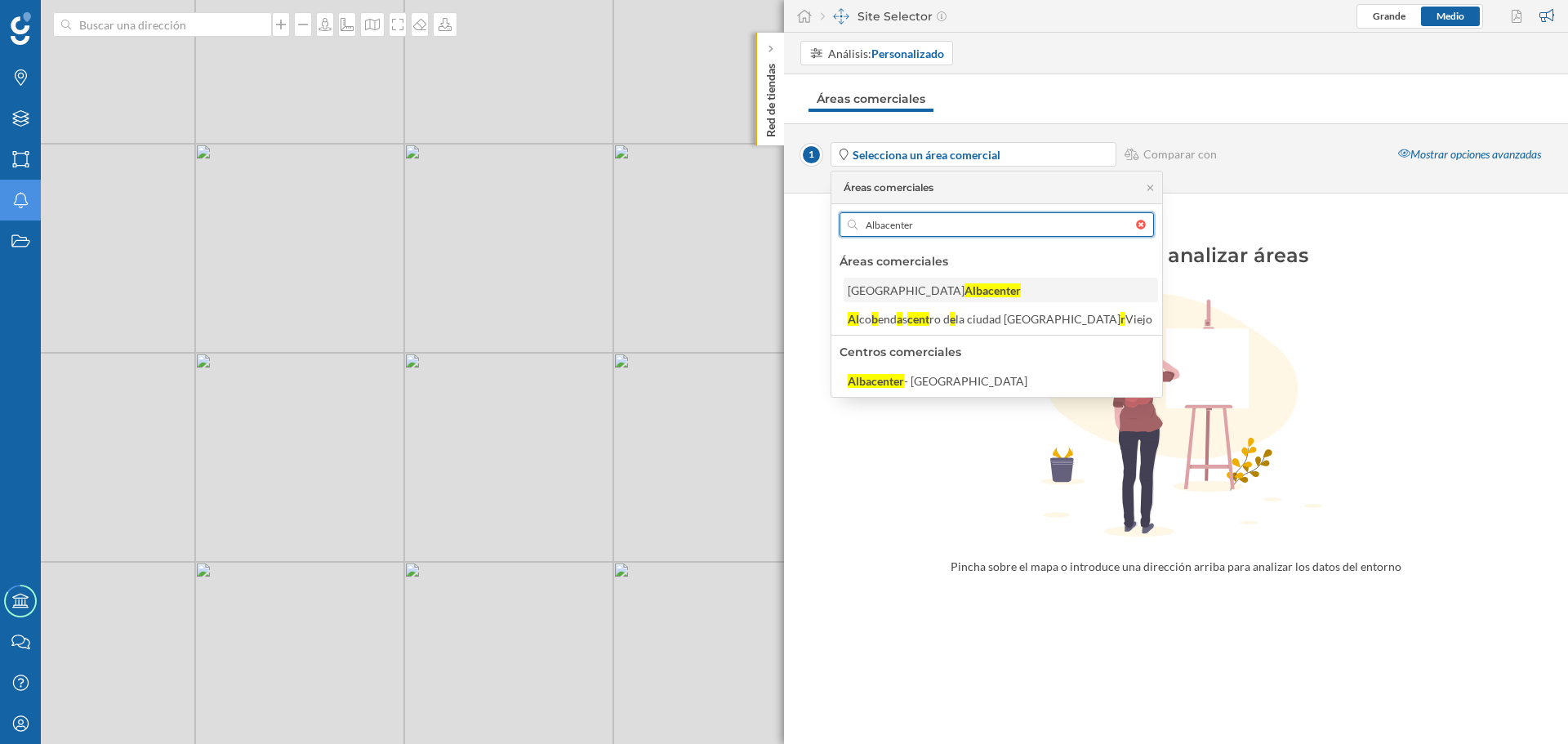
type input "Albacenter"
click at [886, 287] on div "Albacete" at bounding box center [906, 290] width 117 height 14
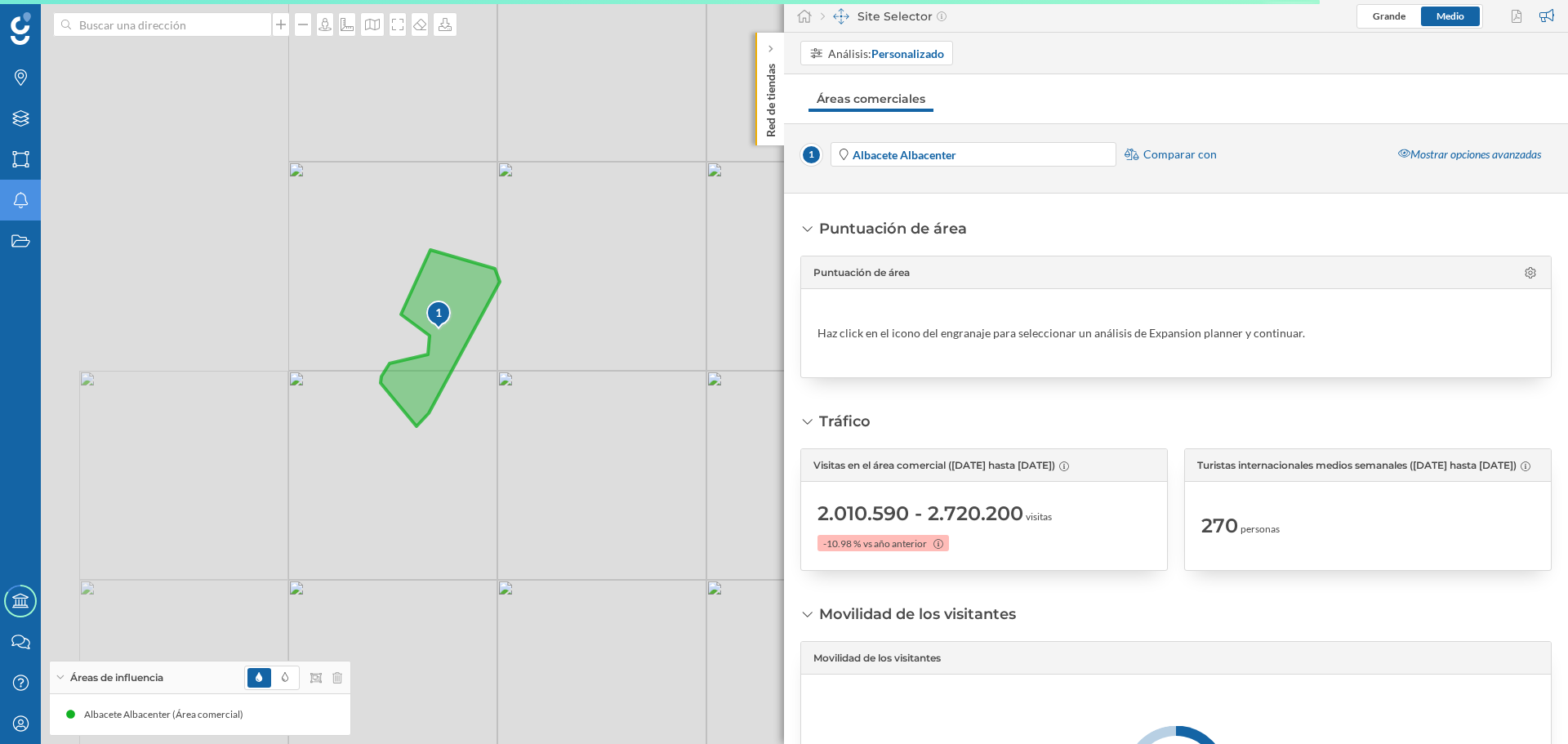
drag, startPoint x: 143, startPoint y: 264, endPoint x: 512, endPoint y: 333, distance: 375.4
click at [500, 333] on icon at bounding box center [440, 338] width 119 height 176
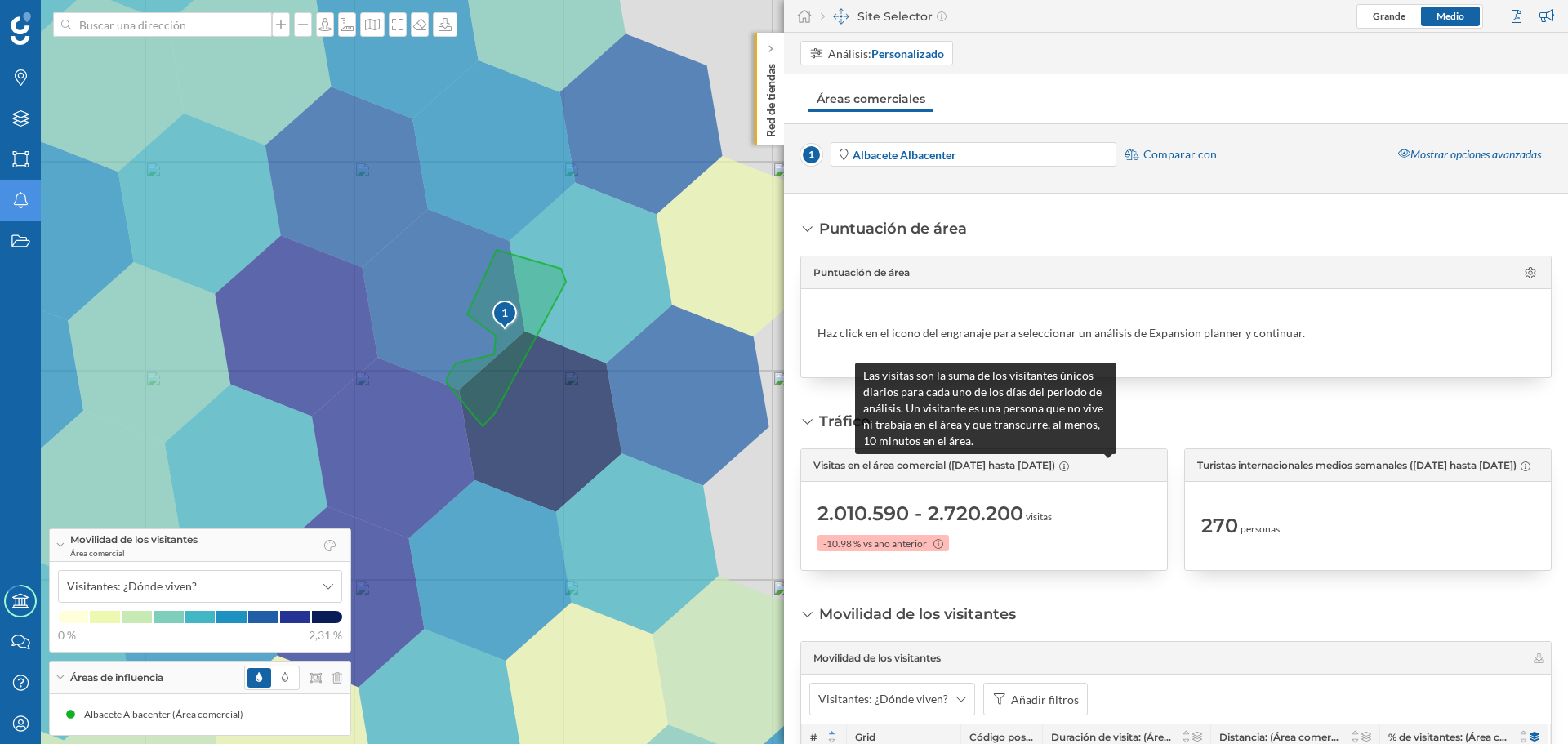
click at [1069, 470] on icon at bounding box center [1064, 466] width 10 height 10
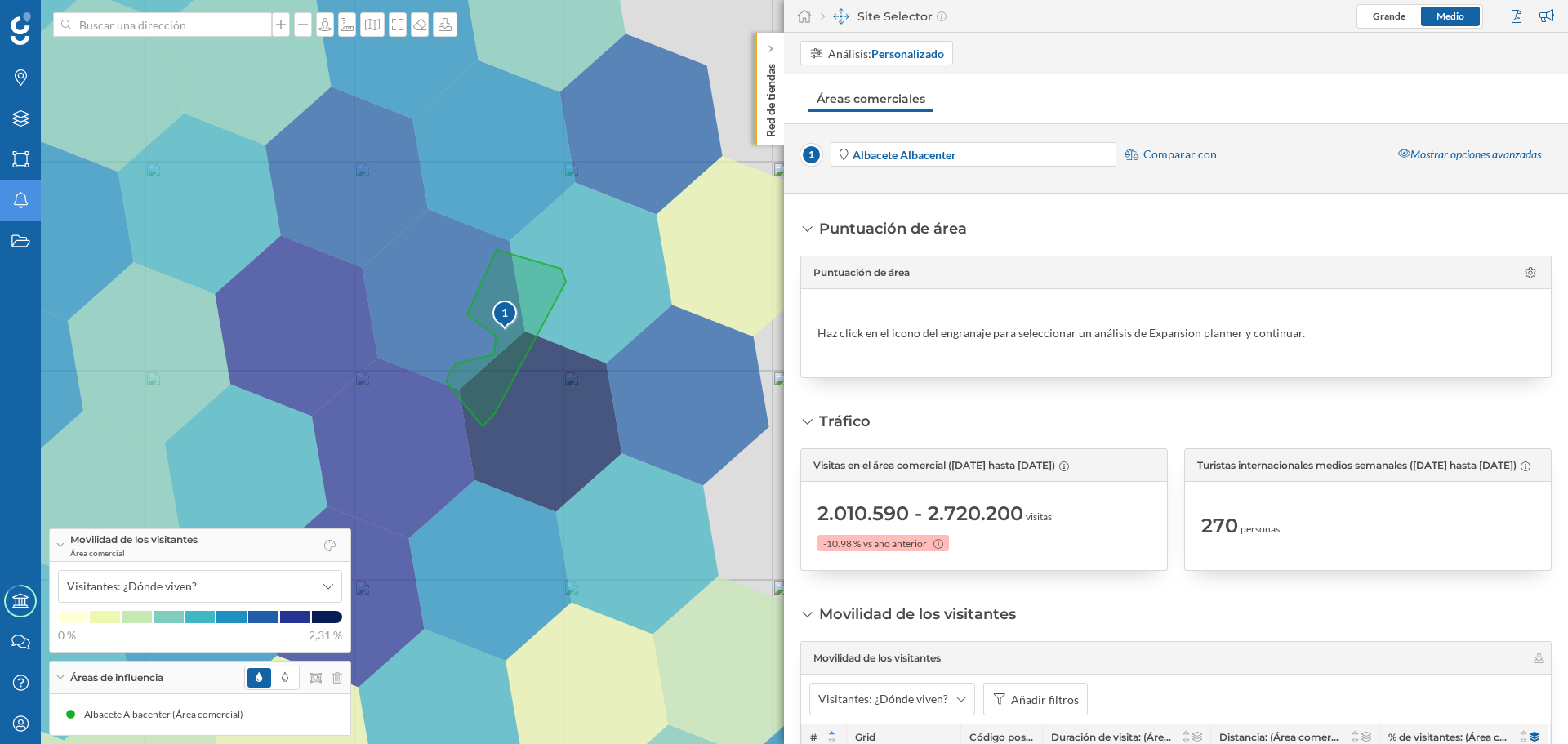
click at [1069, 534] on div "2.010.590 - 2.720.200 visitas -10.98 % vs año anterior" at bounding box center [985, 526] width 333 height 72
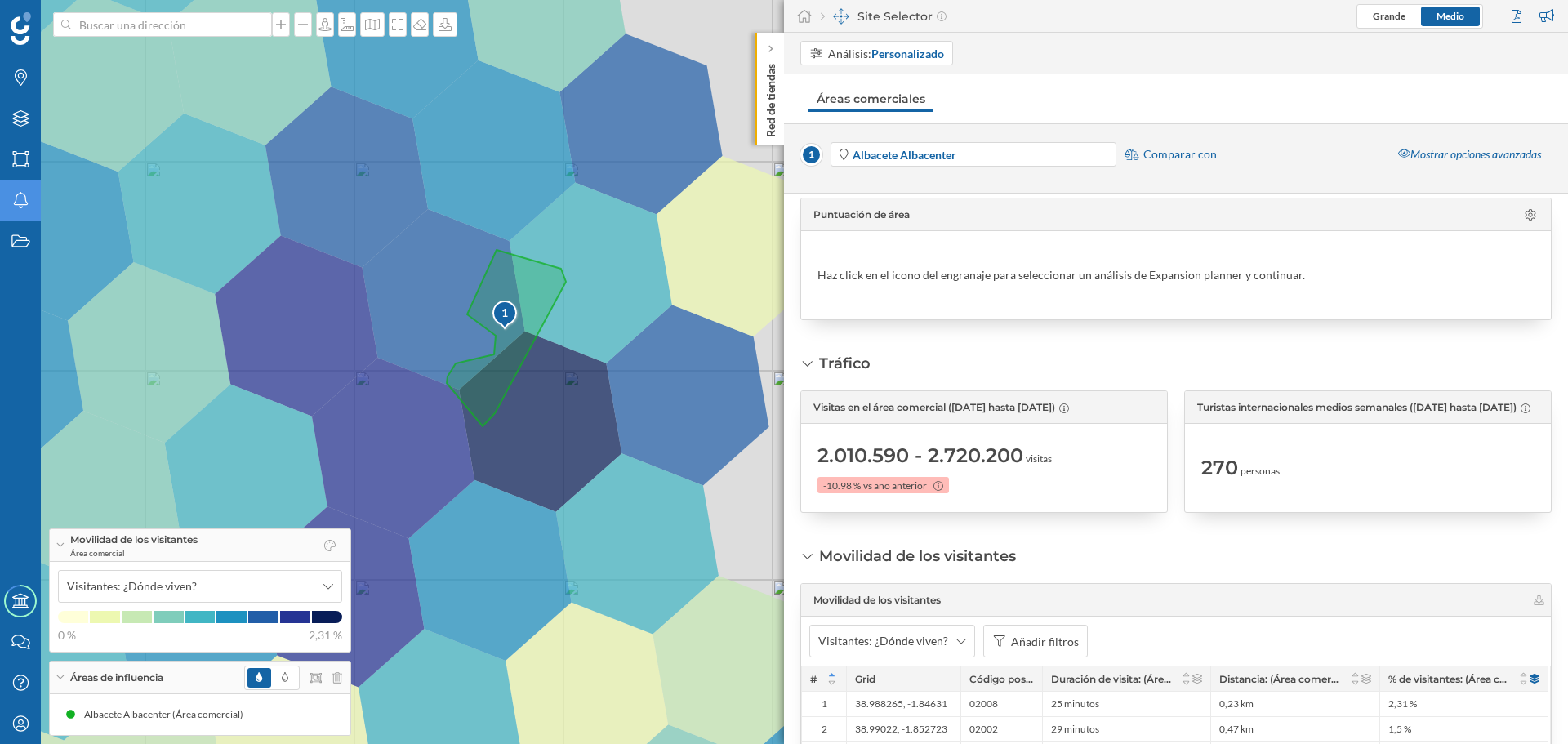
scroll to position [81, 0]
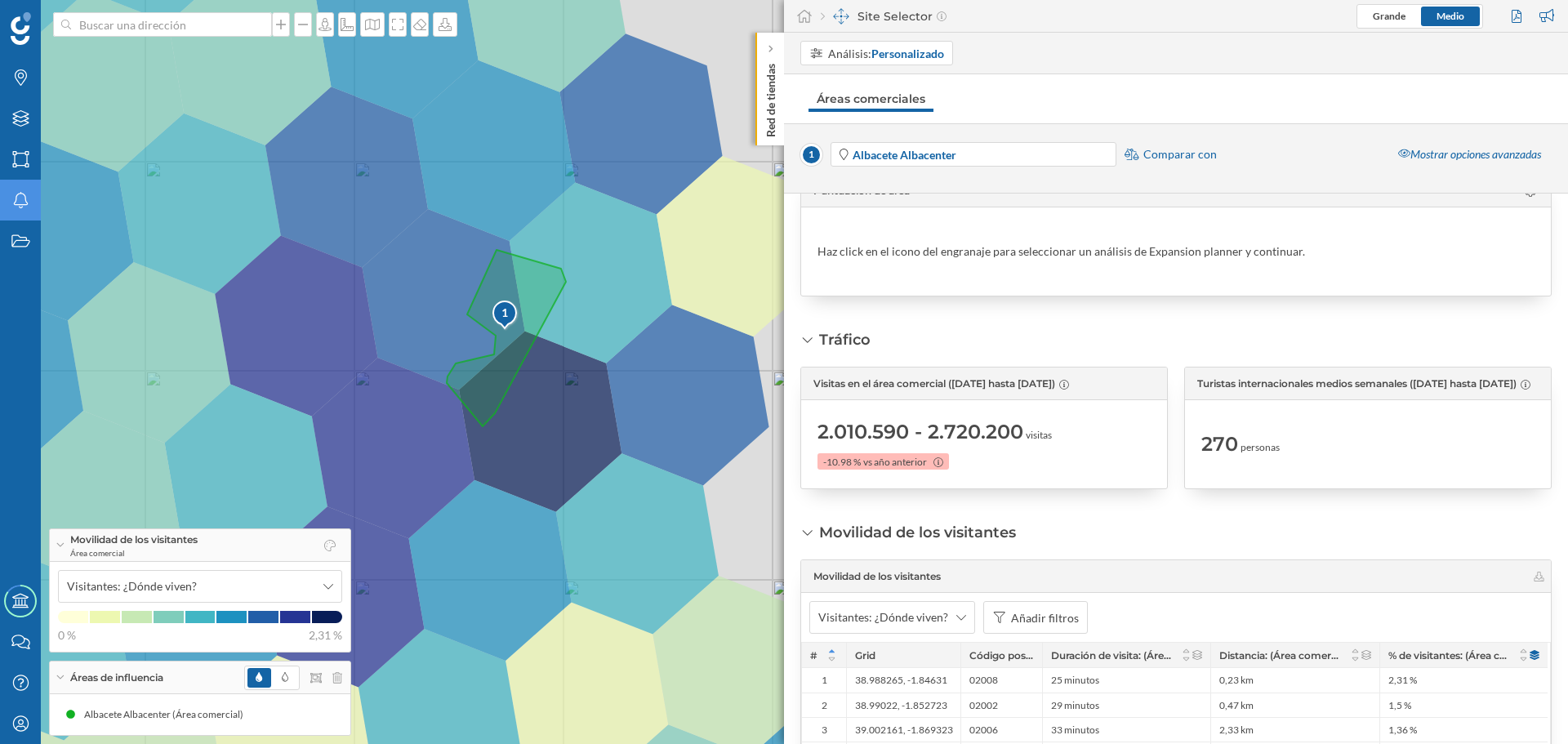
click at [829, 410] on div "2.010.590 - 2.720.200 visitas -10.98 % vs año anterior" at bounding box center [985, 444] width 333 height 72
click at [1335, 431] on div "270 personas" at bounding box center [1368, 444] width 333 height 72
click at [1437, 159] on div "Mostrar opciones avanzadas" at bounding box center [1469, 154] width 164 height 24
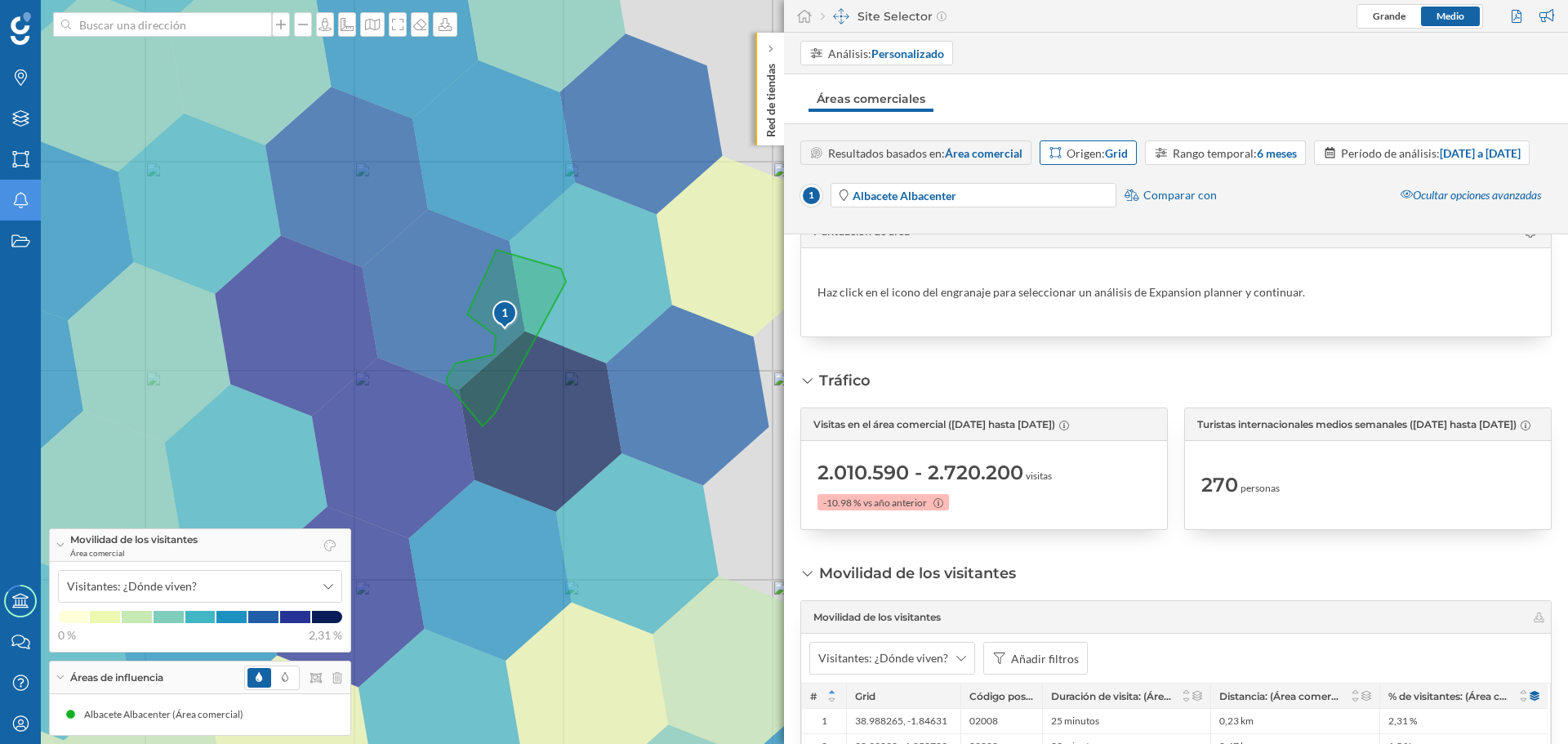
click at [1102, 158] on div "Origen: Grid" at bounding box center [1097, 153] width 61 height 17
click at [1082, 285] on div "Código postal" at bounding box center [1102, 275] width 114 height 24
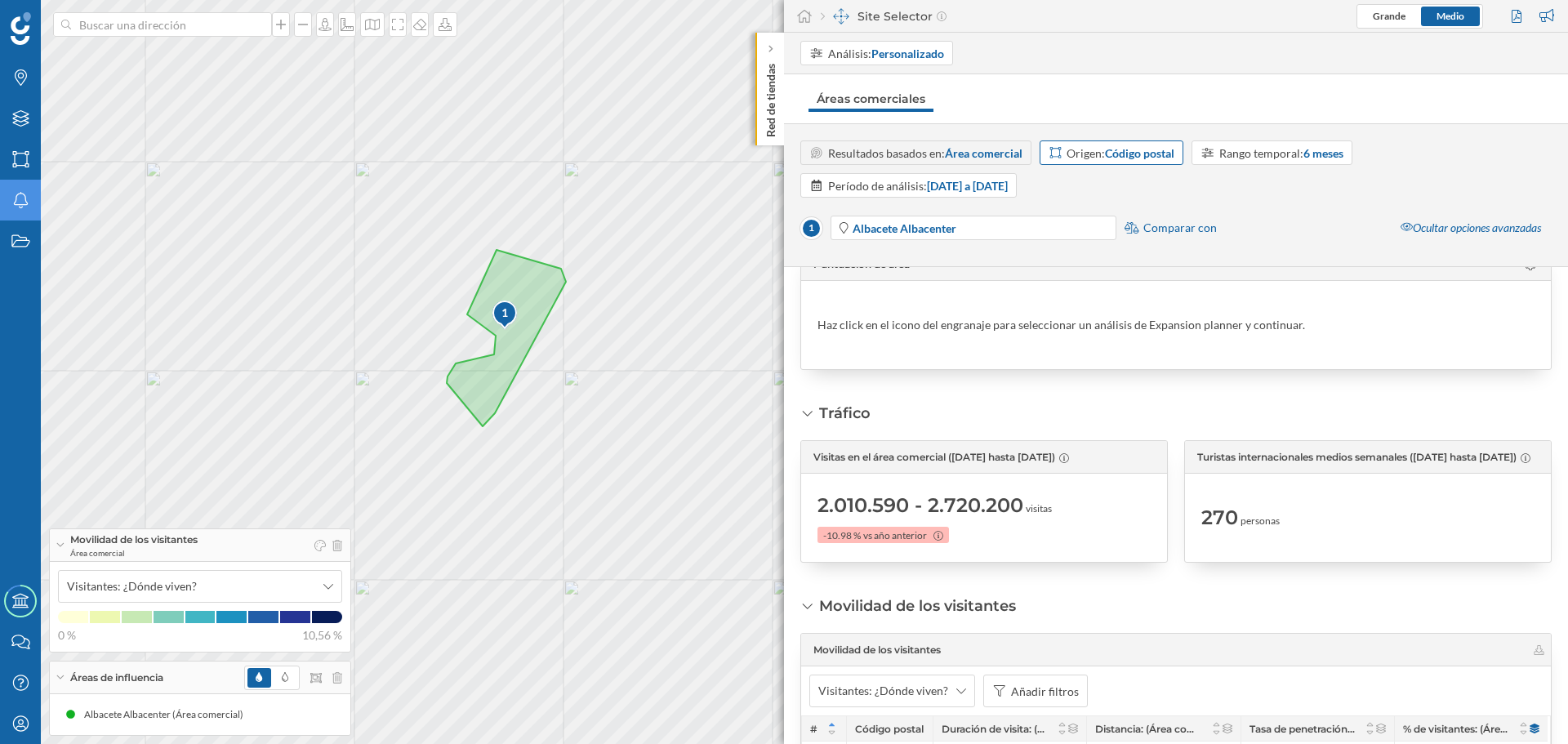
click at [1088, 148] on div "Origen: Código postal" at bounding box center [1120, 153] width 108 height 17
click at [1081, 226] on div "Grid" at bounding box center [1112, 219] width 127 height 17
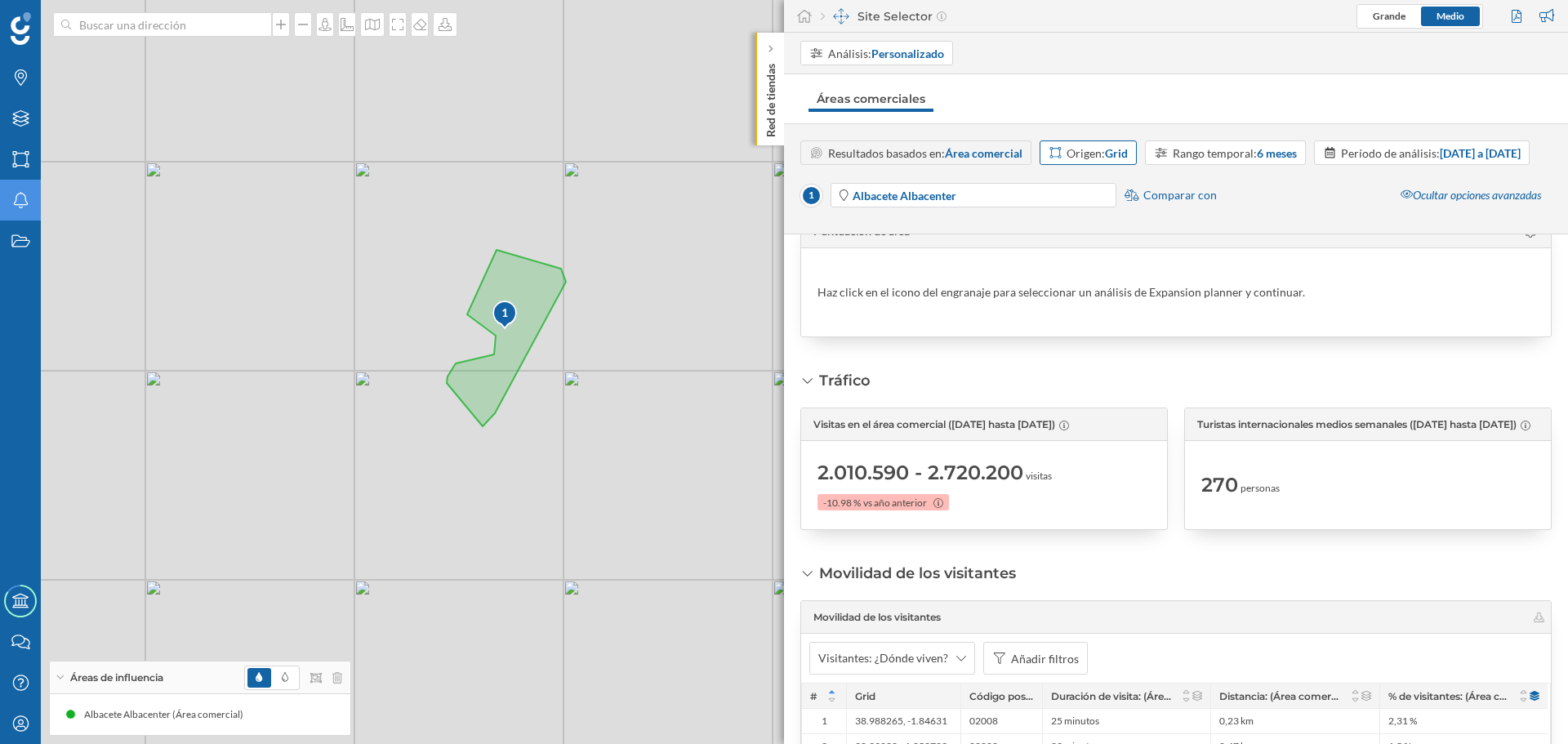
click at [1124, 152] on strong "Grid" at bounding box center [1116, 153] width 23 height 14
click at [1105, 269] on div "Código postal" at bounding box center [1083, 276] width 70 height 14
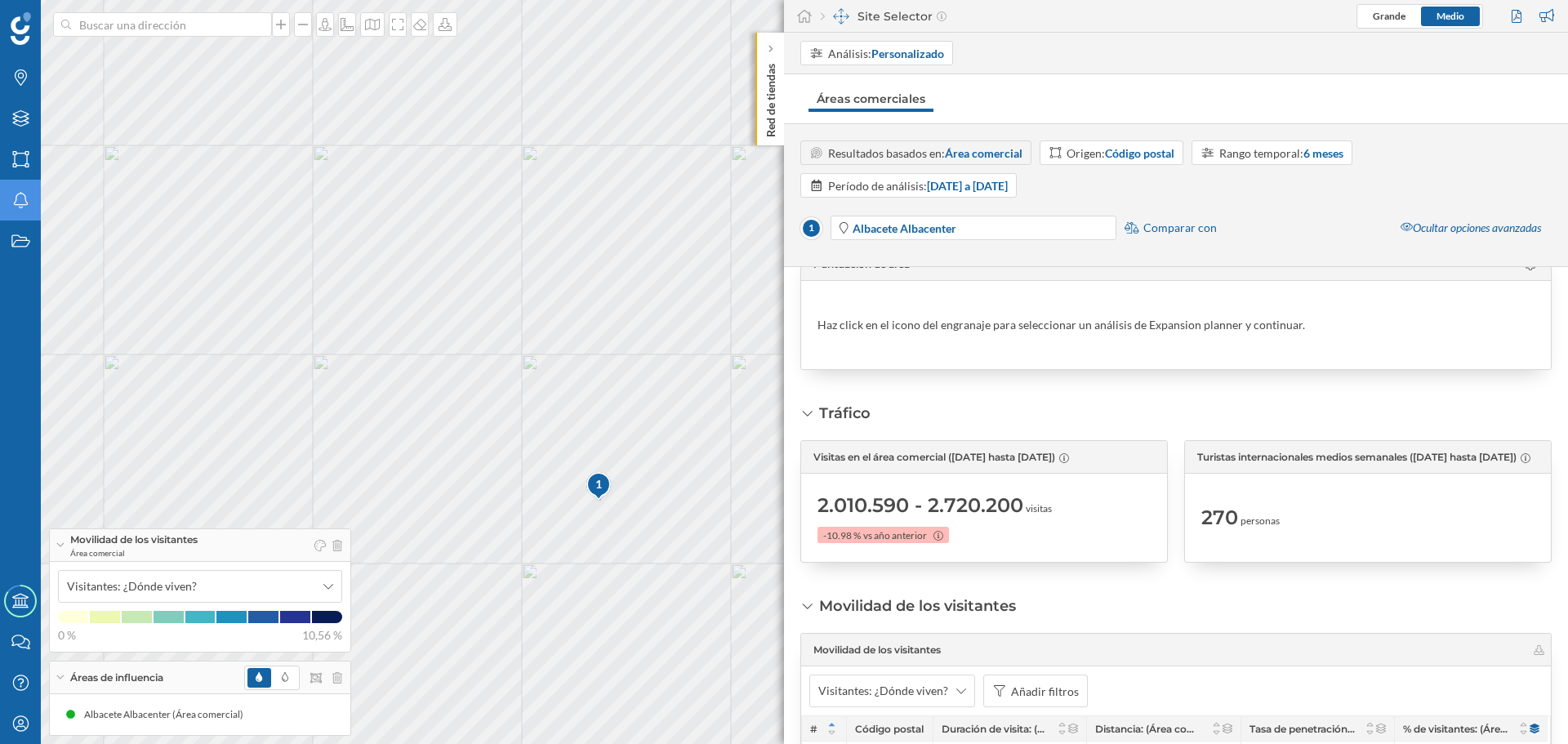
click at [378, 425] on div "1 © Mapbox © OpenStreetMap Improve this map" at bounding box center [784, 372] width 1568 height 744
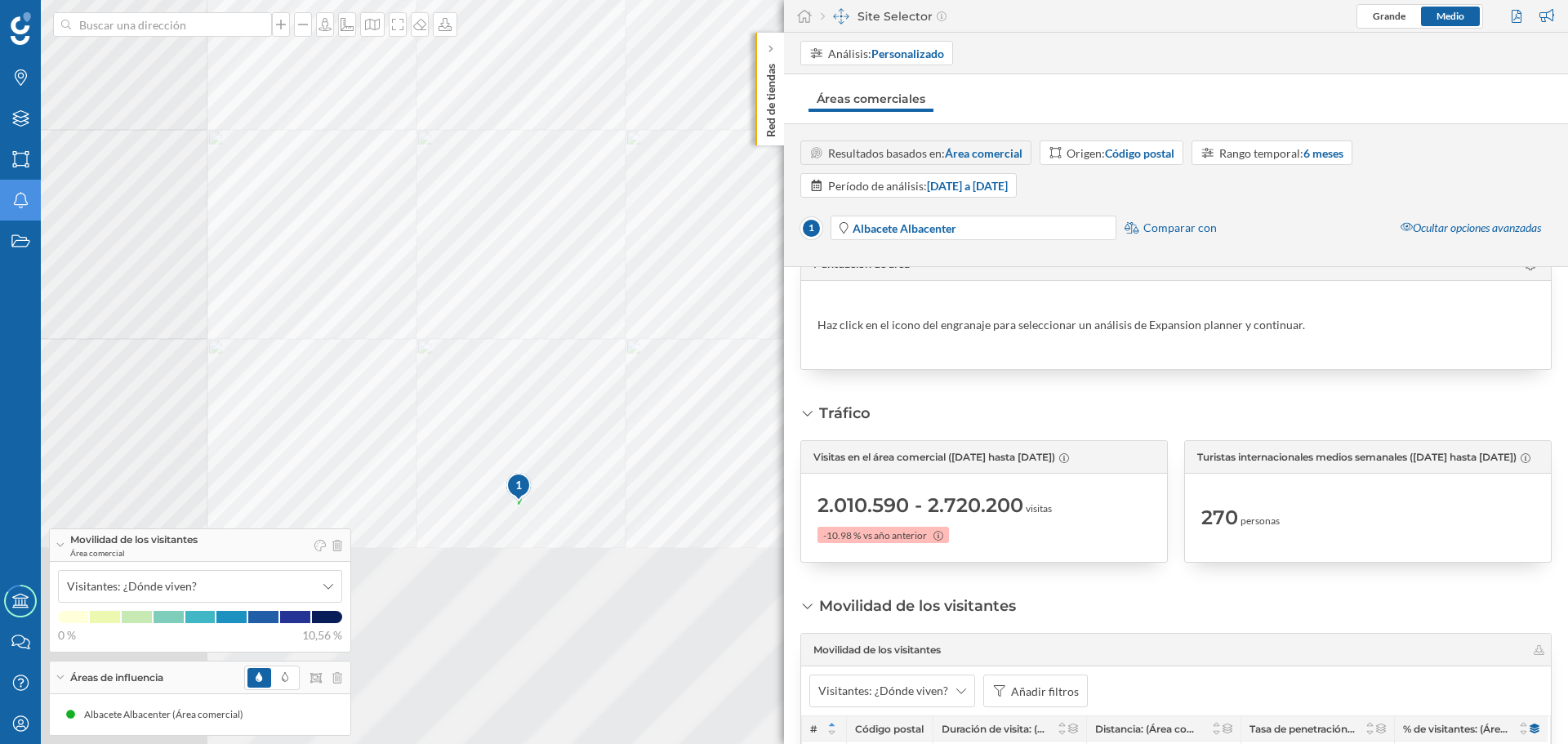
drag, startPoint x: 606, startPoint y: 527, endPoint x: 640, endPoint y: 200, distance: 328.8
click at [640, 205] on div "1 © Mapbox © OpenStreetMap Improve this map" at bounding box center [784, 372] width 1568 height 744
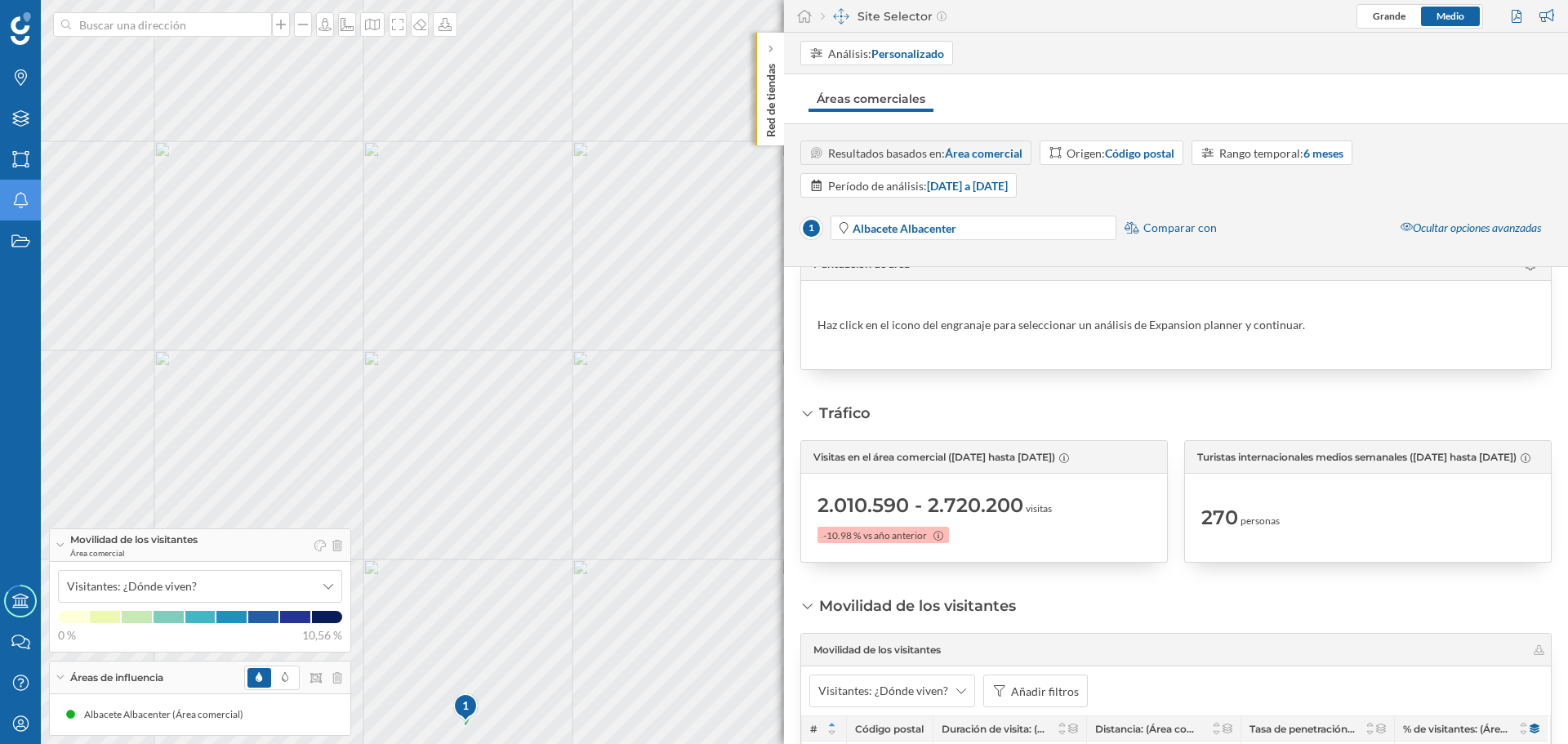
drag, startPoint x: 506, startPoint y: 490, endPoint x: 423, endPoint y: 512, distance: 85.9
click at [422, 519] on div "1 © Mapbox © OpenStreetMap Improve this map" at bounding box center [784, 372] width 1568 height 744
drag, startPoint x: 525, startPoint y: 509, endPoint x: 539, endPoint y: 395, distance: 114.9
click at [539, 395] on div "1 © Mapbox © OpenStreetMap Improve this map" at bounding box center [784, 372] width 1568 height 744
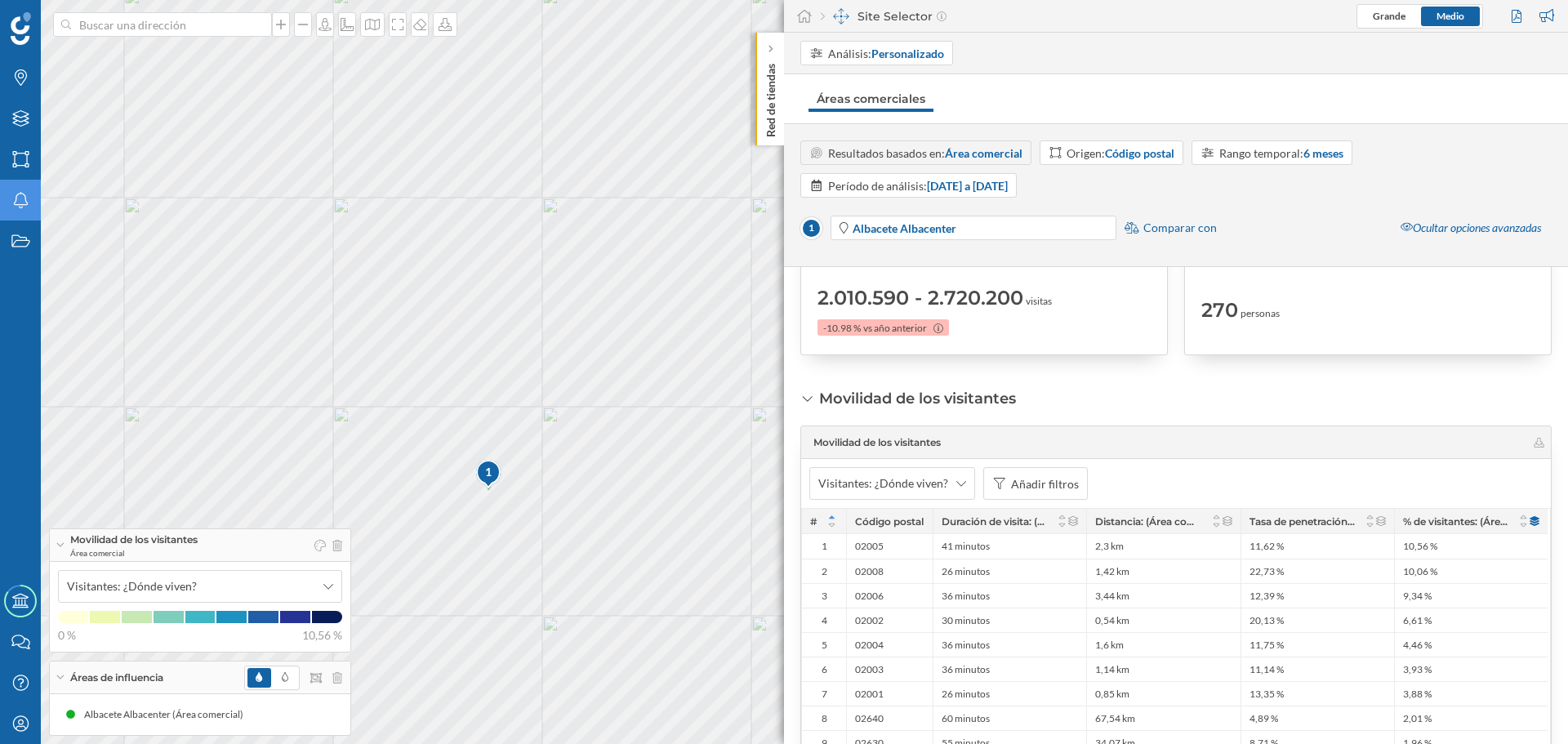
scroll to position [326, 0]
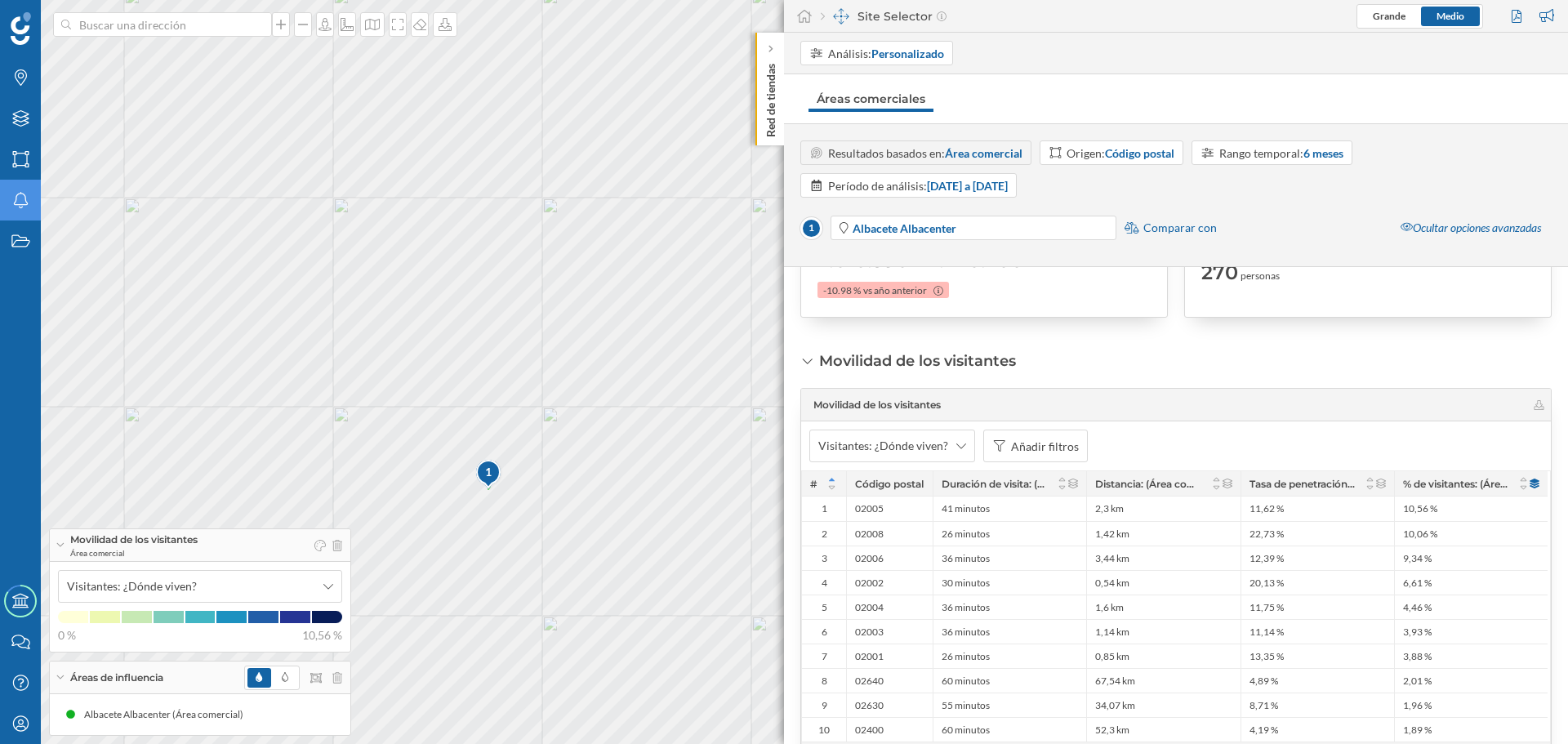
click at [1081, 294] on div "2.010.590 - 2.720.200 visitas -10.98 % vs año anterior" at bounding box center [985, 272] width 333 height 72
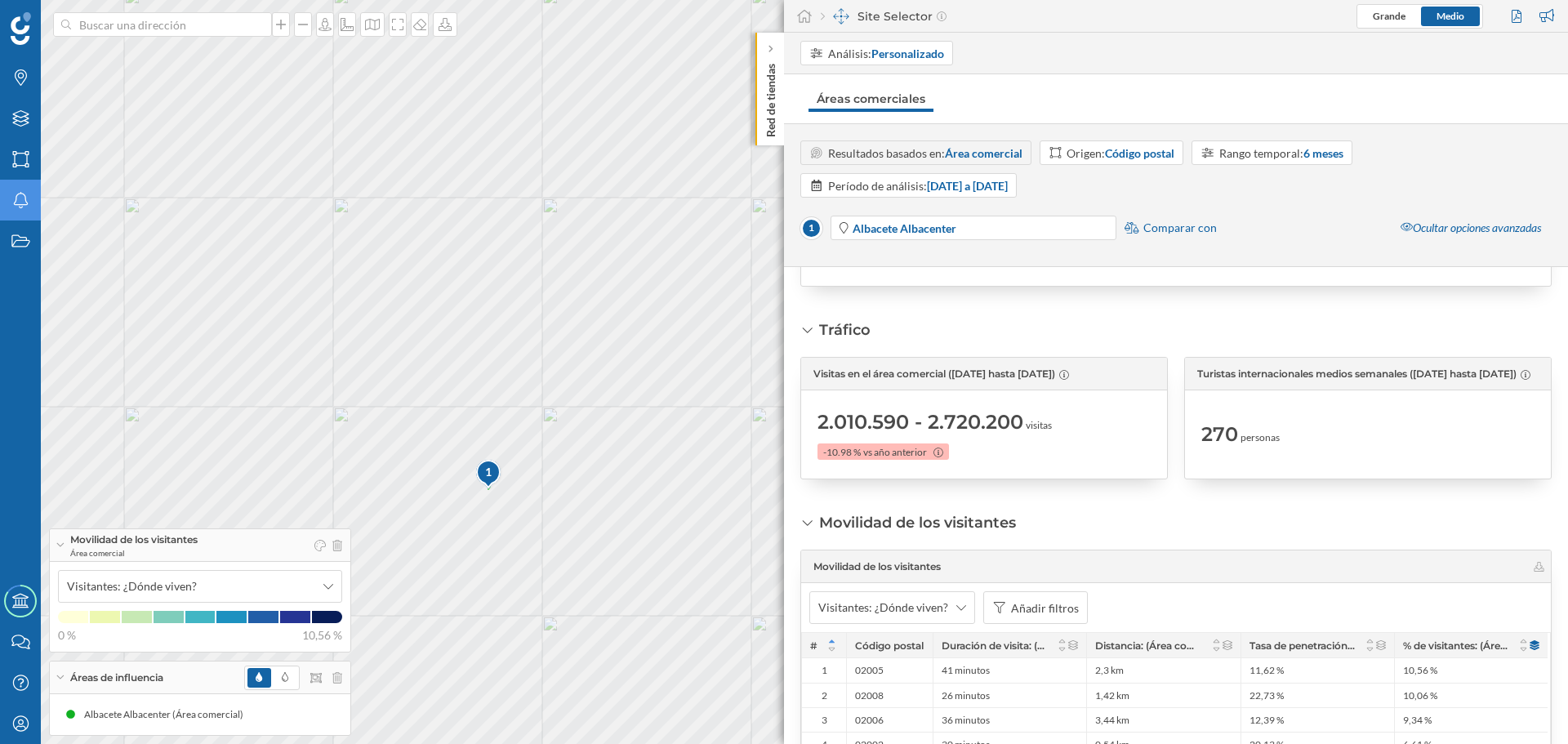
scroll to position [164, 0]
click at [1089, 410] on div "2.010.590 - 2.720.200 visitas -10.98 % vs año anterior" at bounding box center [985, 436] width 333 height 72
click at [879, 363] on div "Visitas en el área comercial (10/03/2025 hasta 24/08/2025)" at bounding box center [985, 376] width 366 height 33
click at [807, 330] on icon at bounding box center [807, 331] width 15 height 12
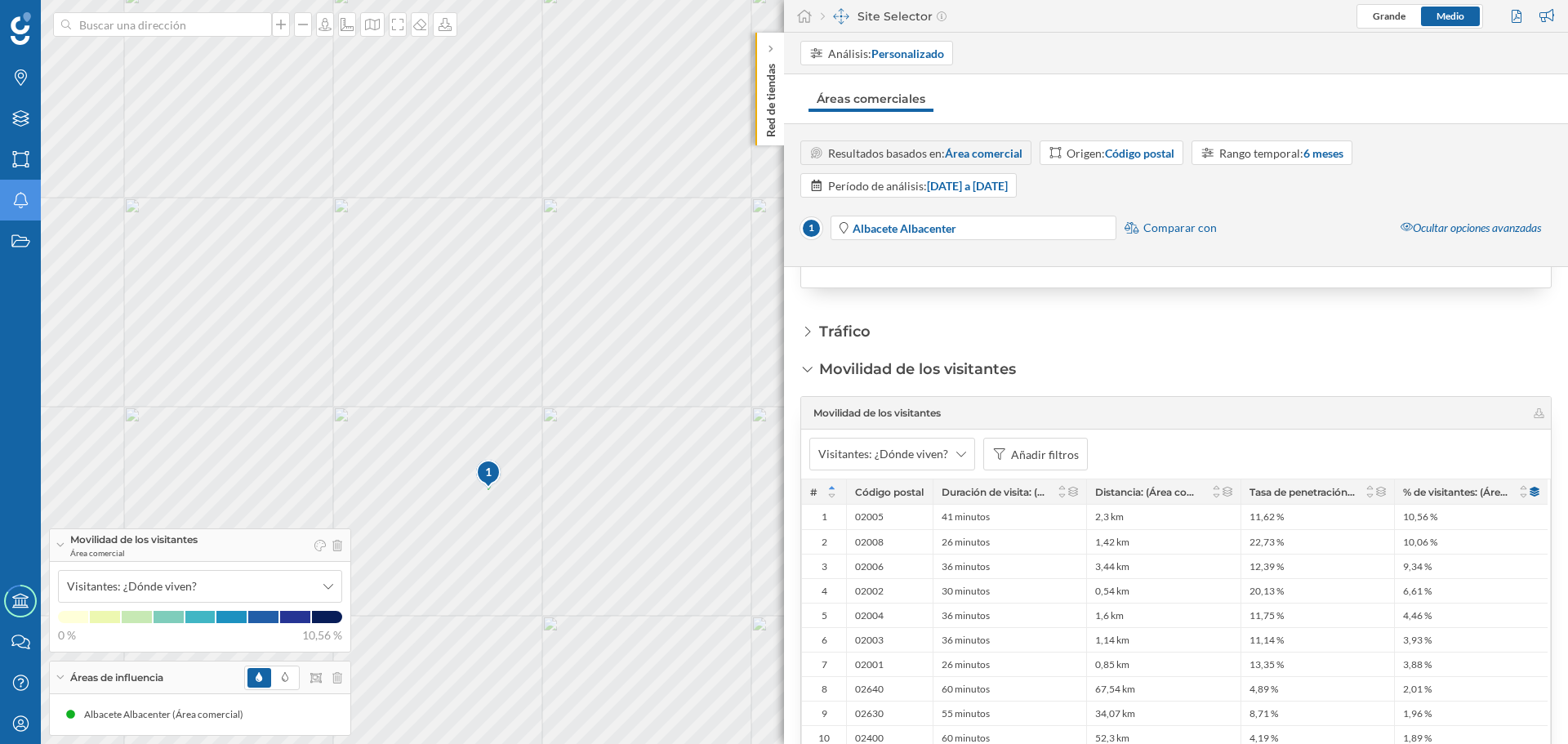
click at [807, 330] on icon at bounding box center [808, 331] width 12 height 15
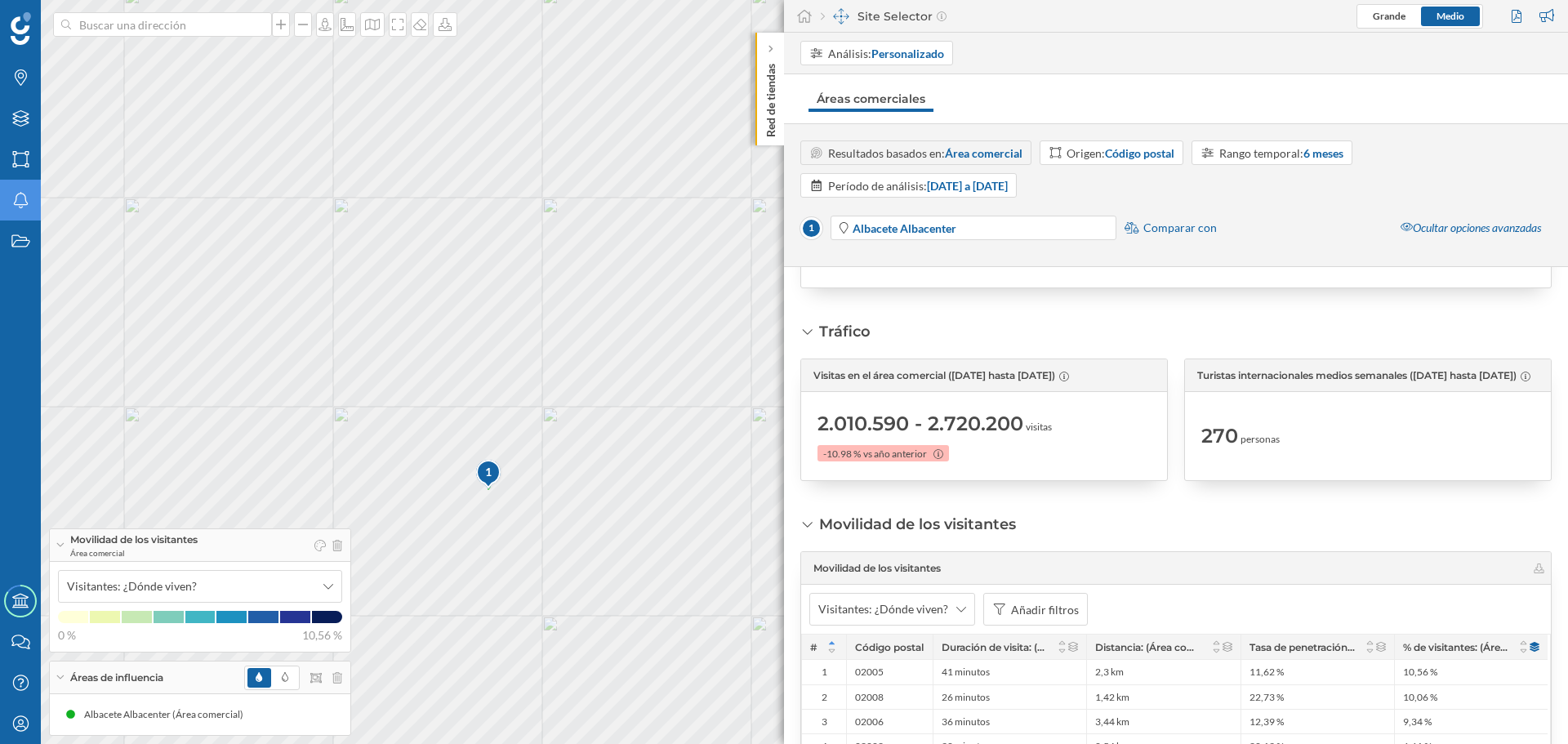
click at [879, 426] on span "2.010.590 - 2.720.200" at bounding box center [921, 423] width 205 height 26
click at [1380, 422] on div "270 personas" at bounding box center [1368, 436] width 333 height 72
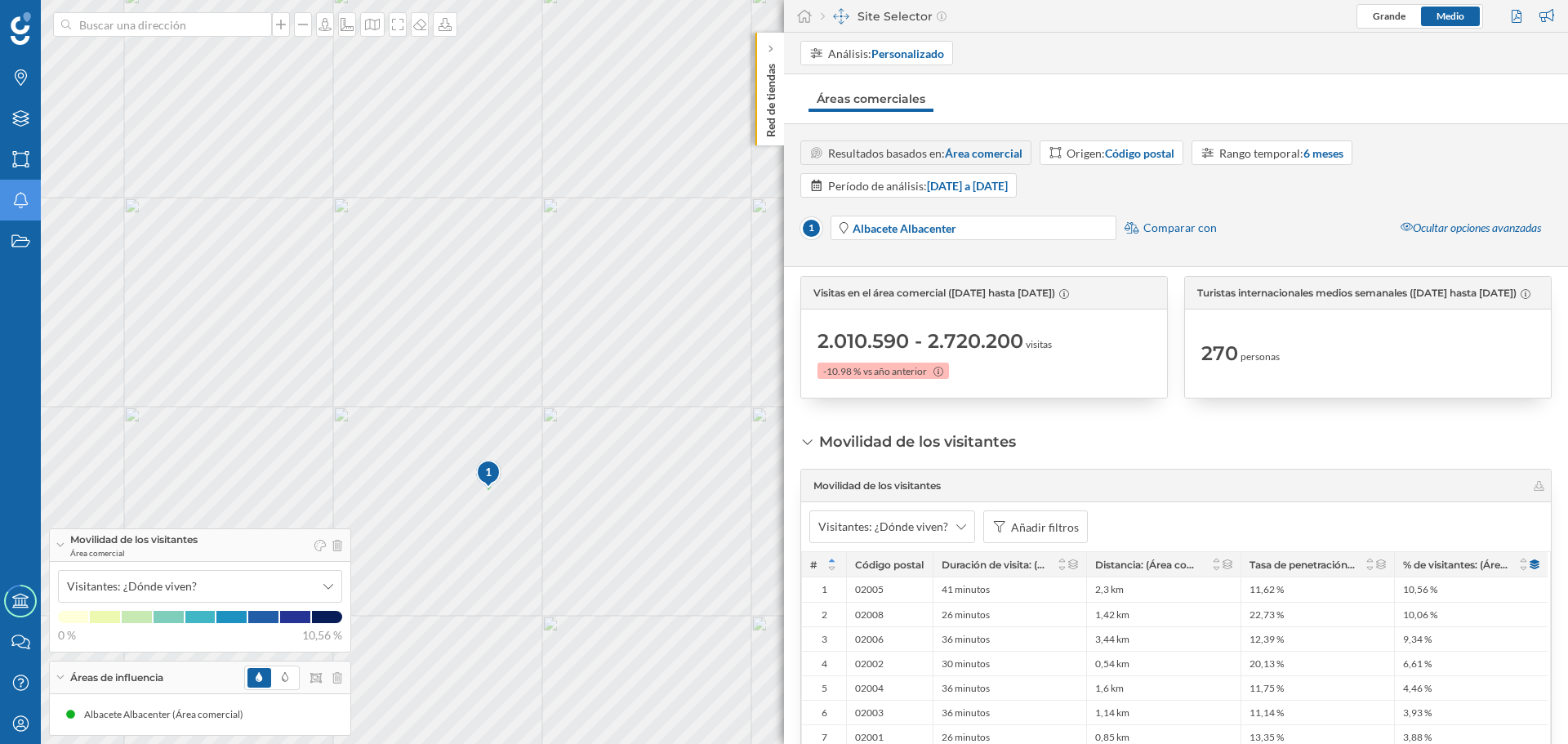
scroll to position [245, 0]
click at [921, 379] on span "vs año anterior" at bounding box center [895, 372] width 64 height 15
click at [1000, 372] on div "2.010.590 - 2.720.200 visitas -10.98 % vs año anterior" at bounding box center [985, 355] width 333 height 72
click at [1270, 160] on div "Rango temporal: 6 meses" at bounding box center [1281, 153] width 124 height 17
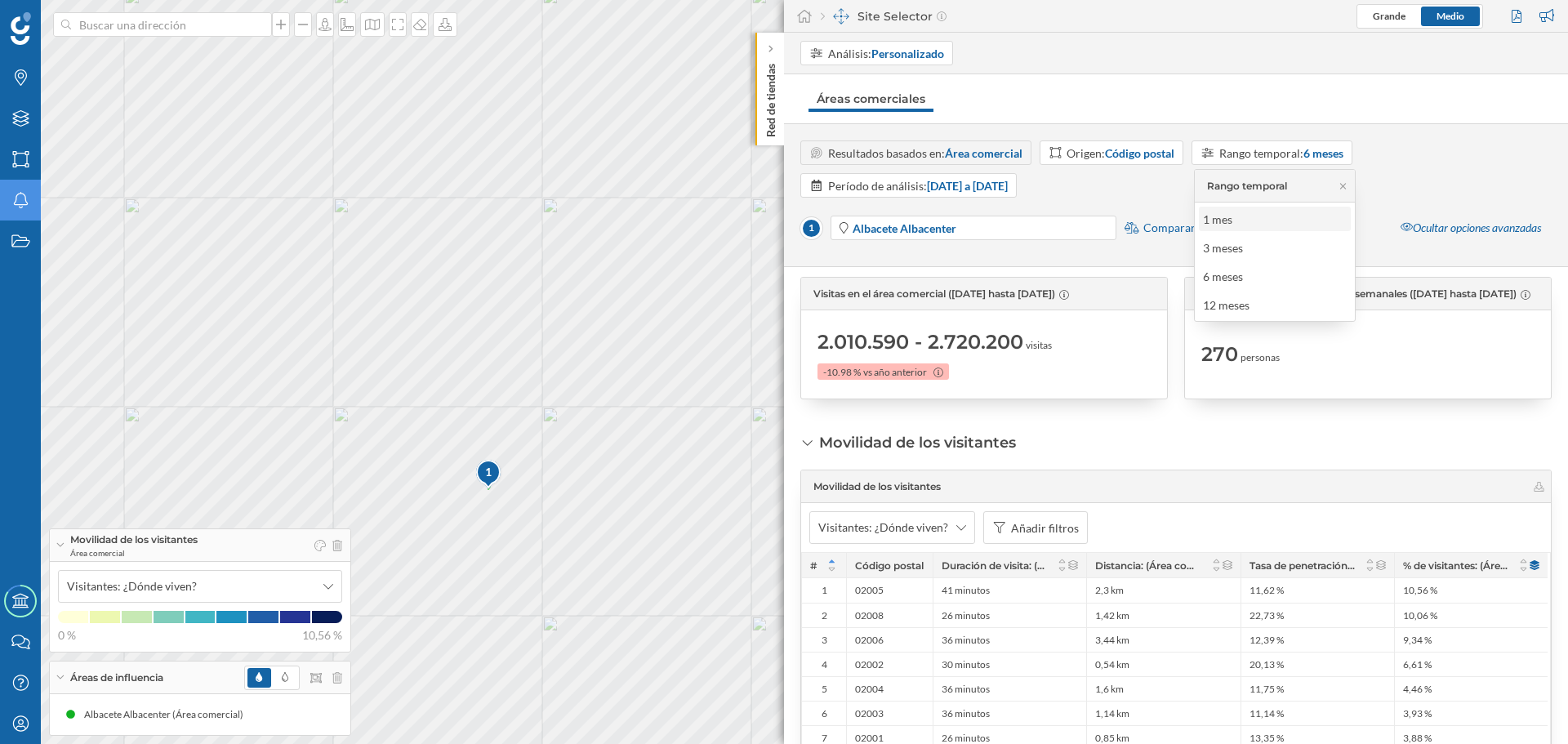
click at [1227, 225] on div "1 mes" at bounding box center [1217, 219] width 29 height 14
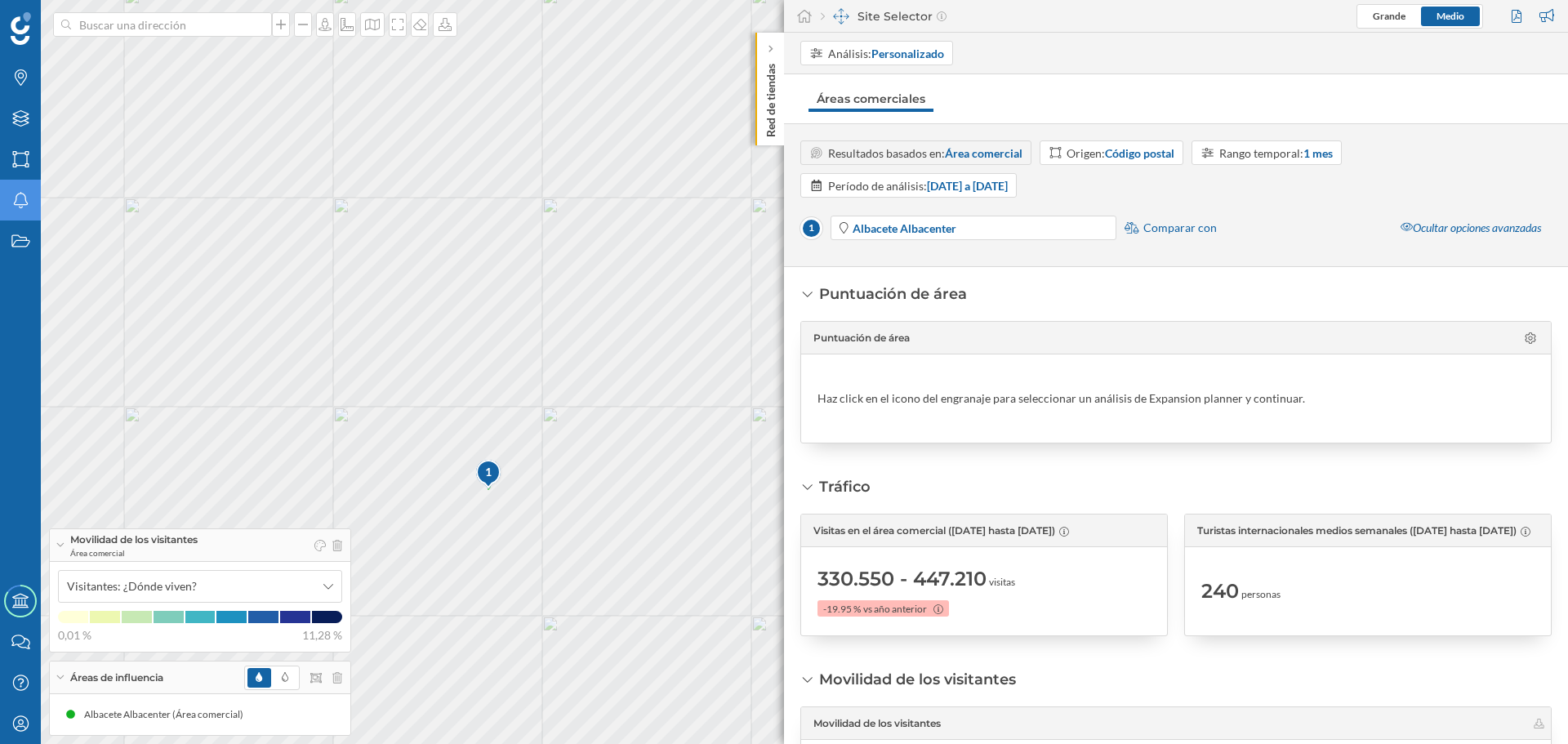
scroll to position [0, 0]
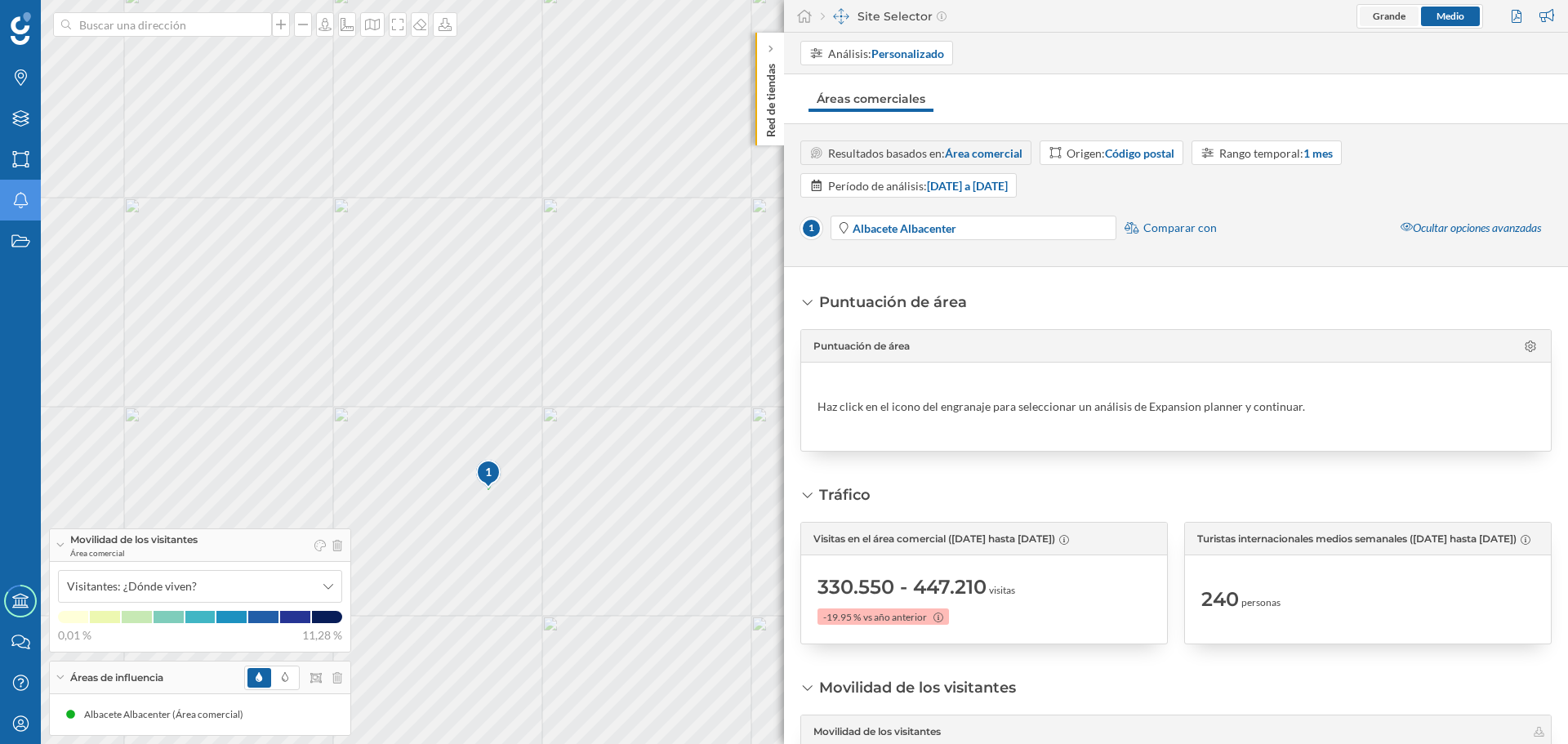
click at [1391, 14] on span "Grande" at bounding box center [1390, 16] width 33 height 13
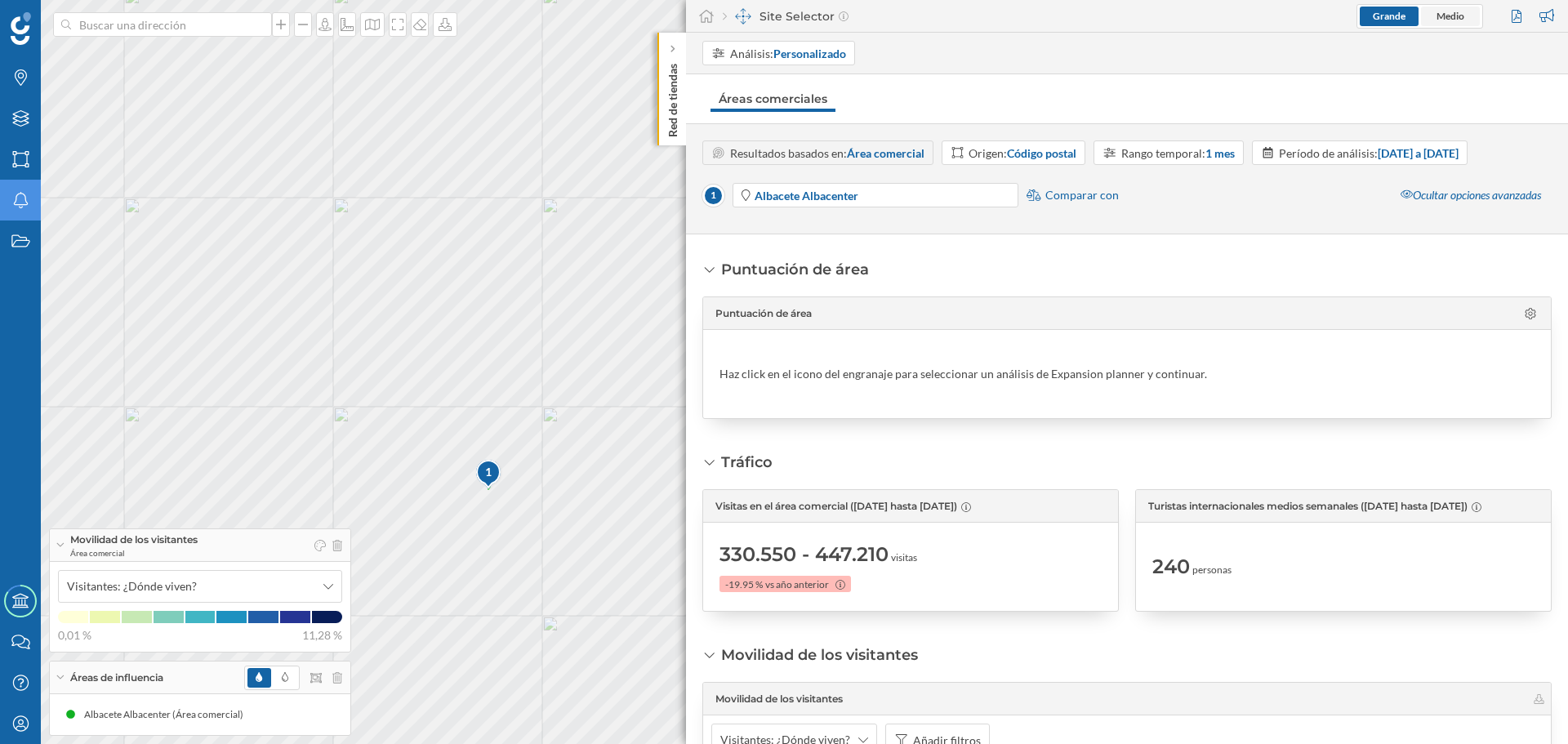
click at [1451, 10] on span "Medio" at bounding box center [1451, 16] width 28 height 13
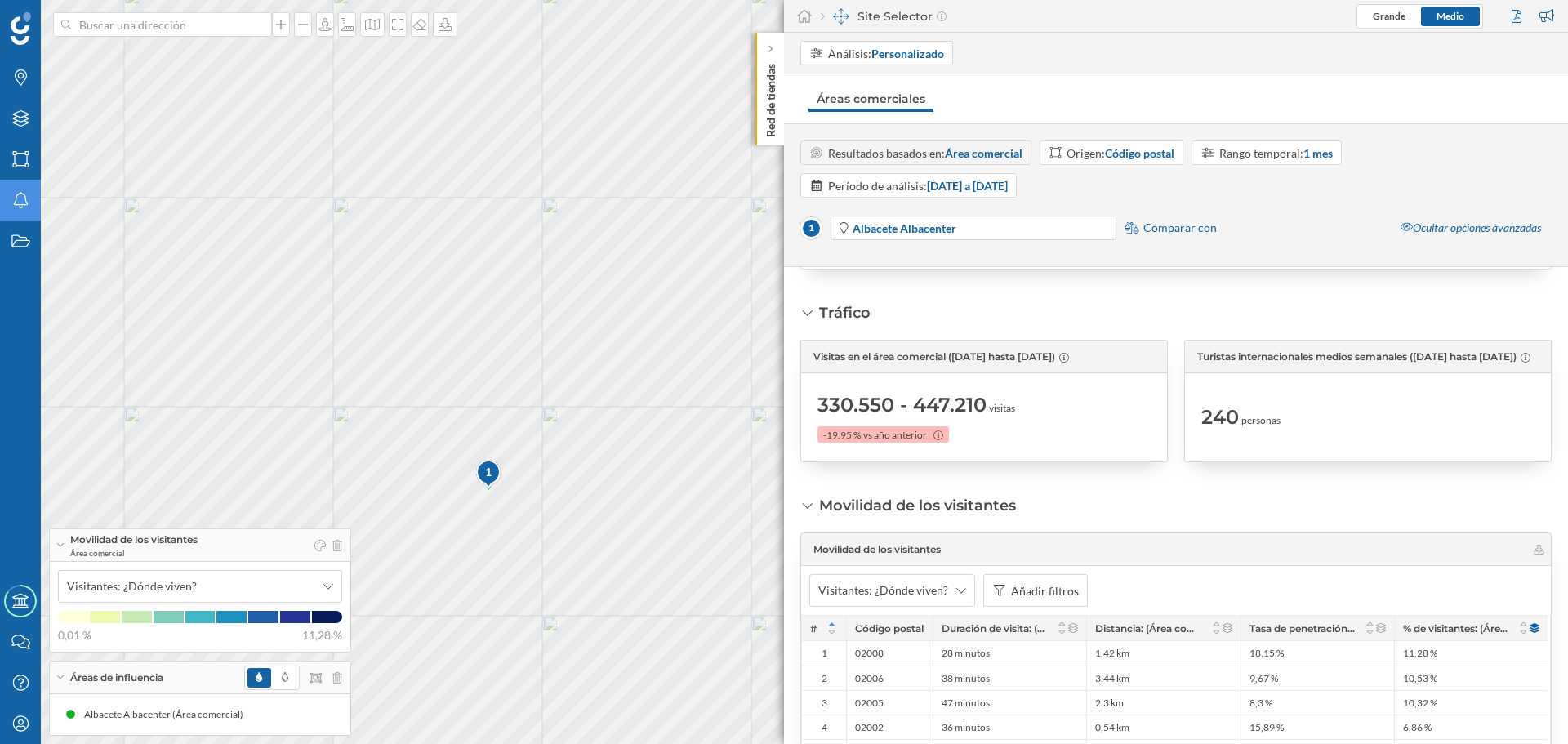
scroll to position [164, 0]
